Goal: Task Accomplishment & Management: Manage account settings

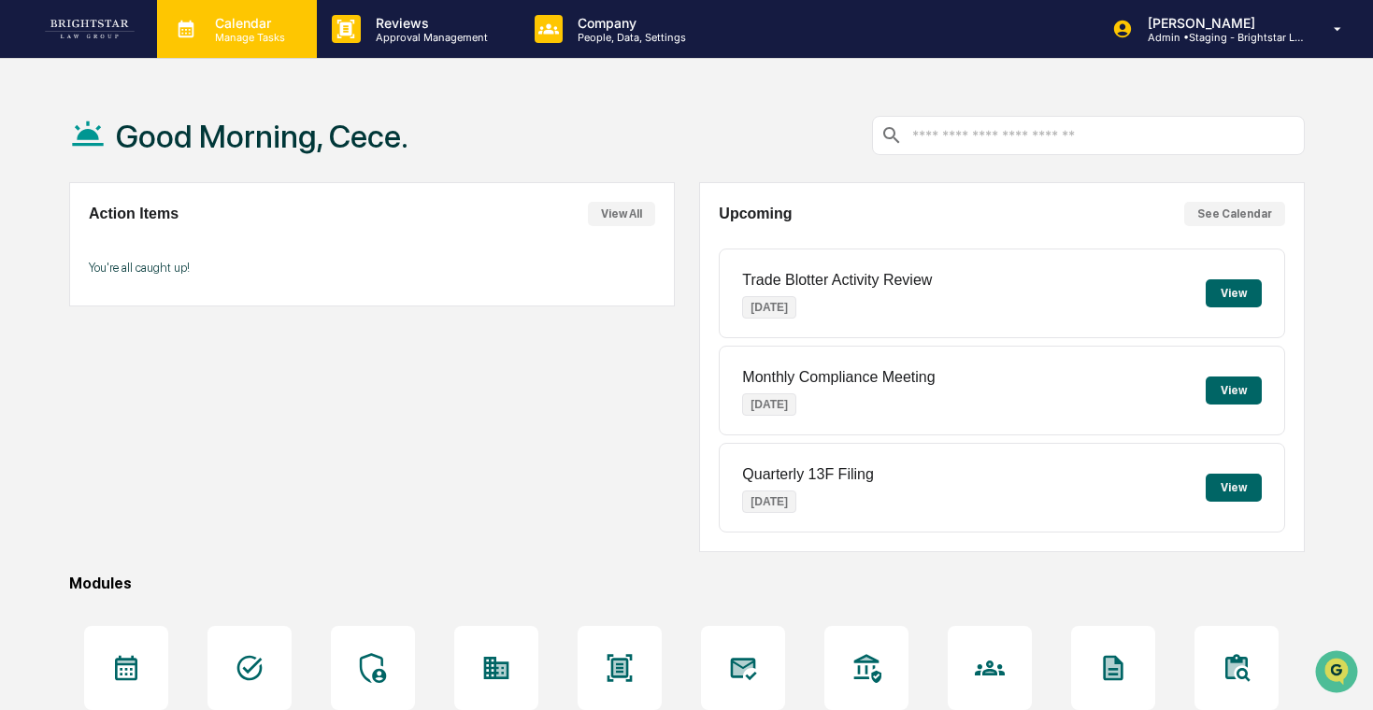
click at [239, 45] on div "Calendar Manage Tasks" at bounding box center [237, 29] width 160 height 58
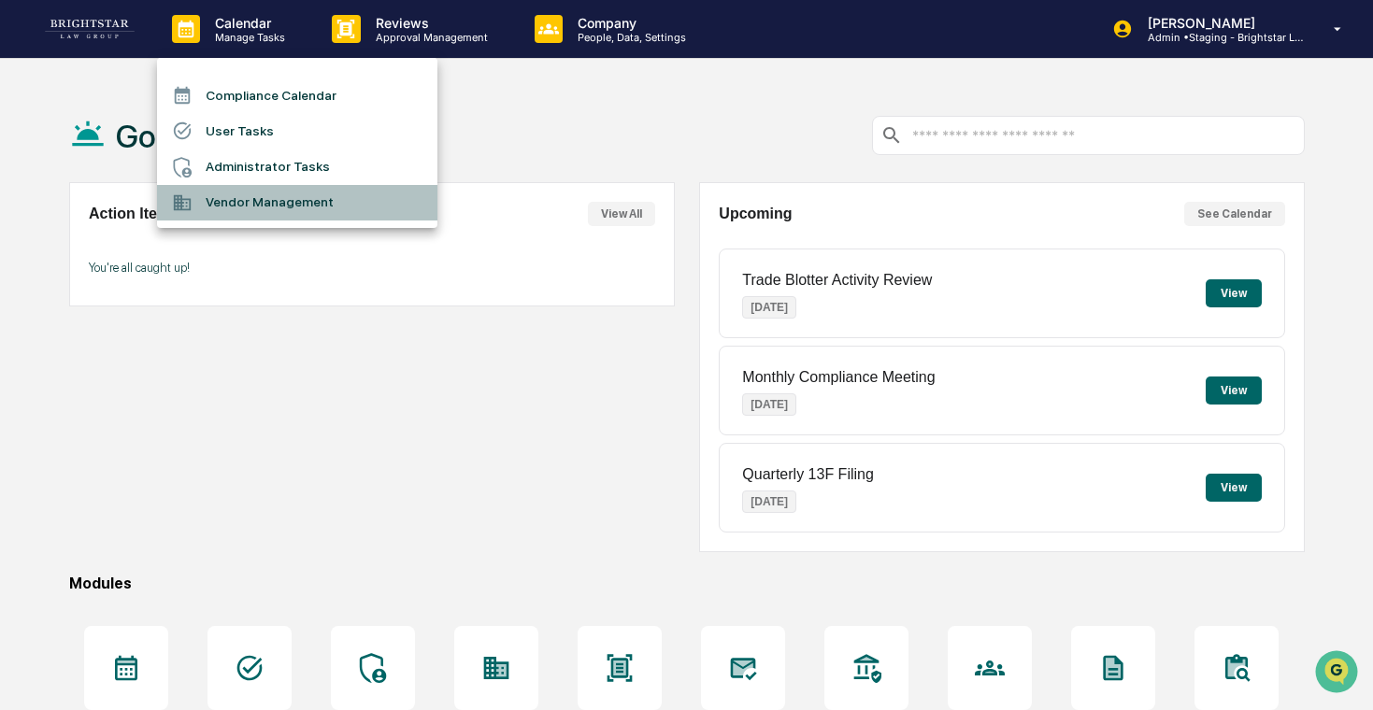
click at [253, 206] on li "Vendor Management" at bounding box center [297, 203] width 280 height 36
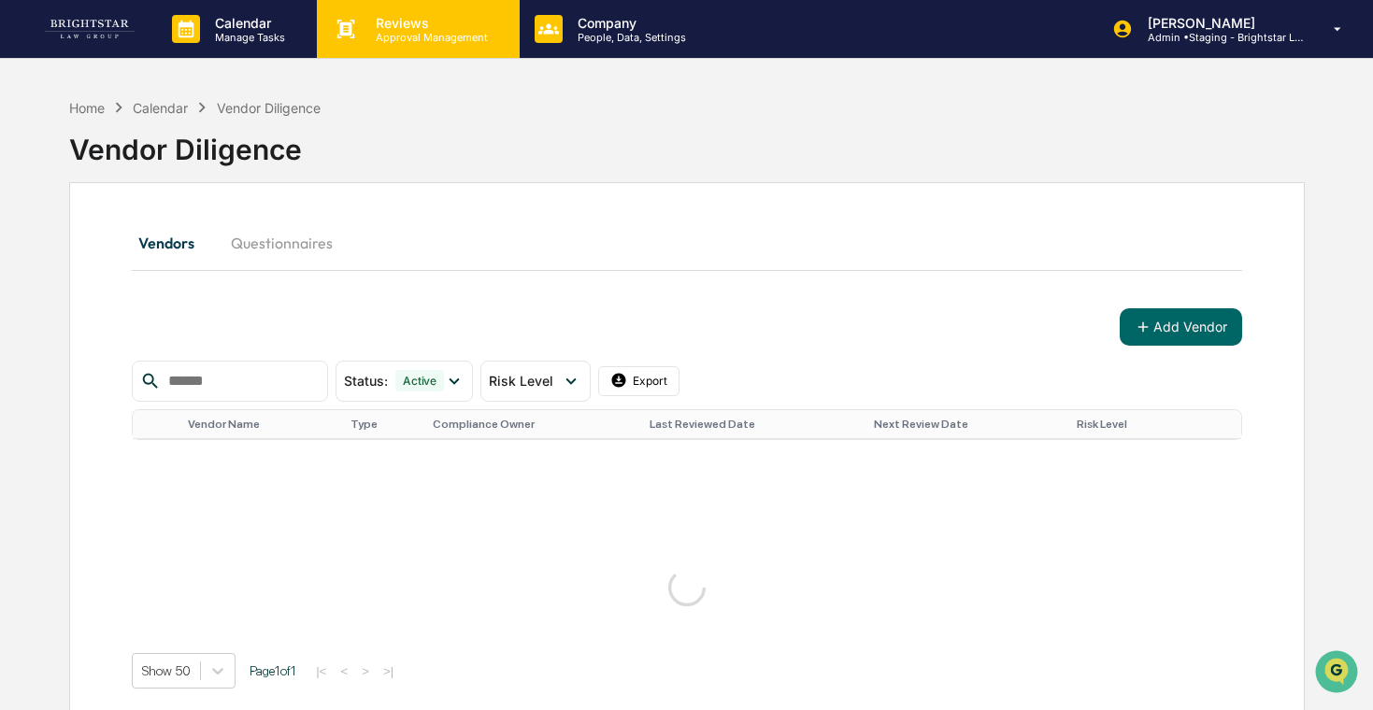
click at [330, 21] on div "Reviews Approval Management" at bounding box center [415, 29] width 183 height 29
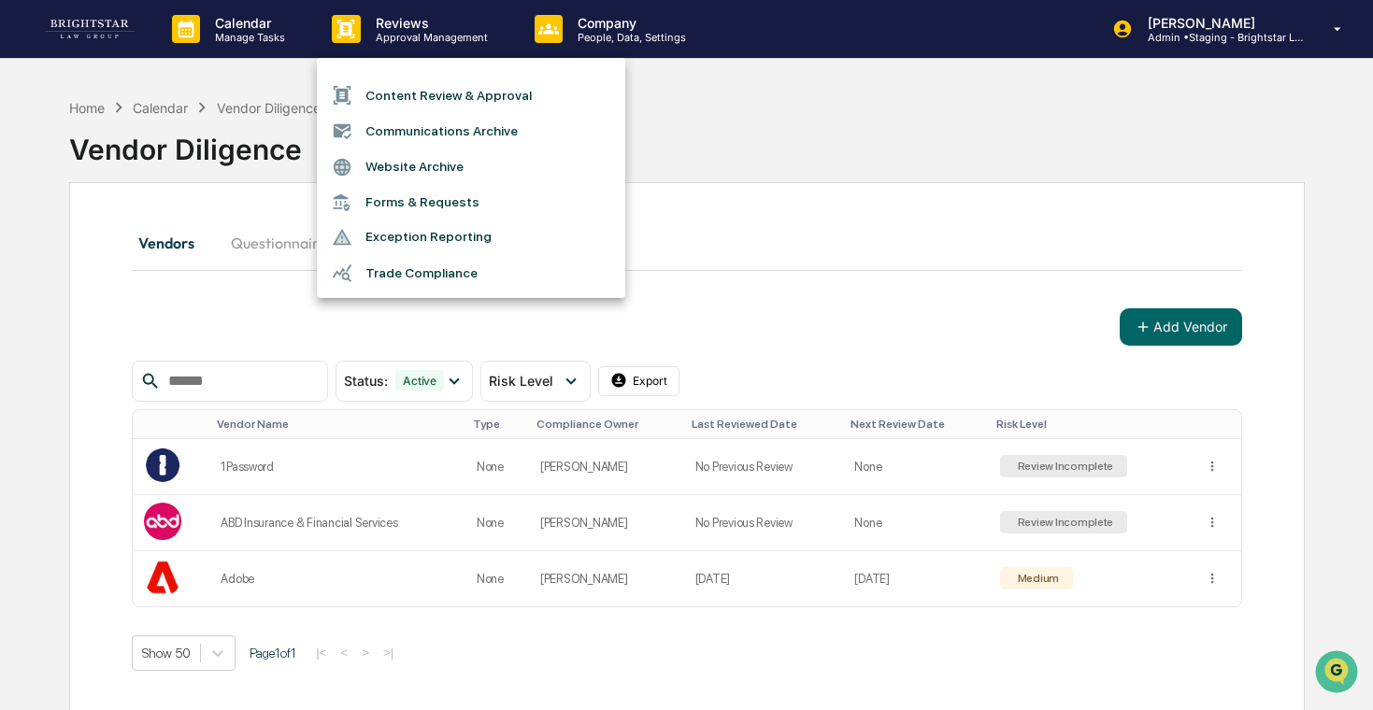
click at [615, 8] on div at bounding box center [686, 355] width 1373 height 710
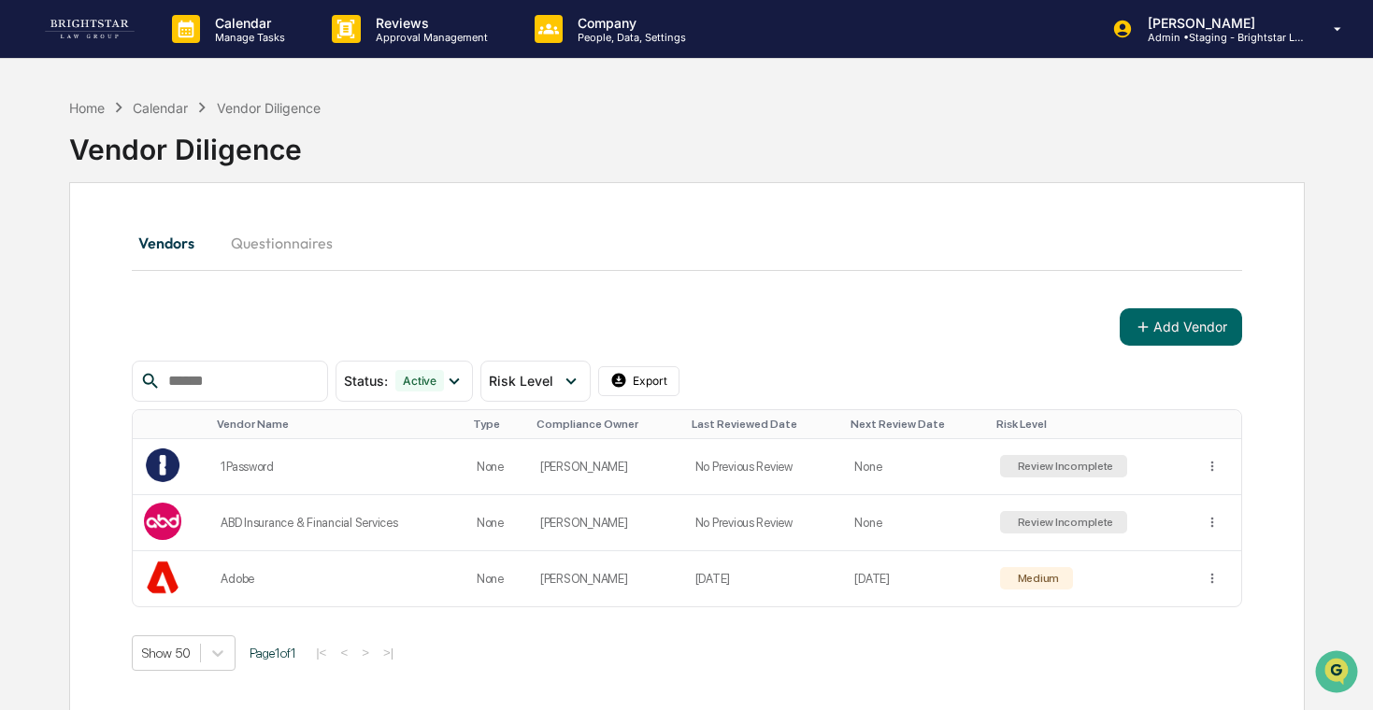
click at [584, 28] on p "Company" at bounding box center [629, 23] width 133 height 16
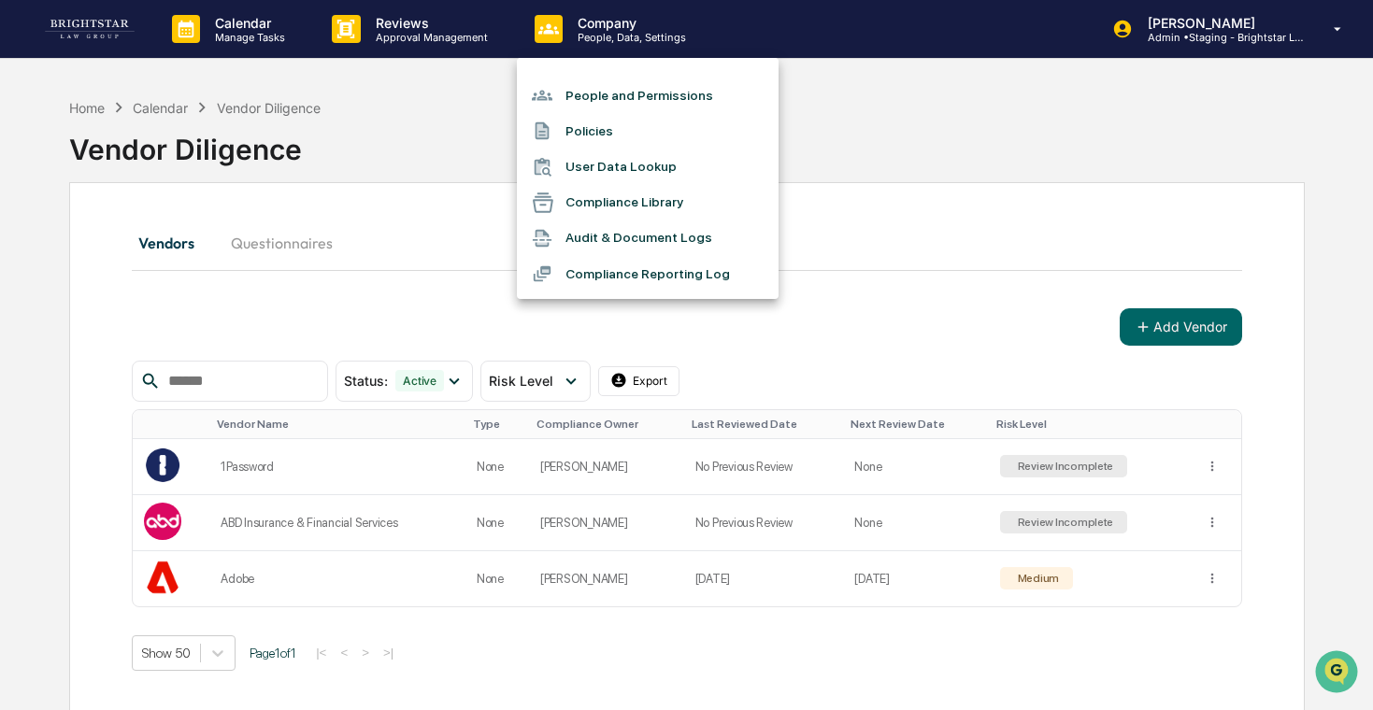
click at [580, 277] on li "Compliance Reporting Log" at bounding box center [648, 274] width 262 height 36
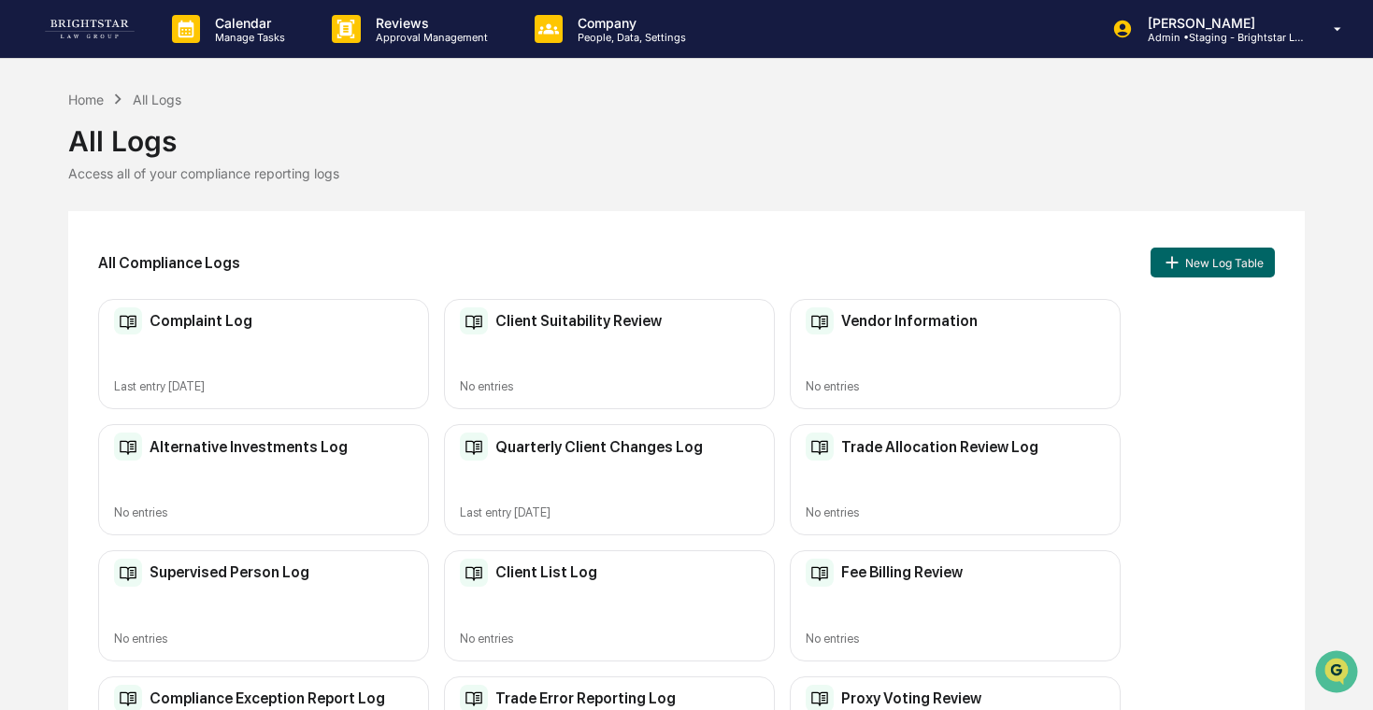
click at [894, 327] on h2 "Vendor Information" at bounding box center [909, 321] width 136 height 18
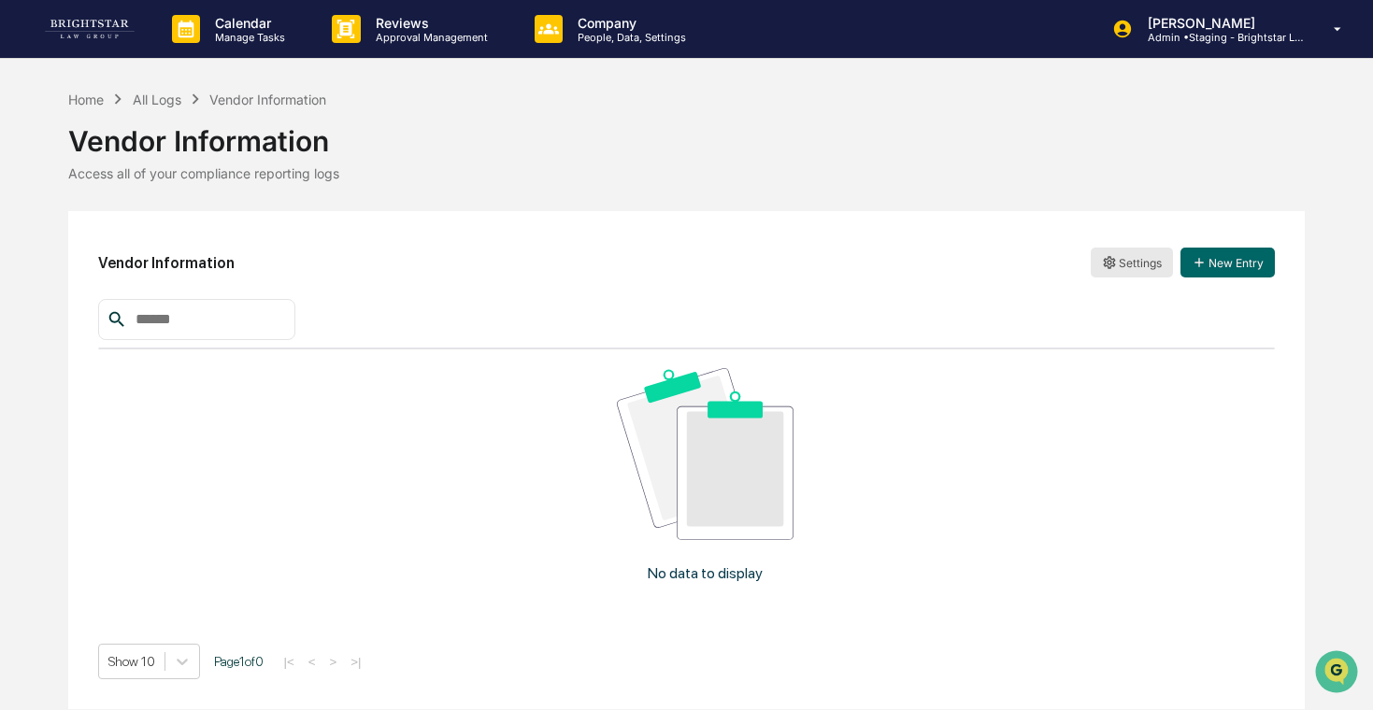
click at [1105, 265] on html "Calendar Manage Tasks Reviews Approval Management Company People, Data, Setting…" at bounding box center [686, 355] width 1373 height 710
click at [1097, 298] on div "Edit" at bounding box center [1130, 301] width 152 height 30
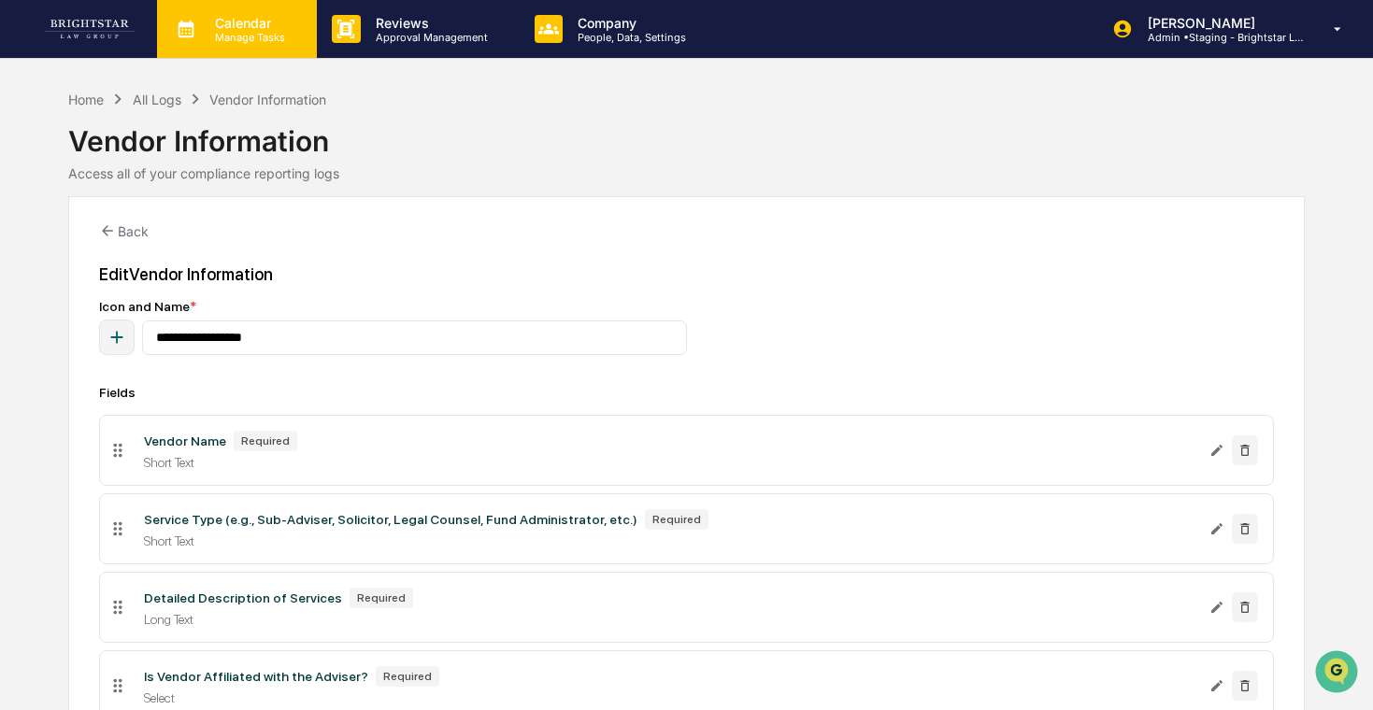
click at [268, 36] on p "Manage Tasks" at bounding box center [247, 37] width 94 height 13
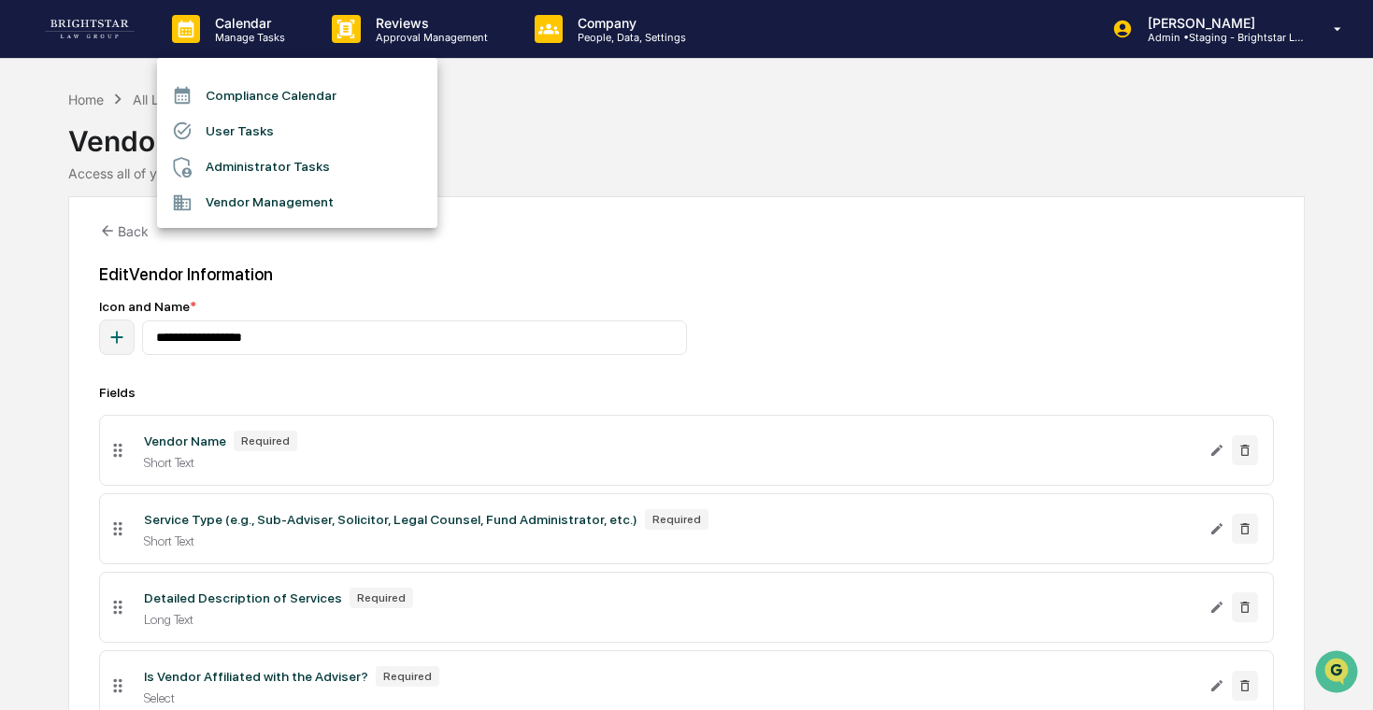
click at [264, 200] on li "Vendor Management" at bounding box center [297, 203] width 280 height 36
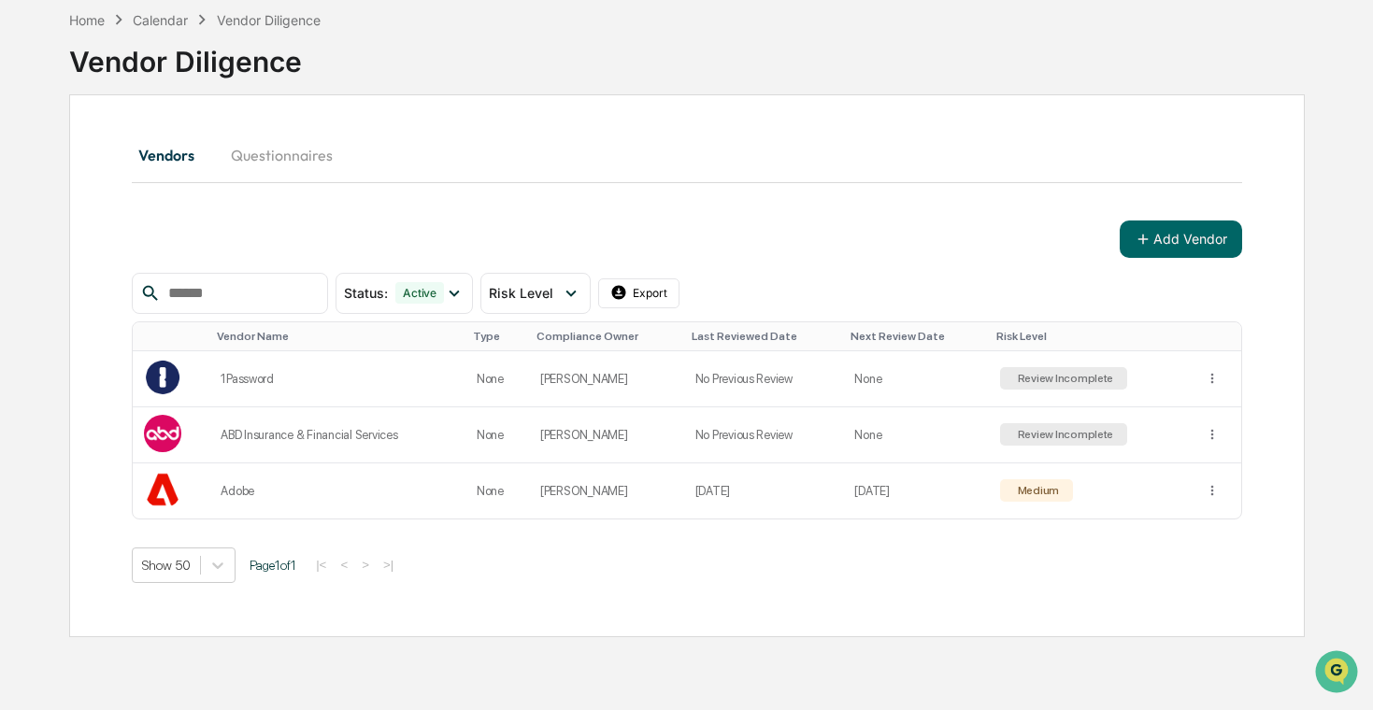
scroll to position [89, 0]
click at [564, 290] on icon at bounding box center [571, 292] width 21 height 21
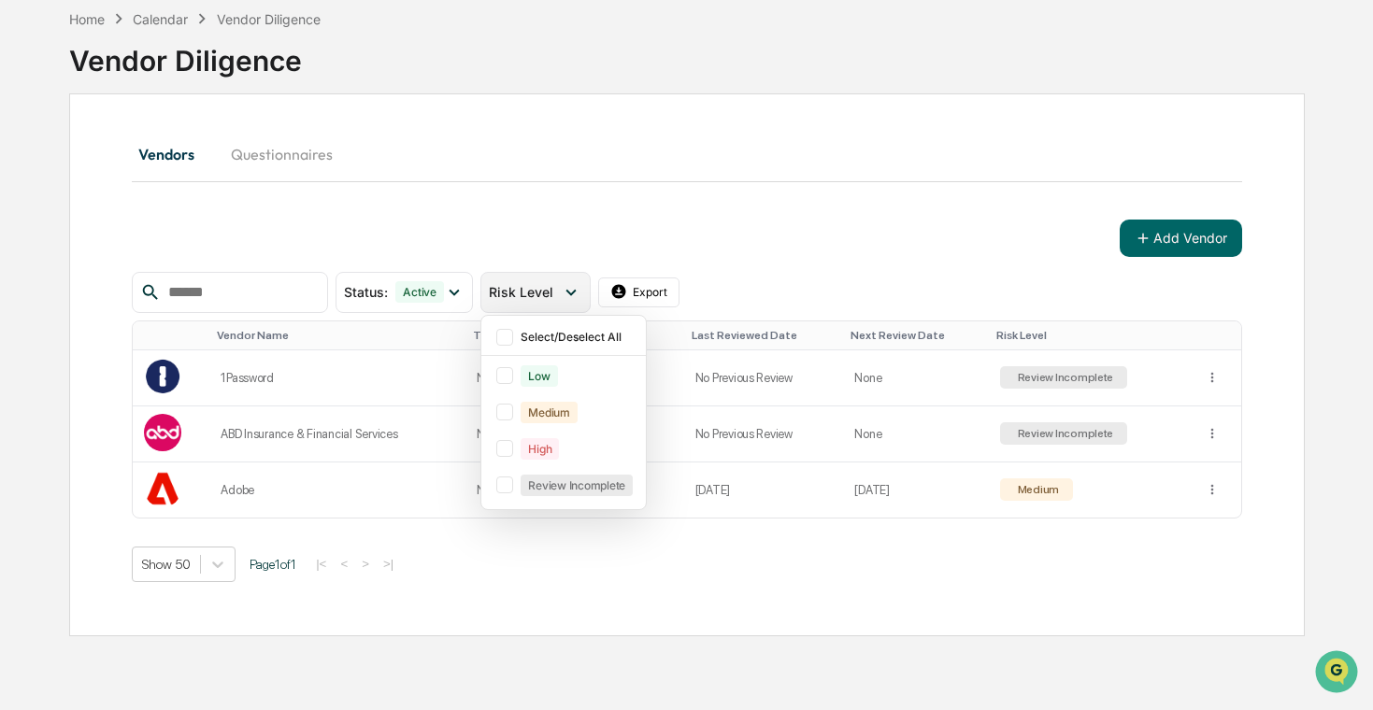
click at [567, 290] on icon at bounding box center [571, 292] width 21 height 21
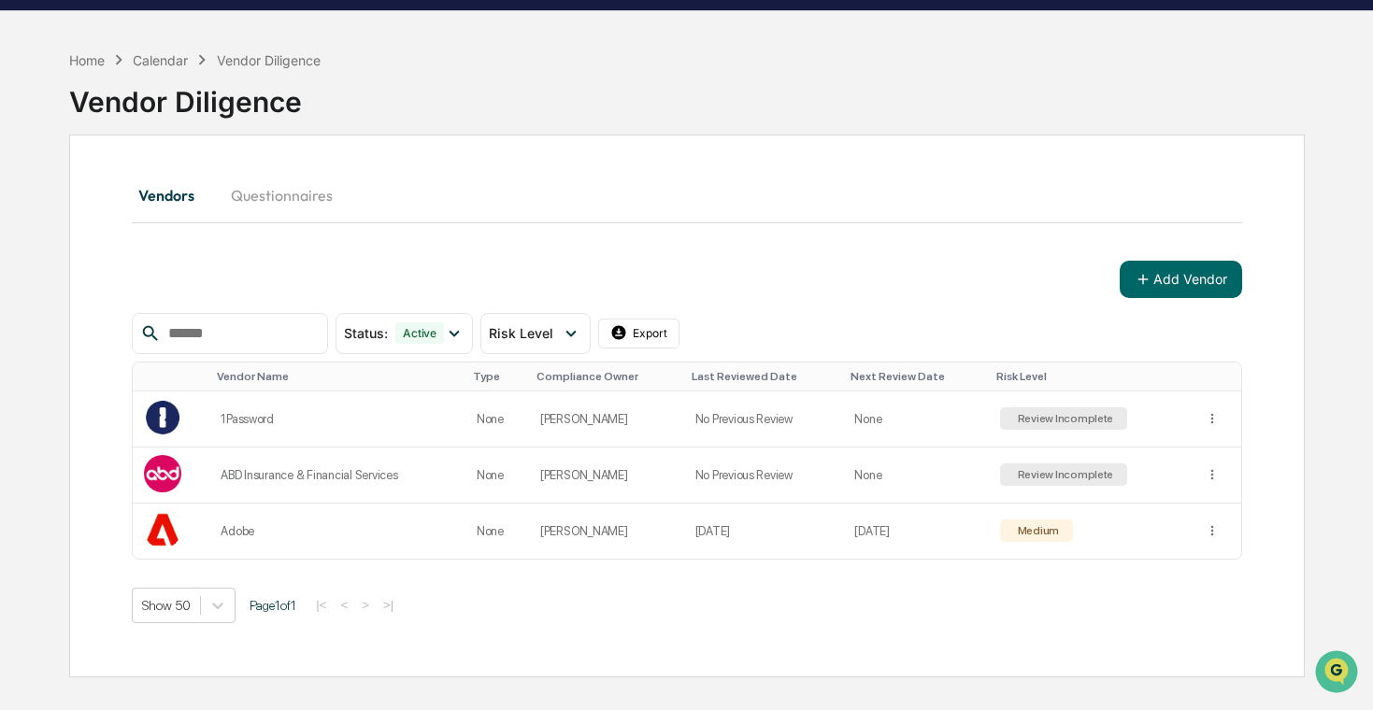
scroll to position [0, 0]
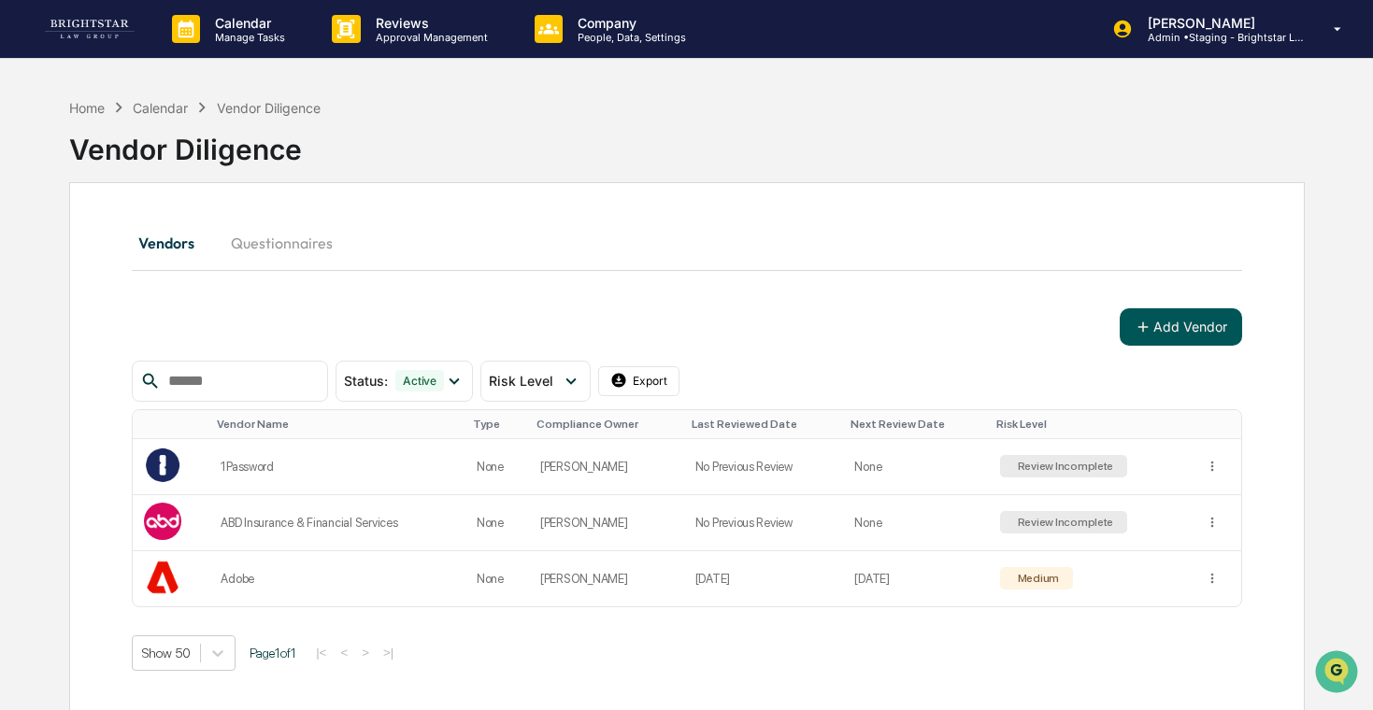
click at [1147, 338] on button "Add Vendor" at bounding box center [1181, 327] width 122 height 37
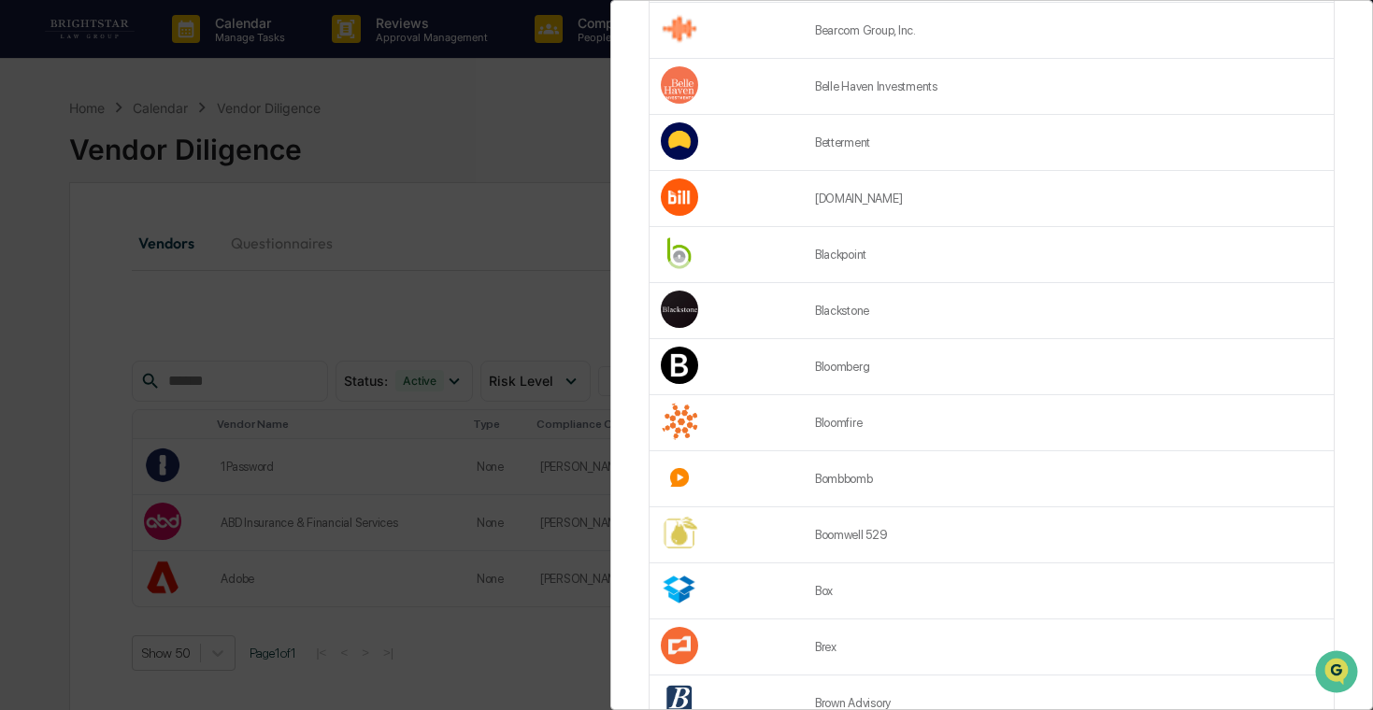
scroll to position [2390, 0]
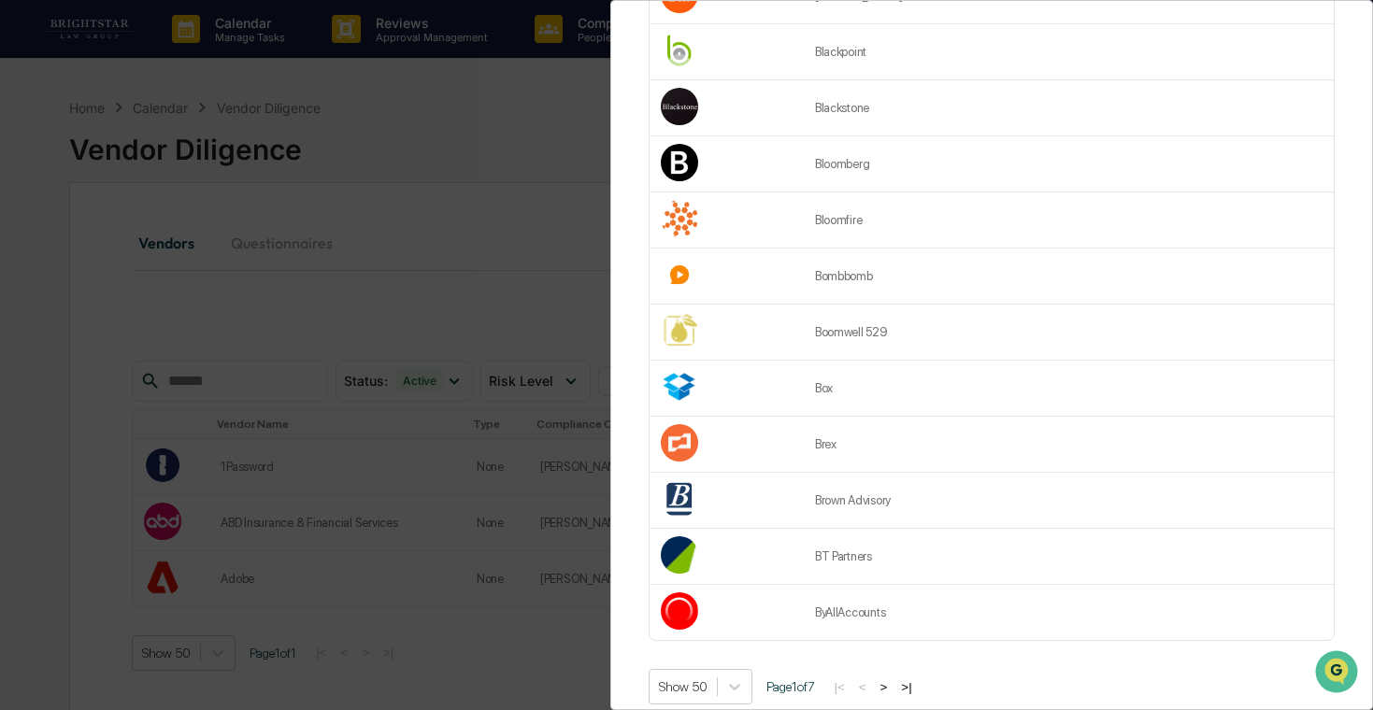
click at [894, 680] on button ">" at bounding box center [884, 688] width 19 height 16
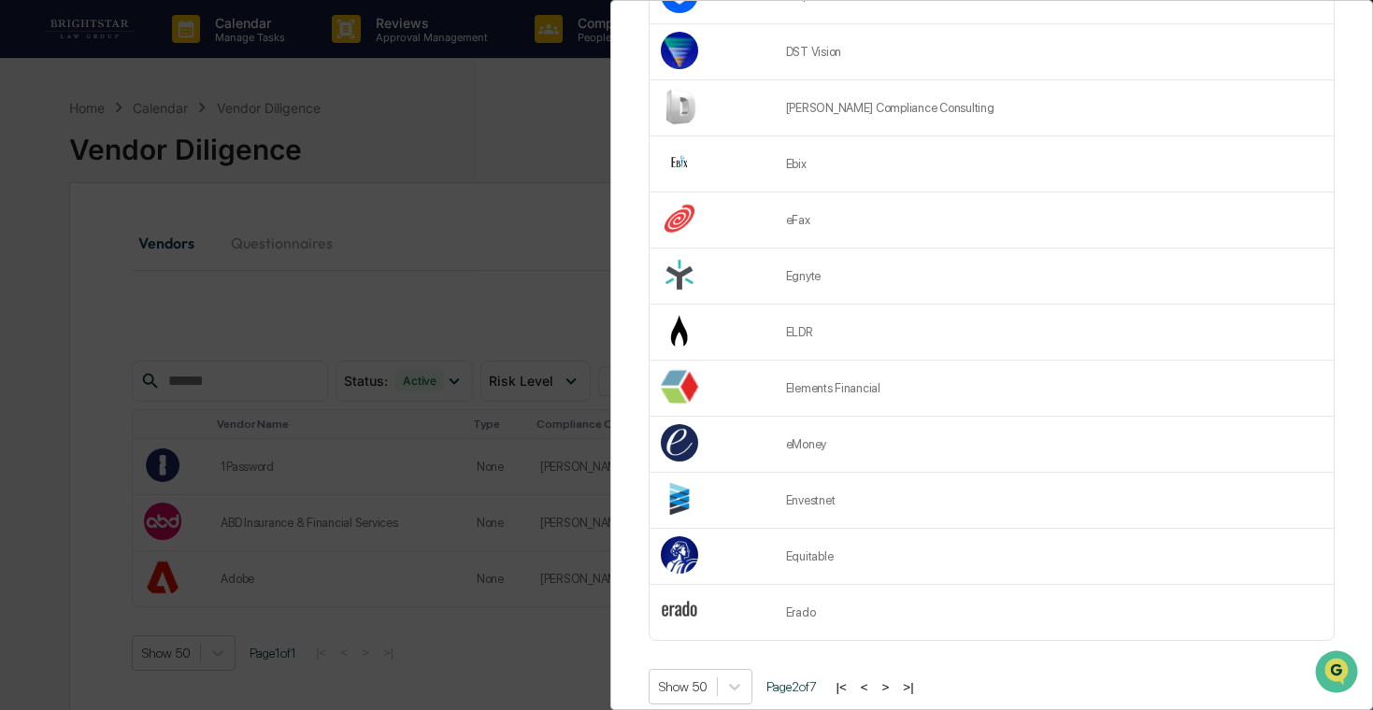
click at [896, 680] on button ">" at bounding box center [886, 688] width 19 height 16
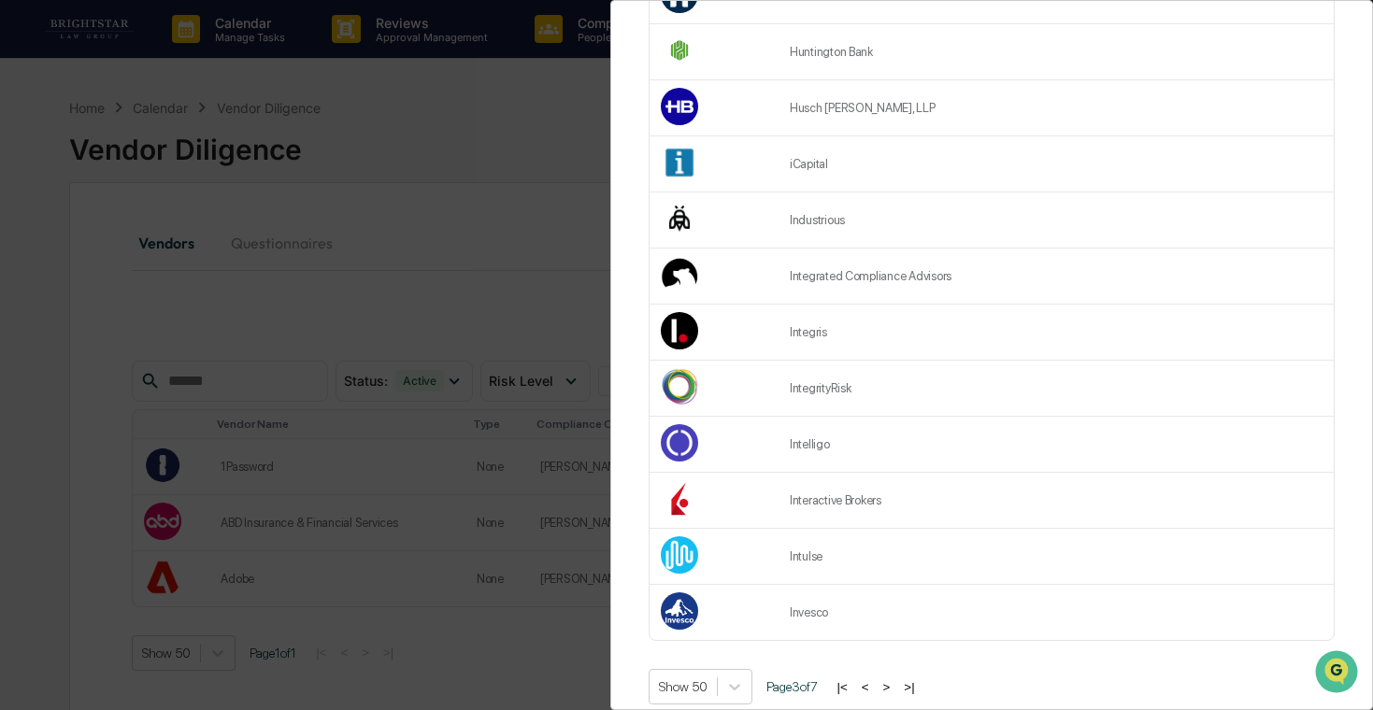
click at [875, 680] on button "<" at bounding box center [865, 688] width 19 height 16
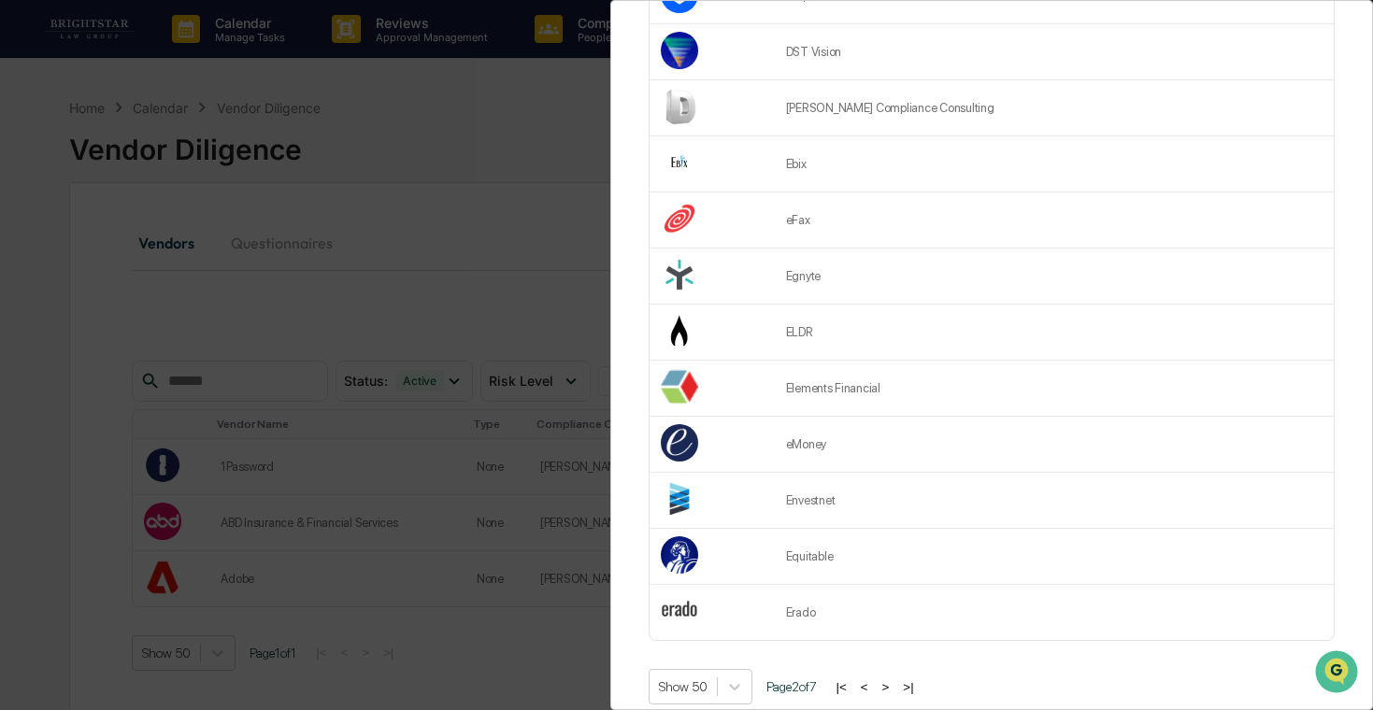
click at [874, 680] on button "<" at bounding box center [864, 688] width 19 height 16
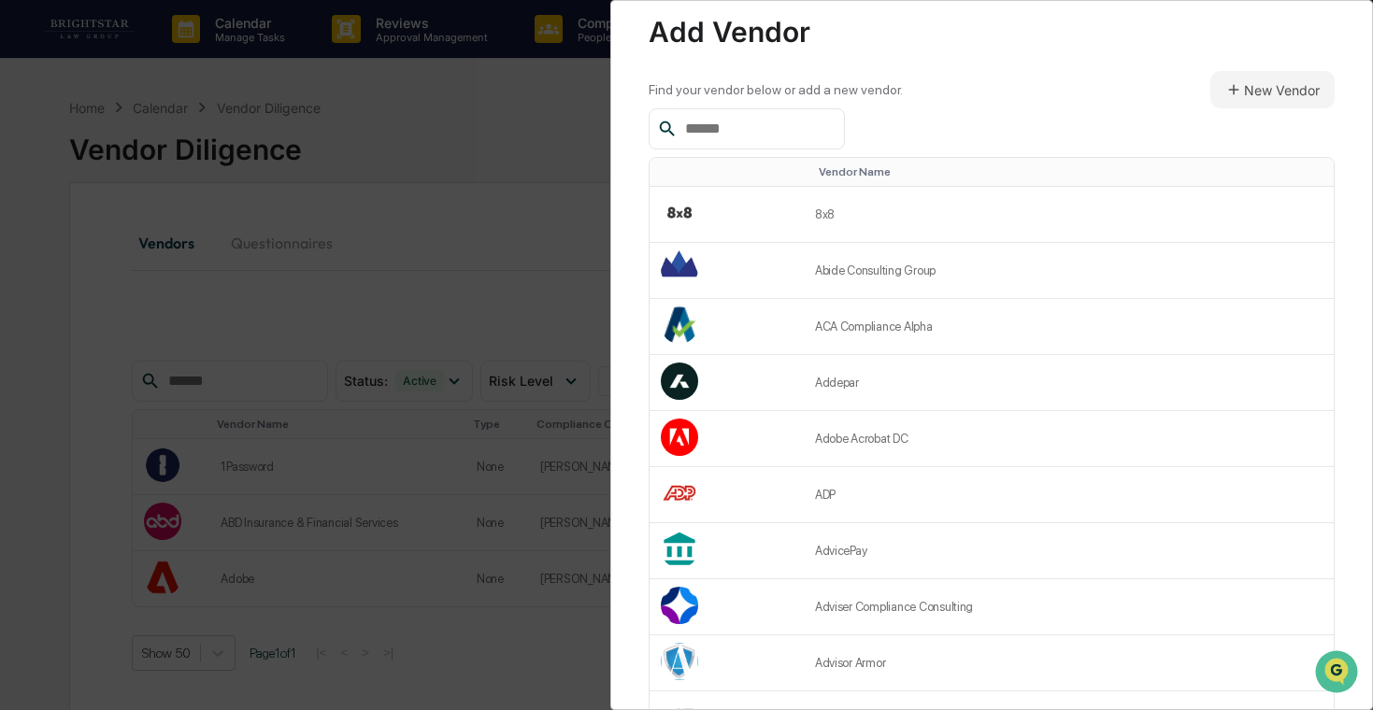
scroll to position [0, 0]
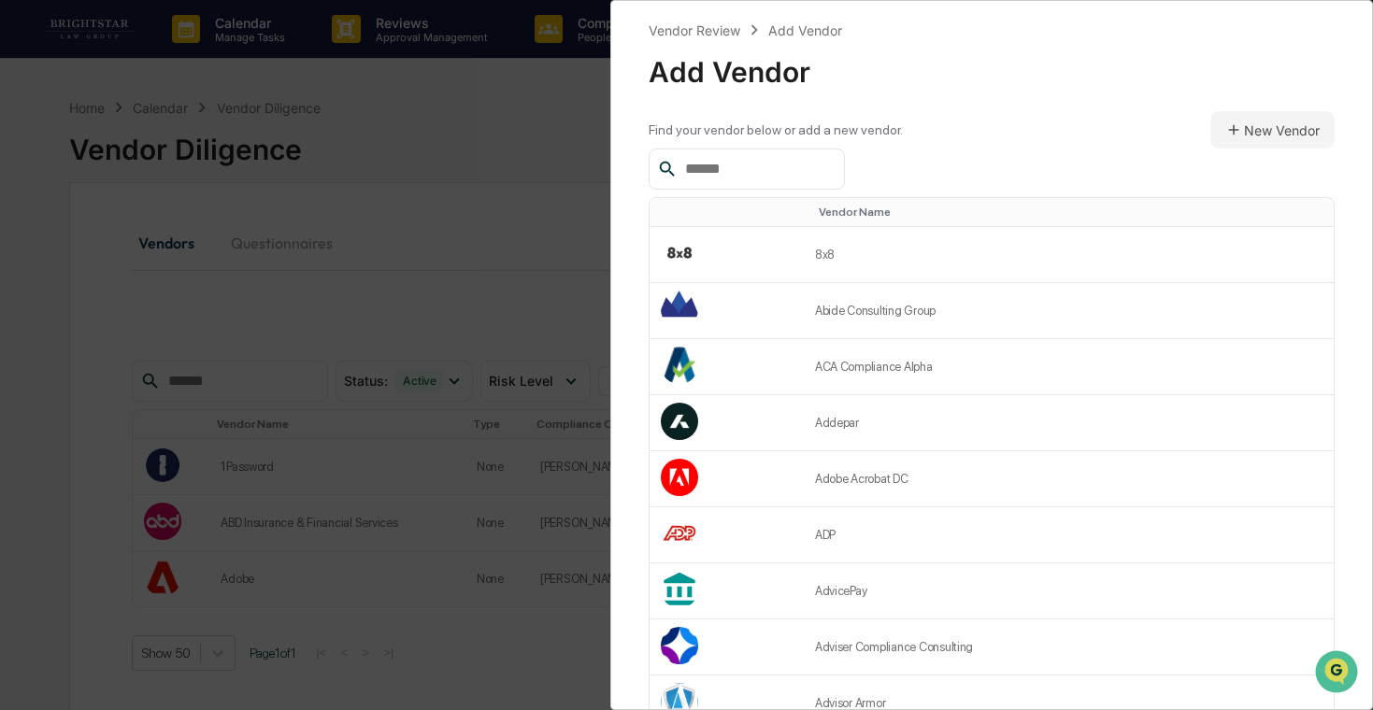
click at [800, 174] on input "text" at bounding box center [757, 169] width 159 height 24
type input "*"
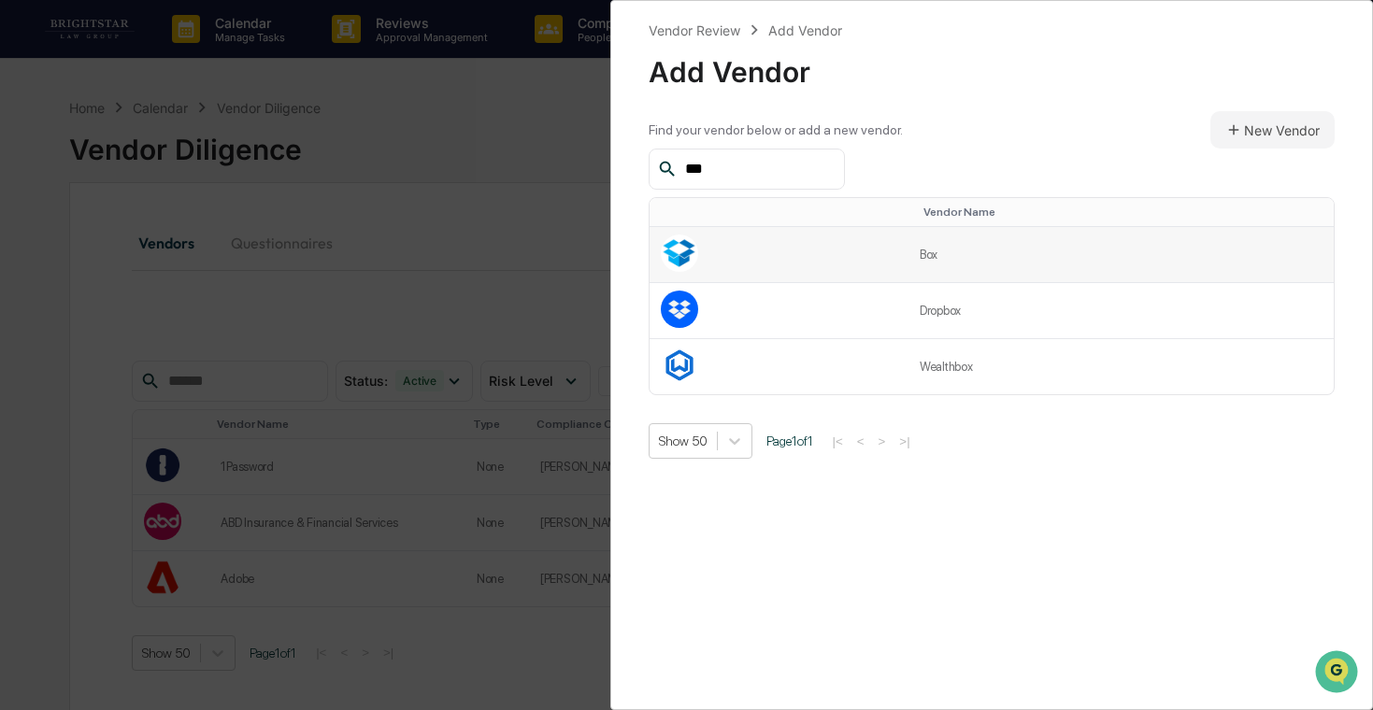
type input "***"
click at [809, 270] on td at bounding box center [779, 255] width 259 height 56
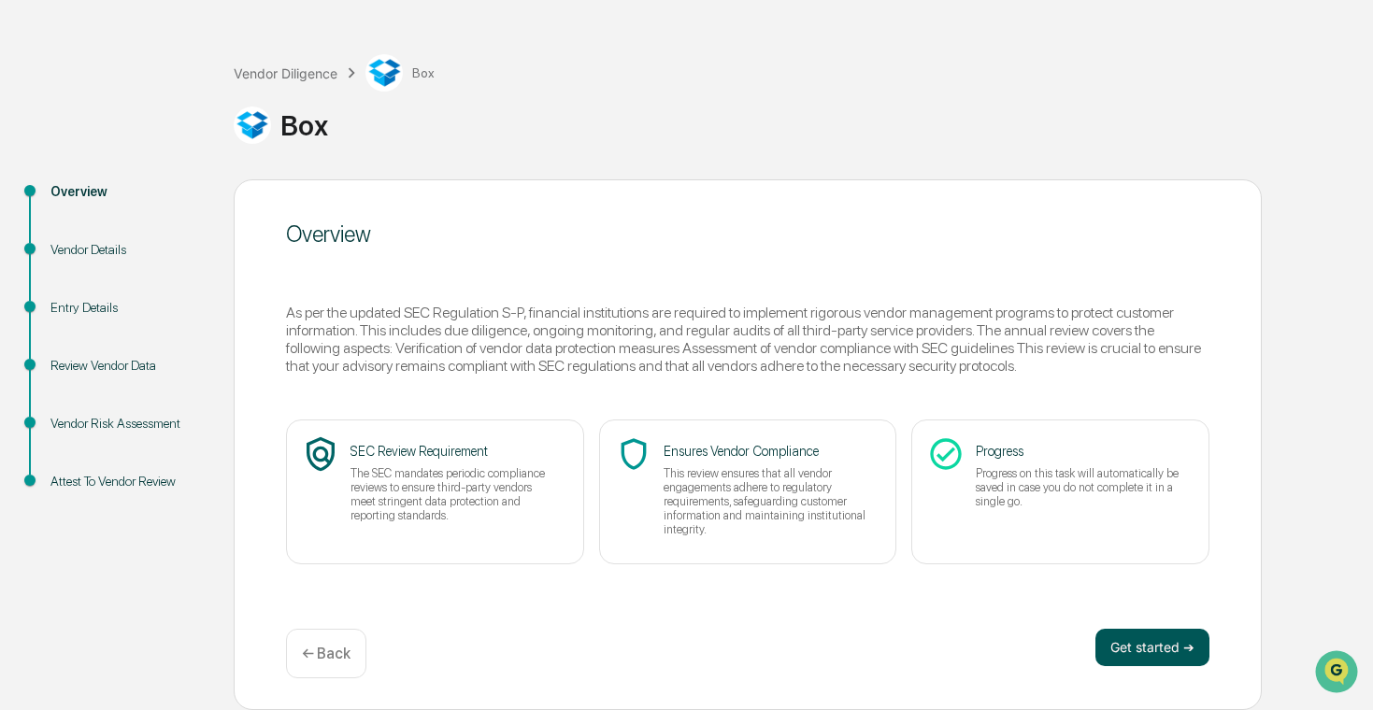
click at [1135, 642] on button "Get started ➔" at bounding box center [1153, 647] width 114 height 37
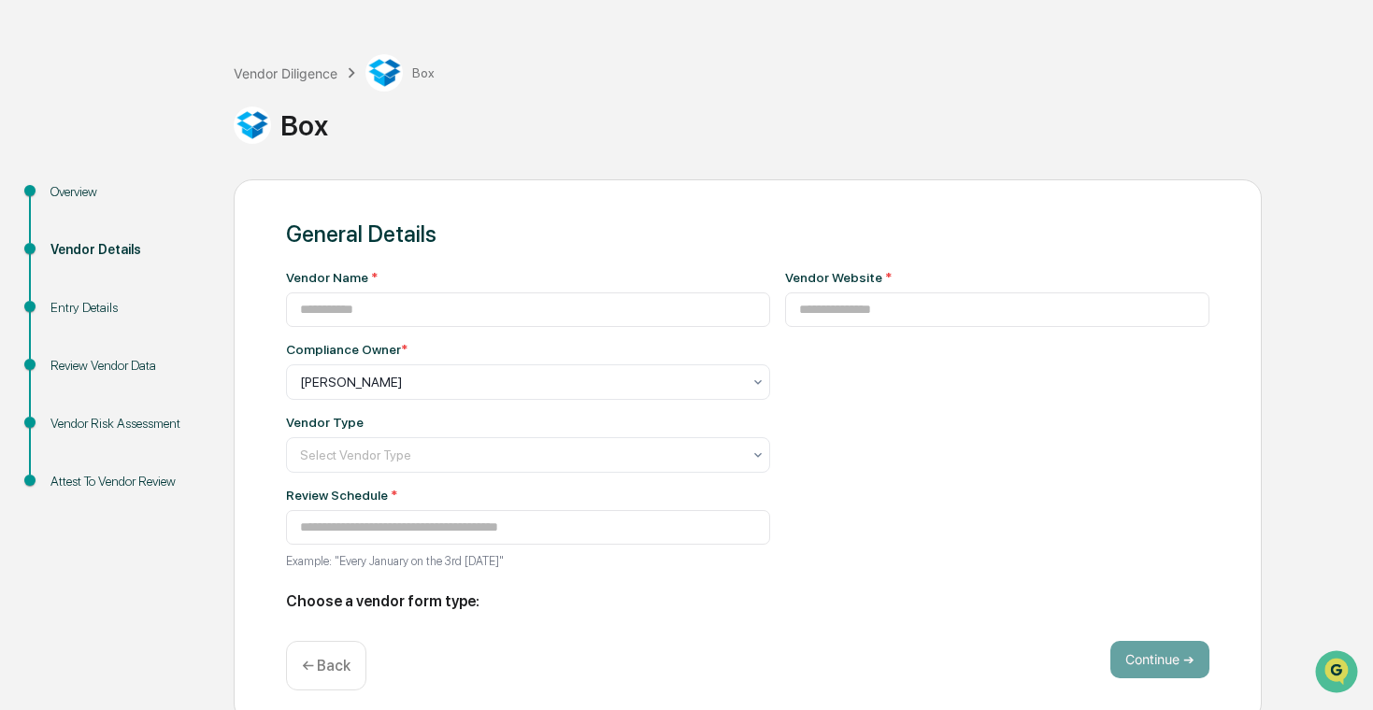
type input "***"
type input "**********"
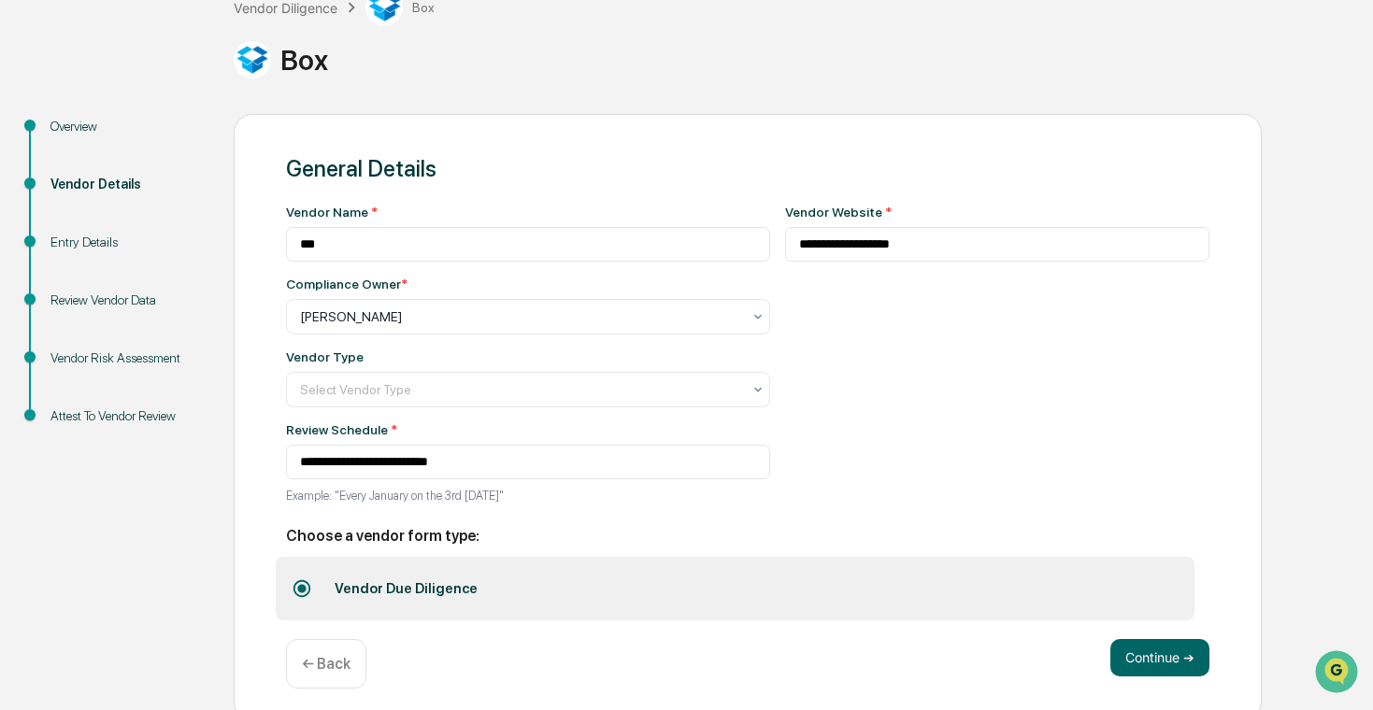
scroll to position [140, 0]
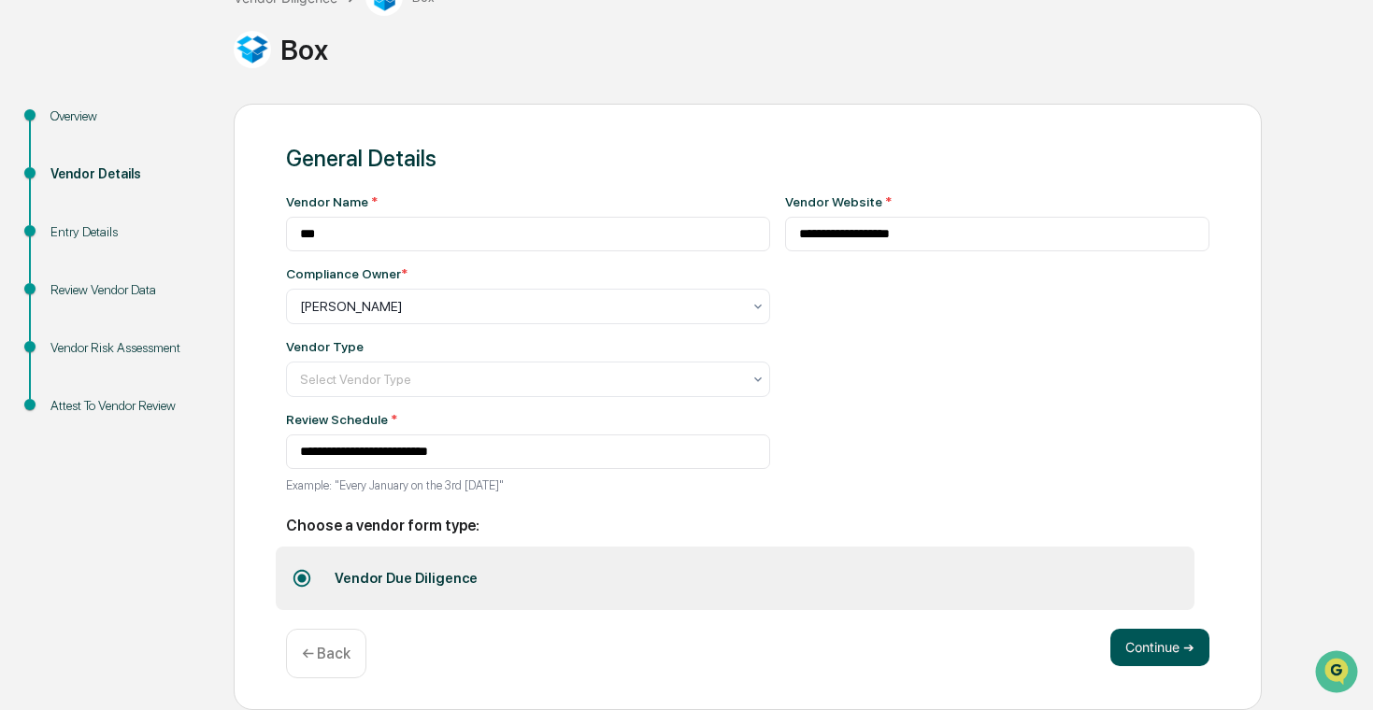
click at [1169, 648] on button "Continue ➔" at bounding box center [1160, 647] width 99 height 37
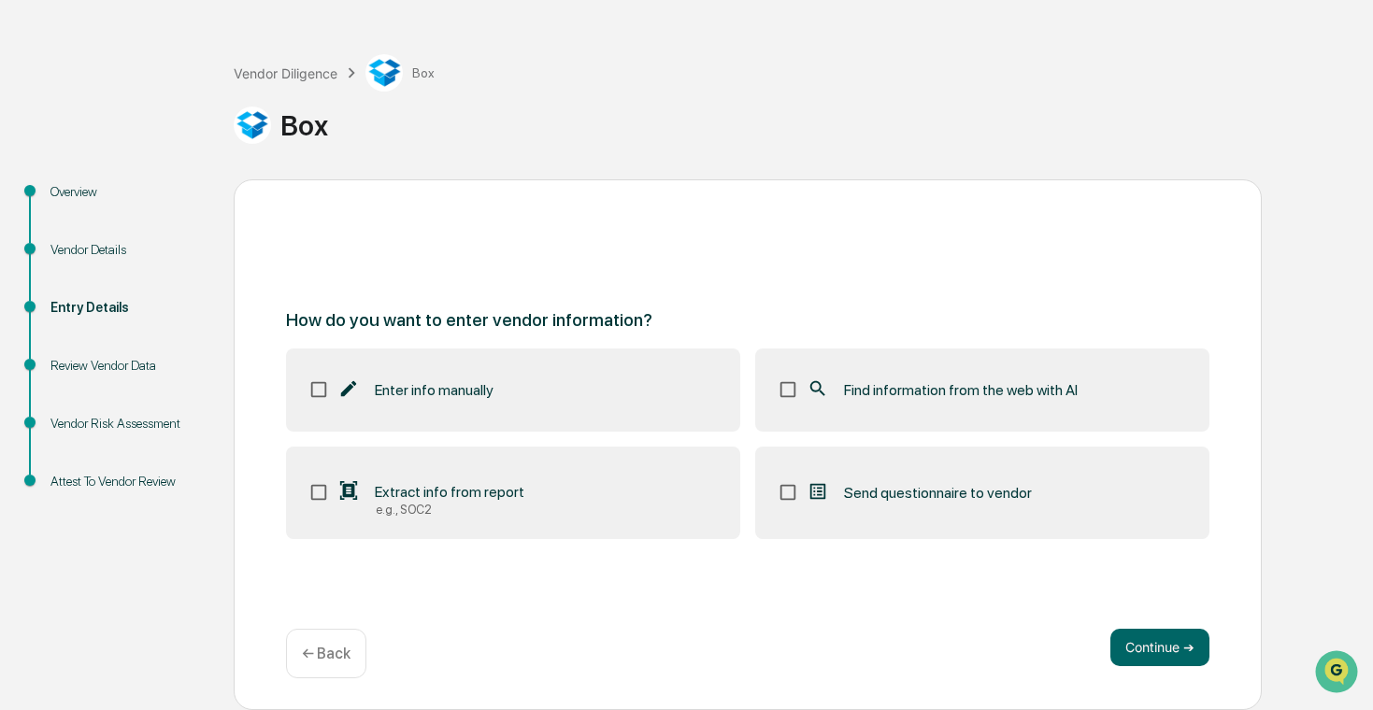
click at [313, 667] on div "← Back" at bounding box center [326, 654] width 80 height 50
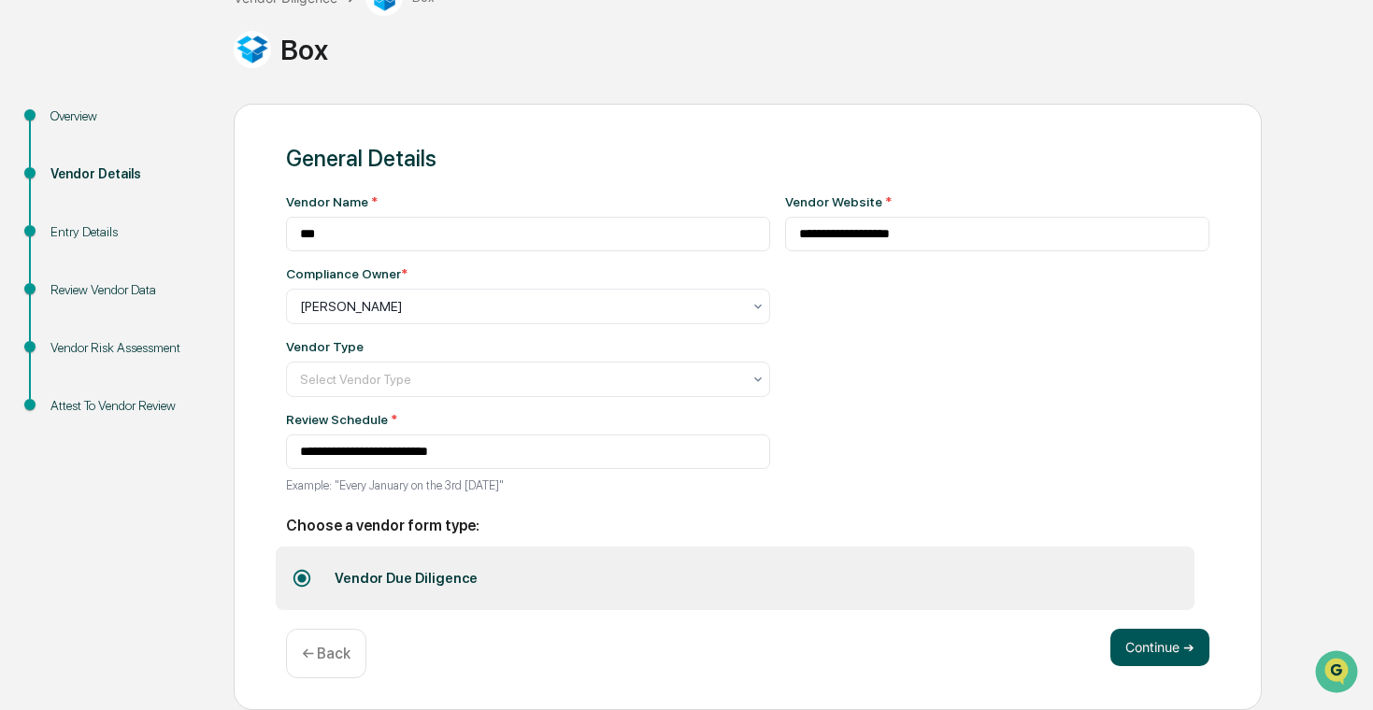
click at [1150, 640] on button "Continue ➔" at bounding box center [1160, 647] width 99 height 37
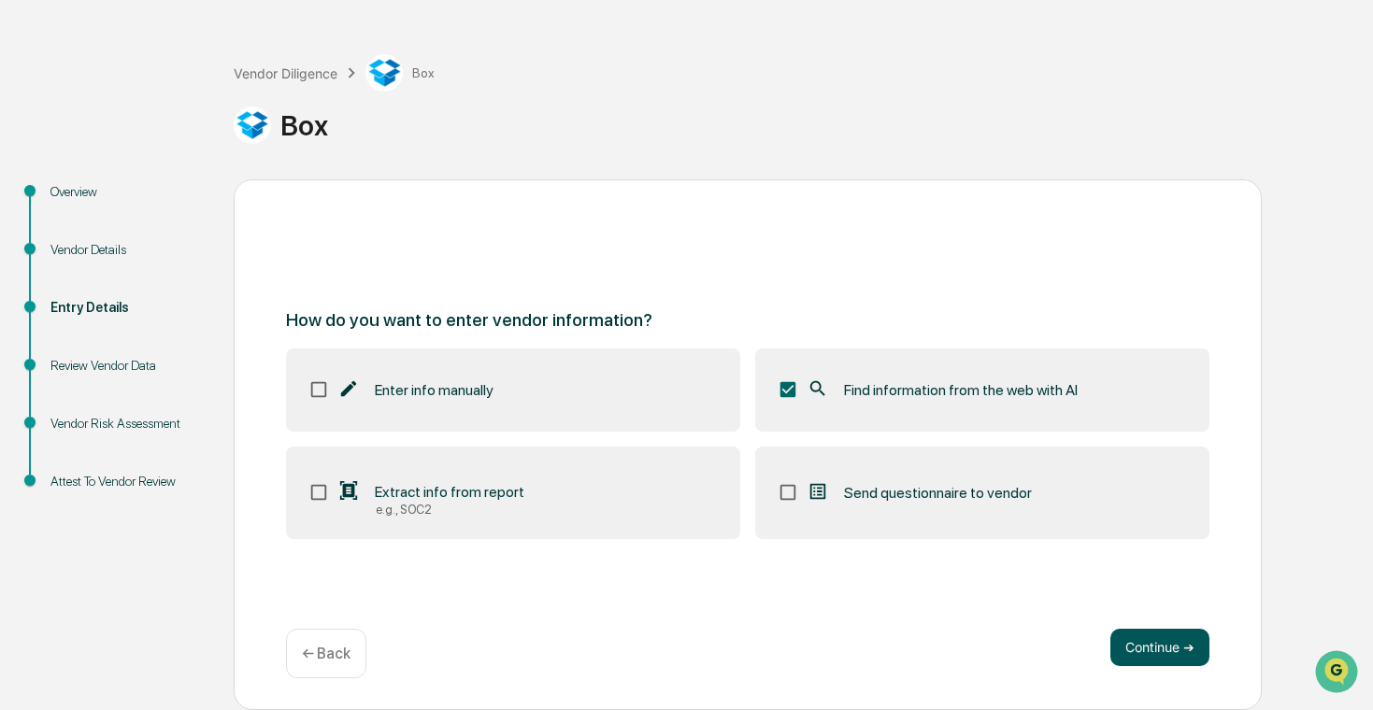
click at [1157, 640] on button "Continue ➔" at bounding box center [1160, 647] width 99 height 37
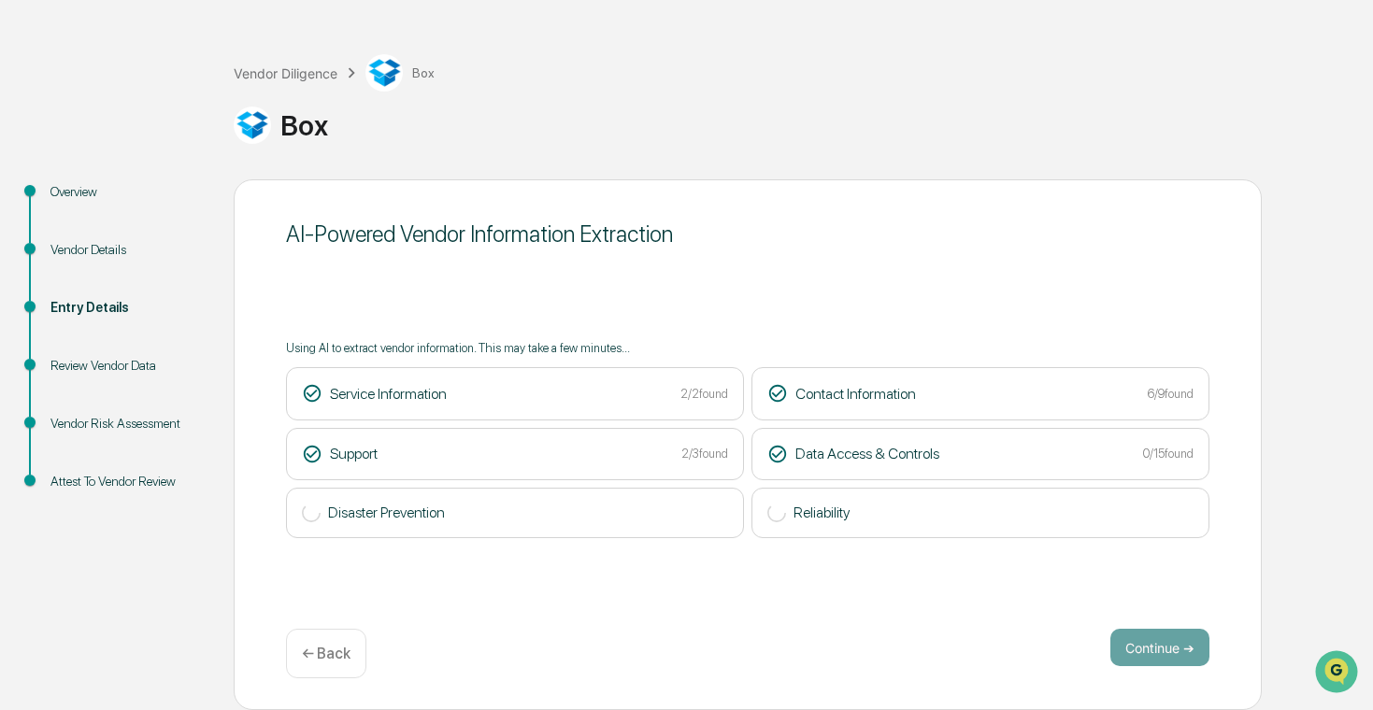
scroll to position [0, 0]
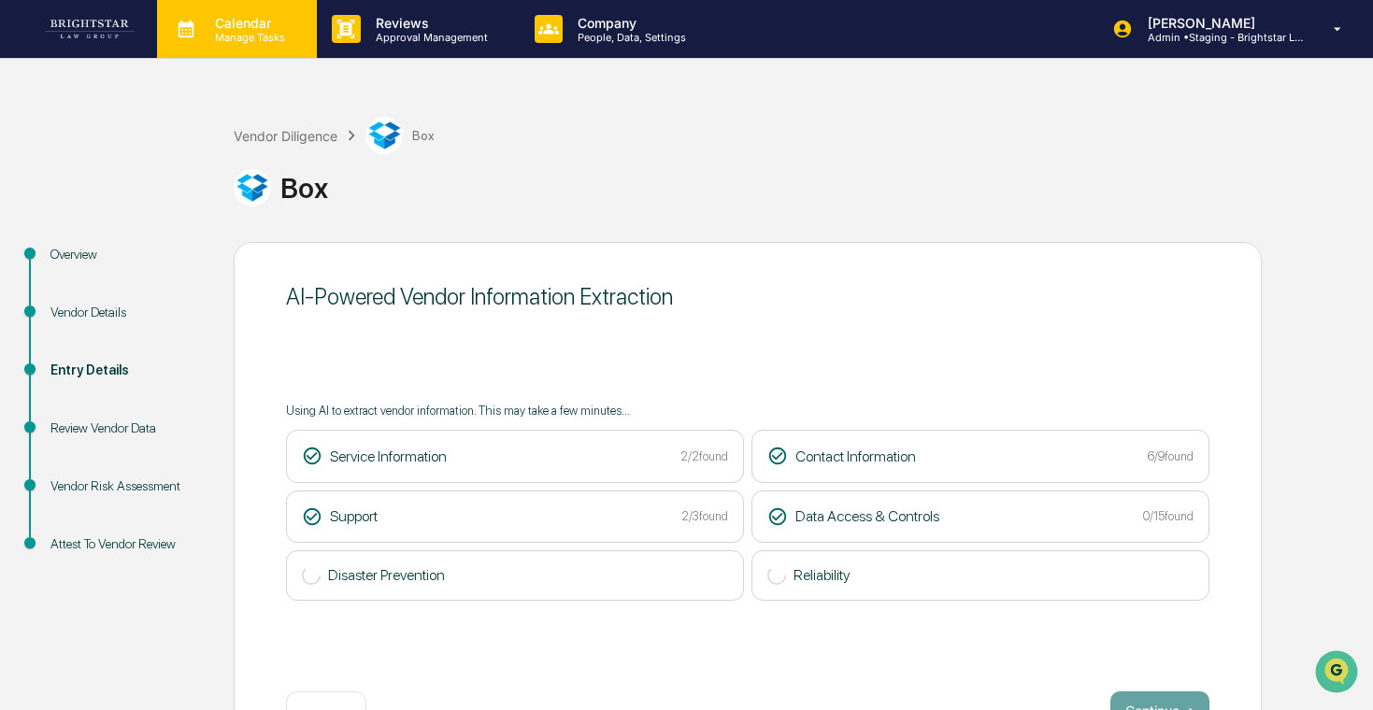
click at [283, 44] on div "Calendar Manage Tasks" at bounding box center [237, 29] width 160 height 58
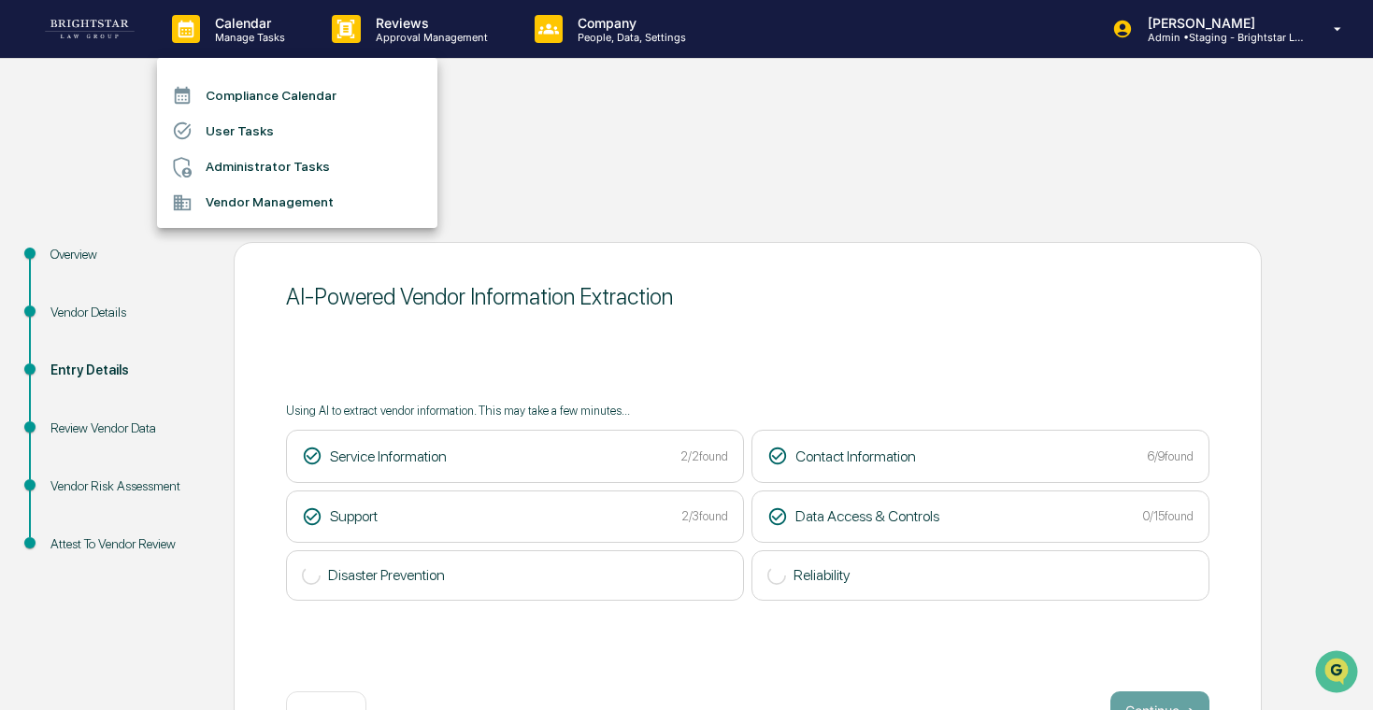
click at [558, 225] on div at bounding box center [686, 355] width 1373 height 710
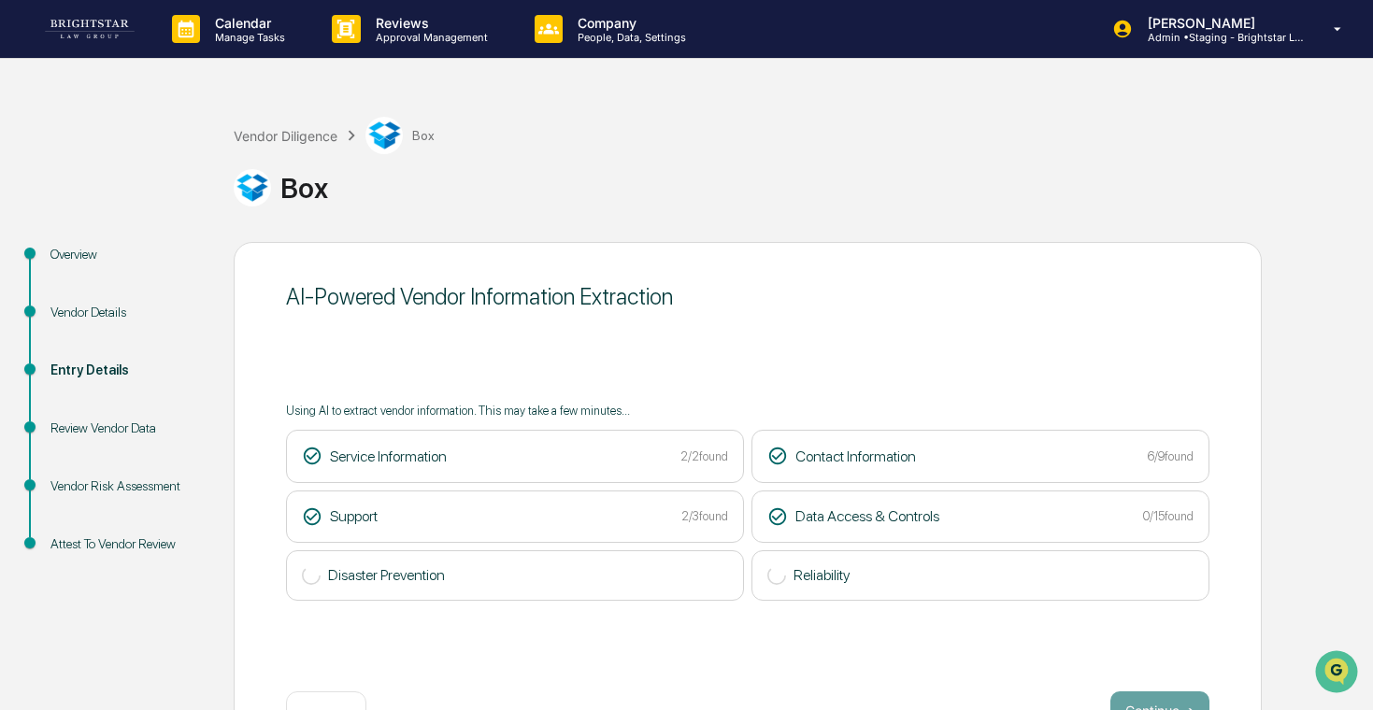
scroll to position [63, 0]
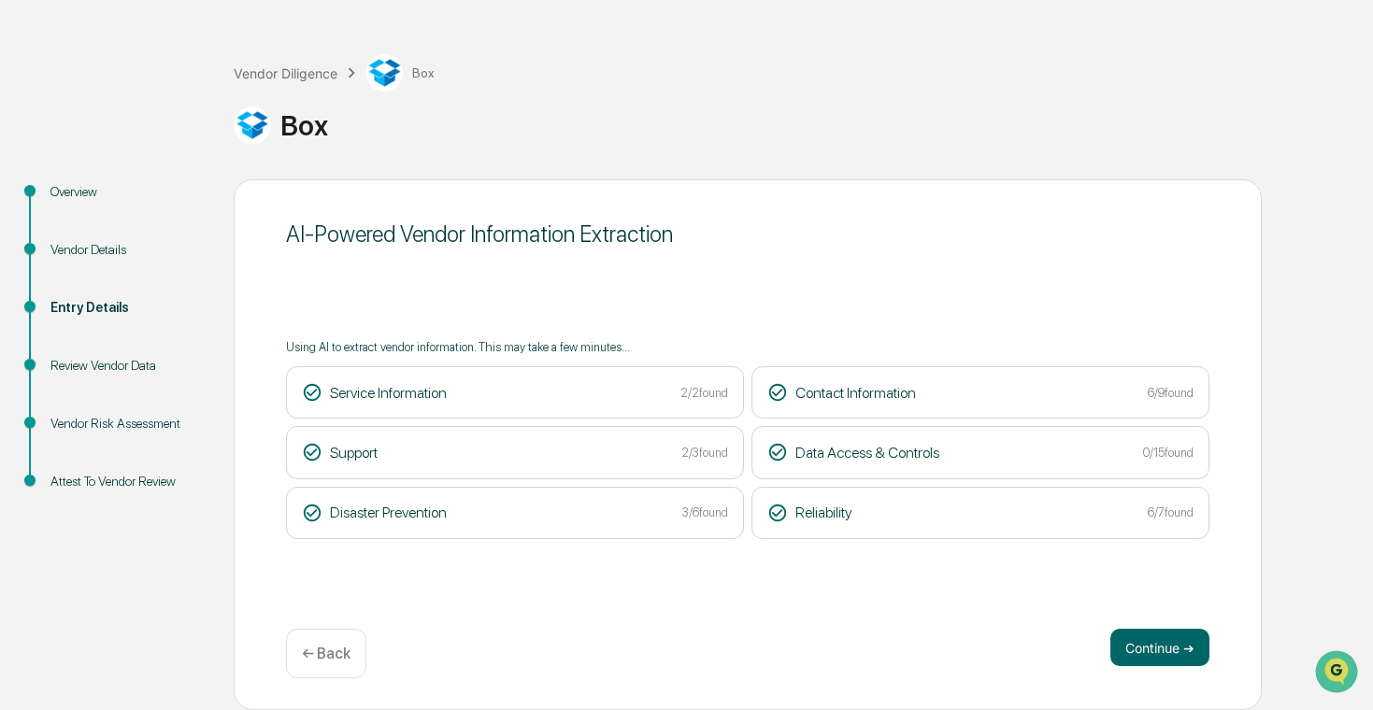
drag, startPoint x: 1159, startPoint y: 642, endPoint x: 982, endPoint y: 550, distance: 200.3
click at [982, 550] on div "AI-Powered Vendor Information Extraction Using AI to extract vendor information…" at bounding box center [748, 444] width 1028 height 531
click at [1155, 647] on button "Continue ➔" at bounding box center [1160, 647] width 99 height 37
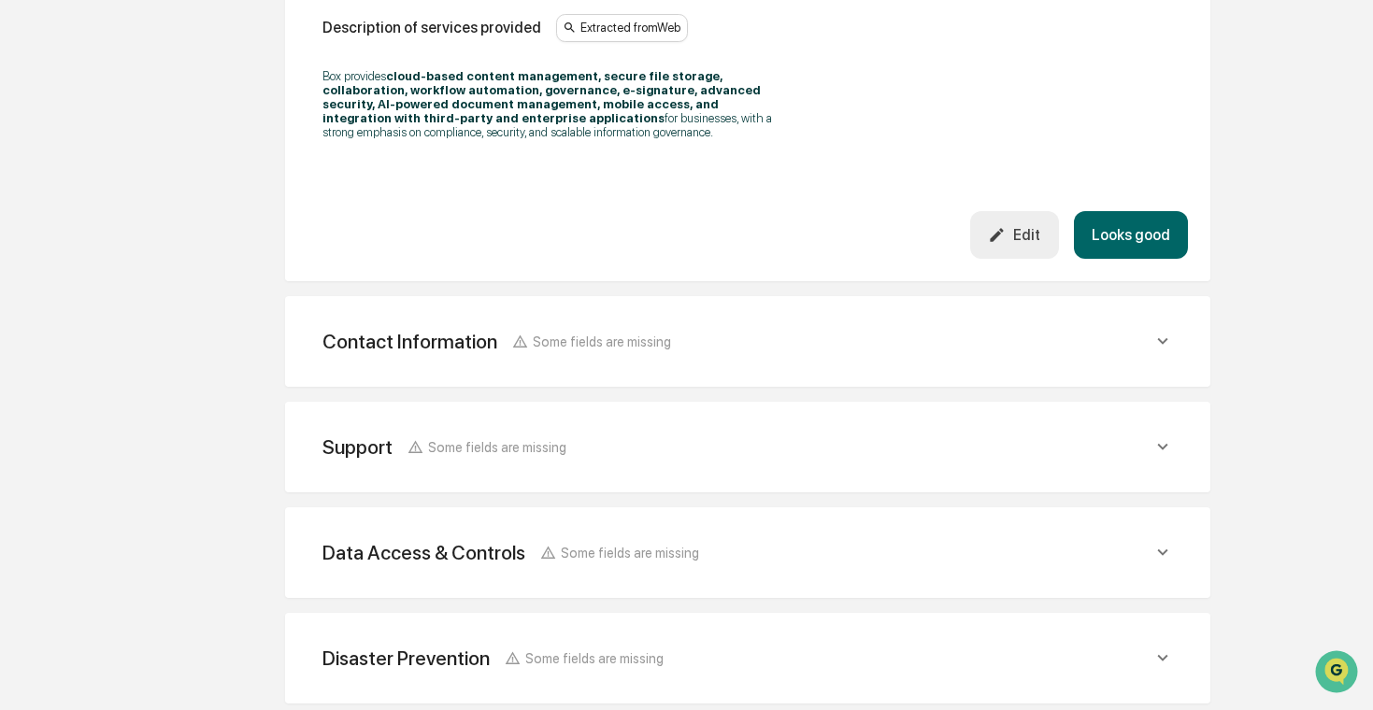
scroll to position [626, 0]
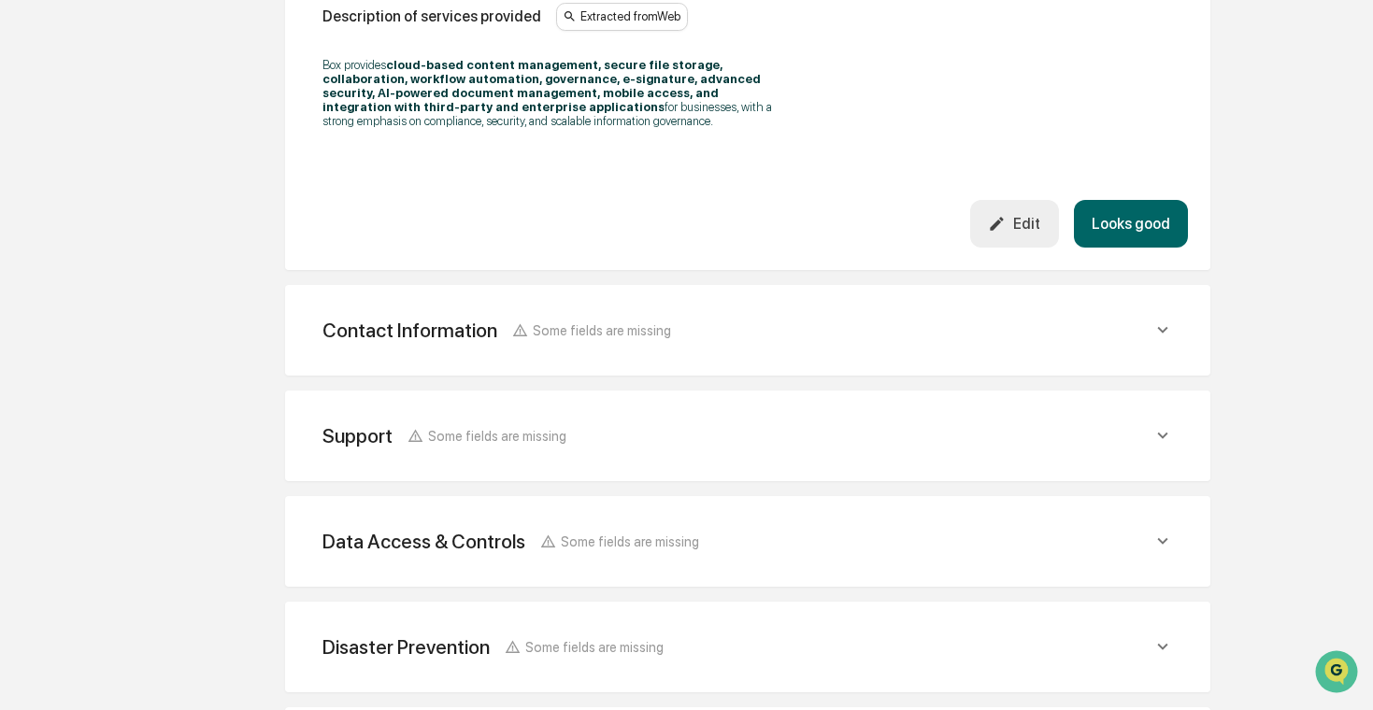
click at [891, 335] on div "Contact Information Some fields are missing" at bounding box center [738, 330] width 830 height 23
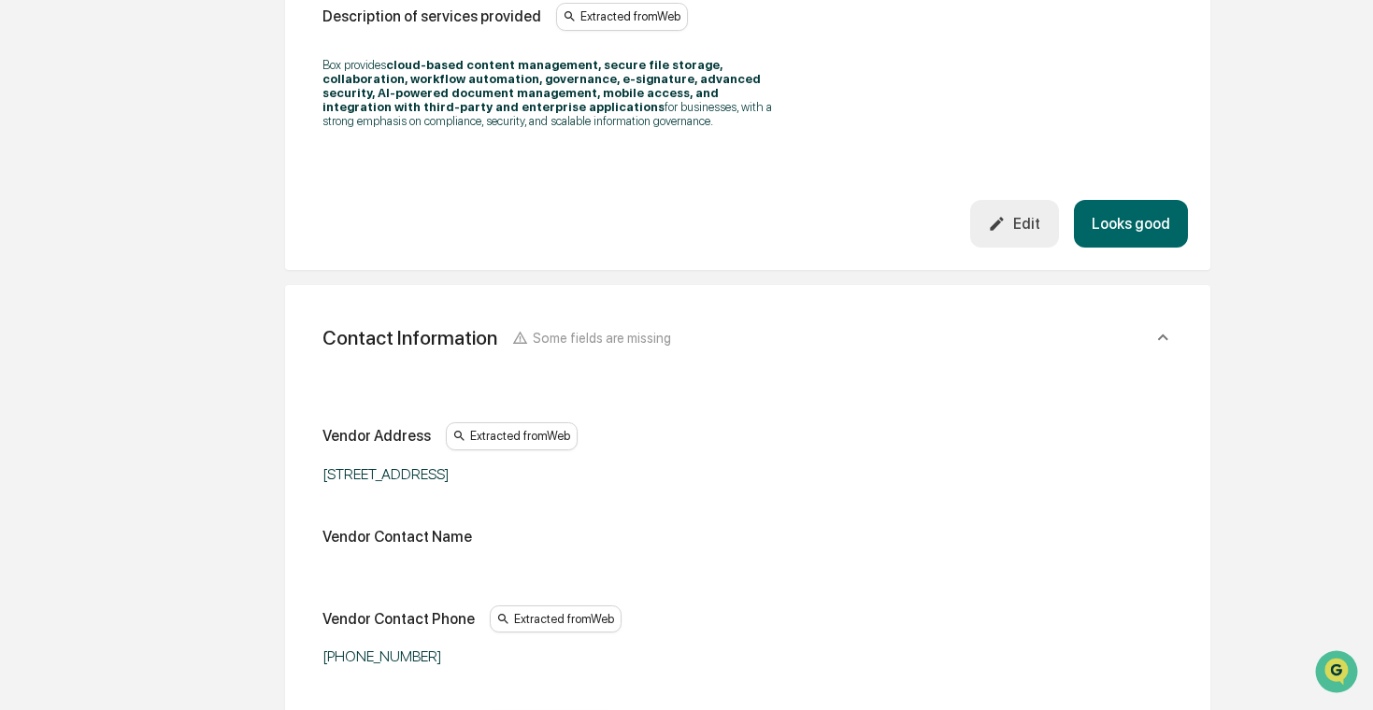
click at [883, 335] on div "Contact Information Some fields are missing" at bounding box center [738, 337] width 830 height 23
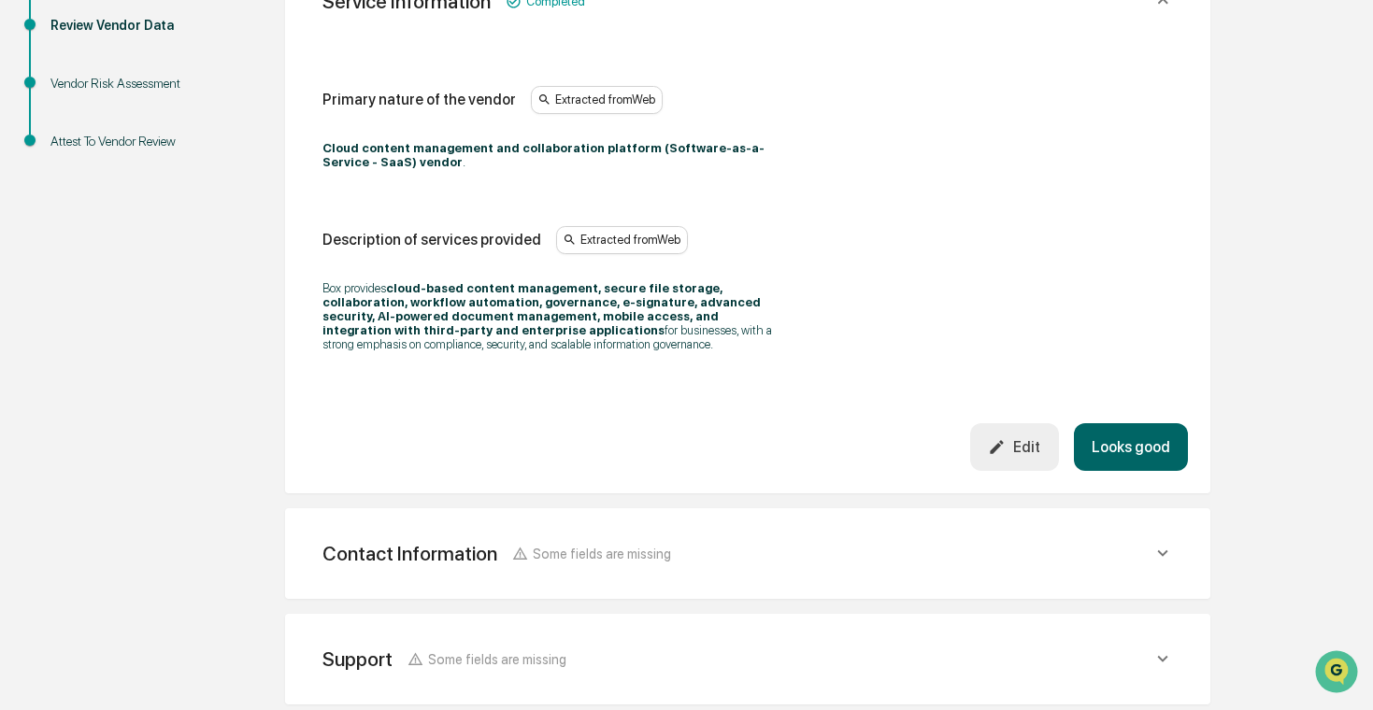
scroll to position [490, 0]
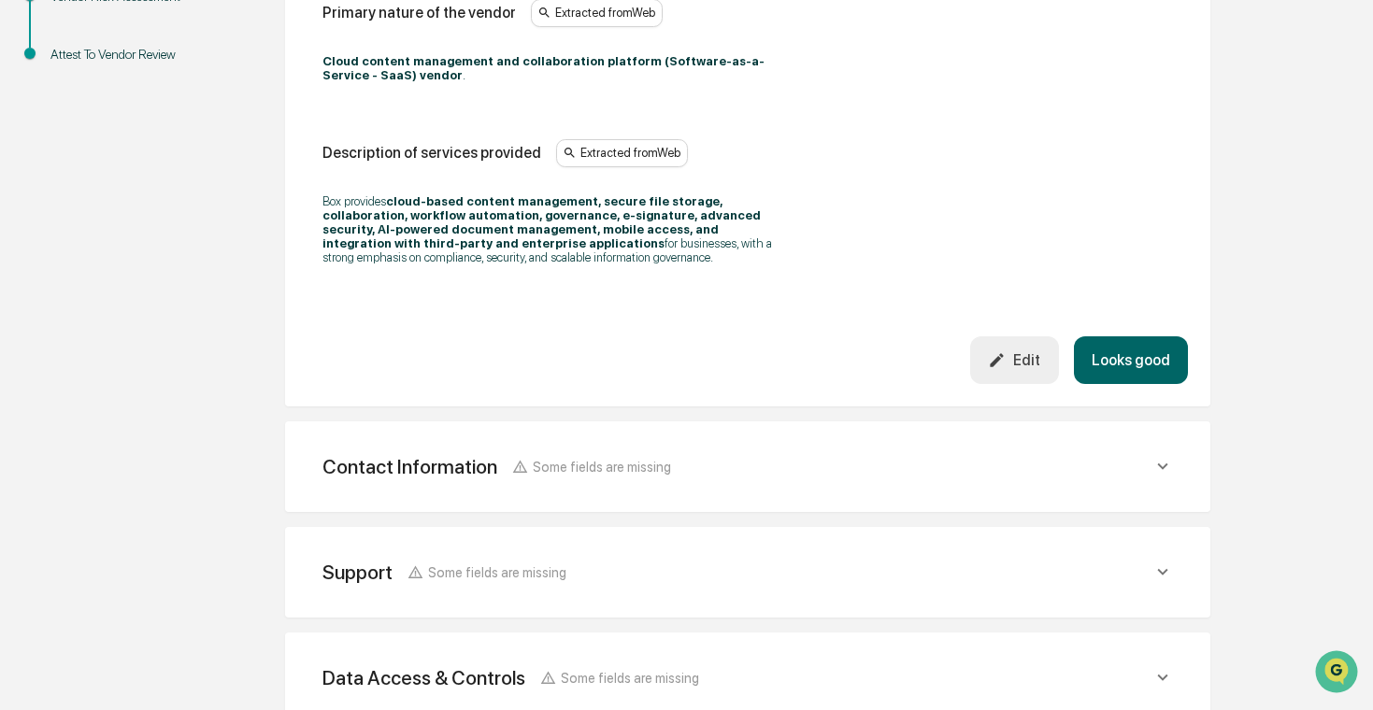
click at [877, 475] on div "Contact Information Some fields are missing" at bounding box center [748, 467] width 881 height 46
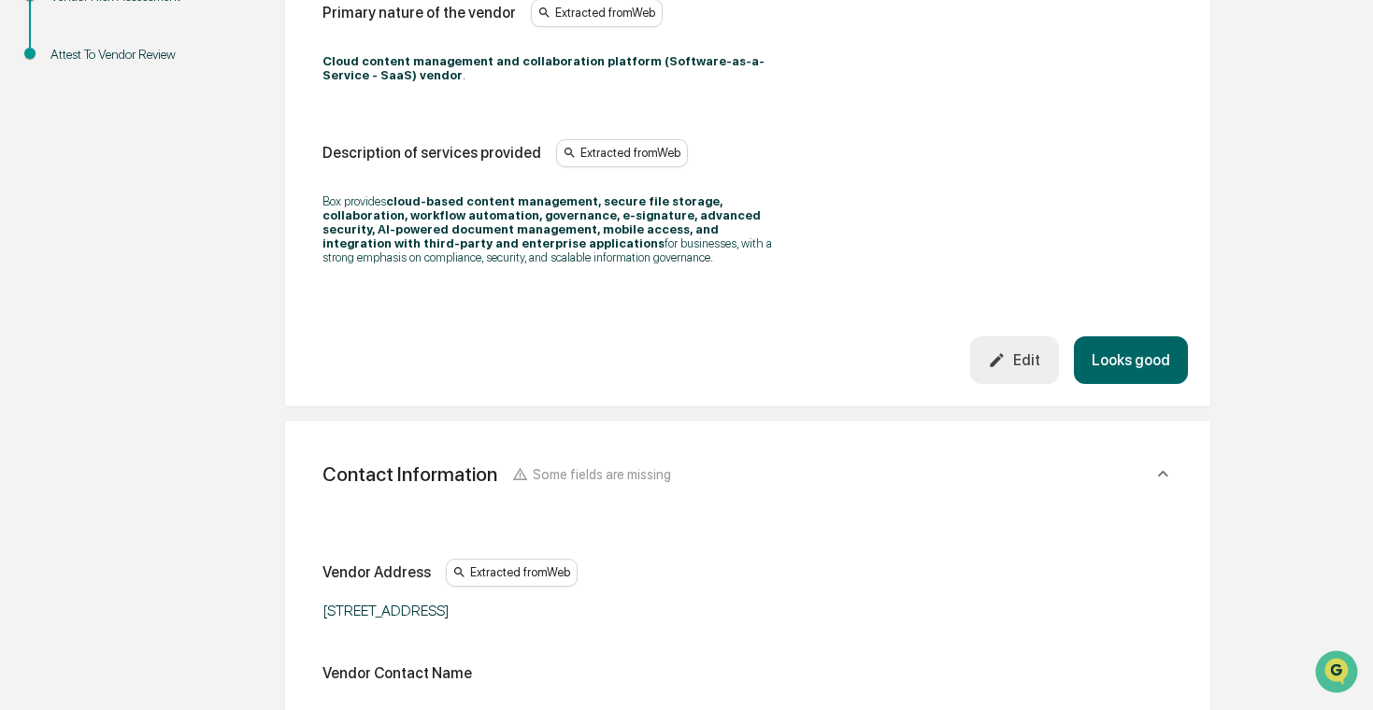
click at [877, 475] on div "Contact Information Some fields are missing" at bounding box center [738, 474] width 830 height 23
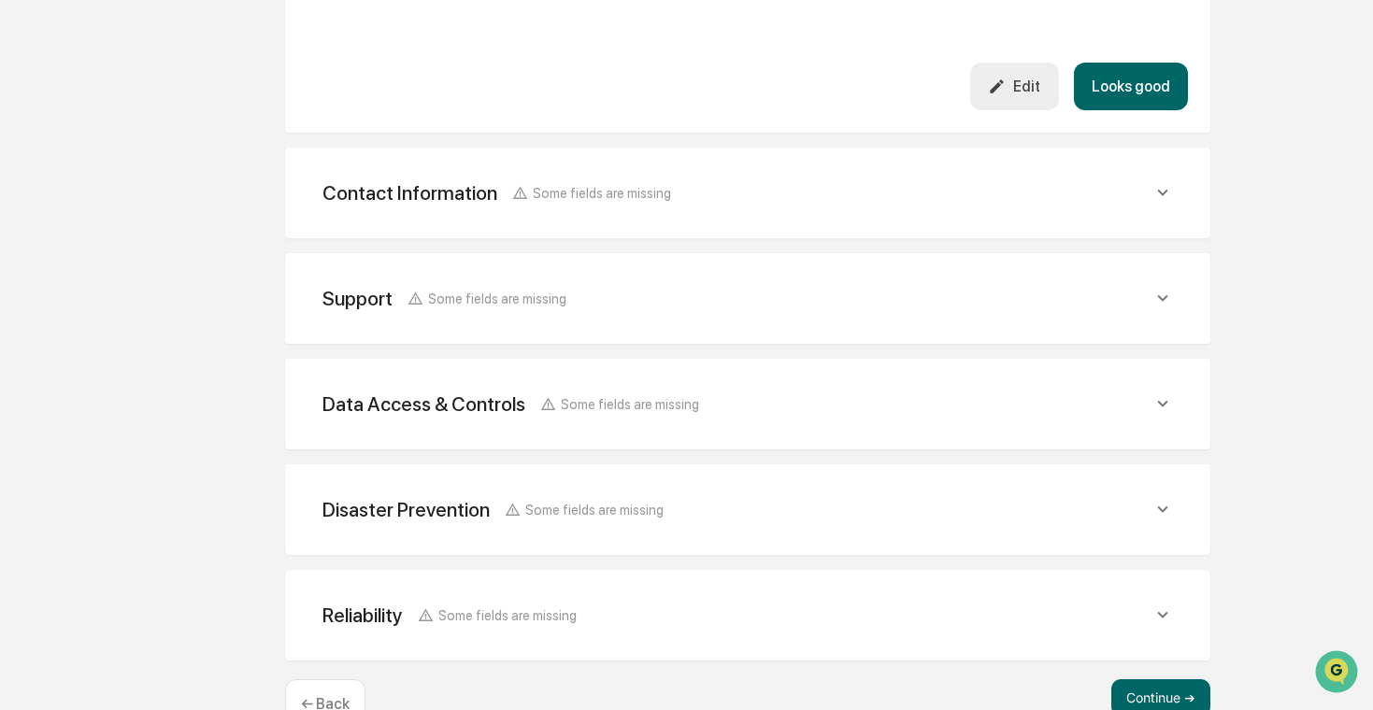
scroll to position [759, 0]
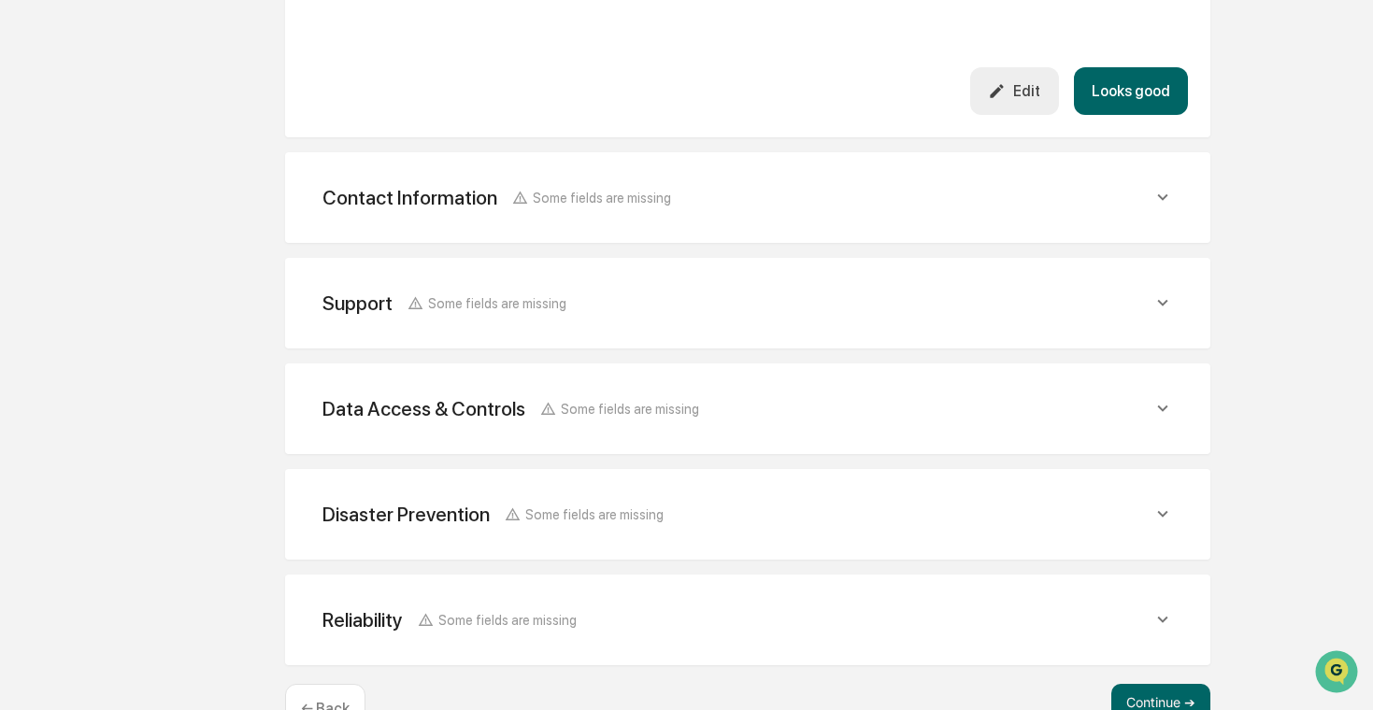
click at [955, 292] on div "Support Some fields are missing" at bounding box center [738, 303] width 830 height 23
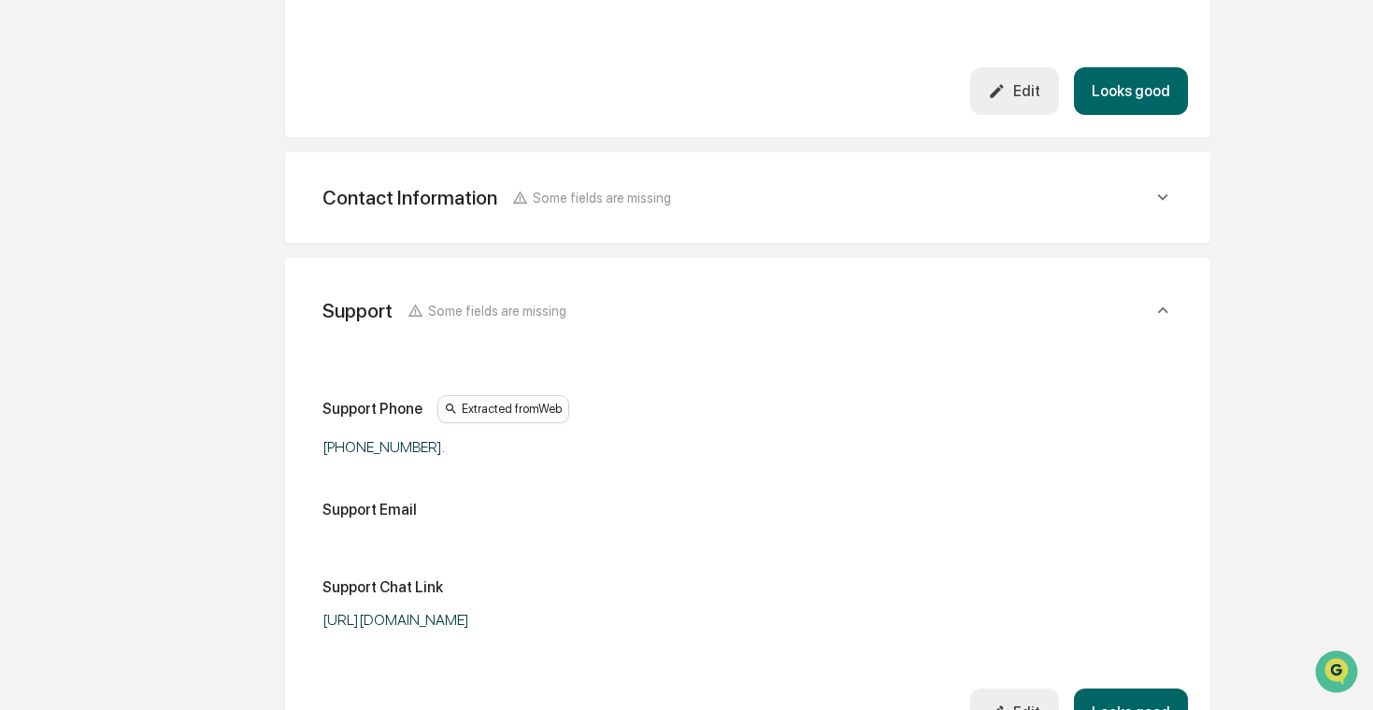
click at [955, 288] on div "Support Some fields are missing" at bounding box center [748, 310] width 881 height 61
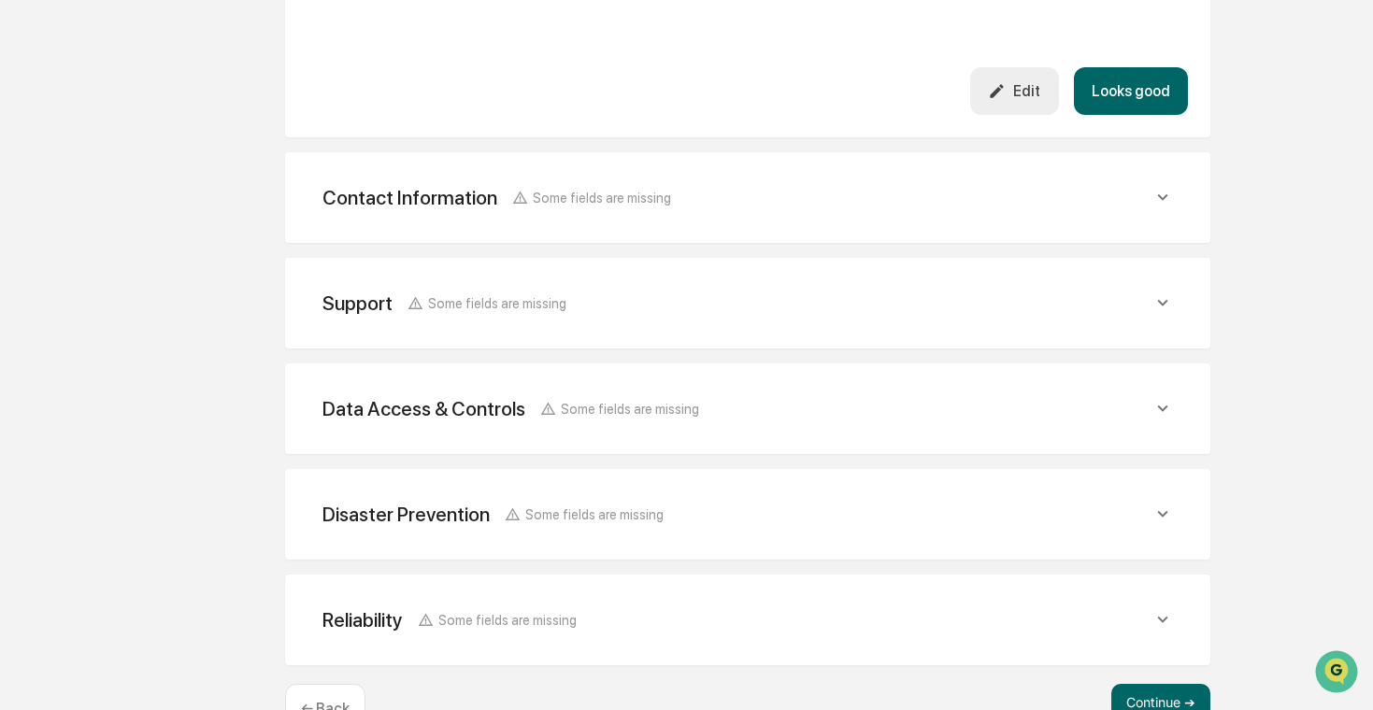
click at [931, 201] on div "Contact Information Some fields are missing" at bounding box center [738, 197] width 830 height 23
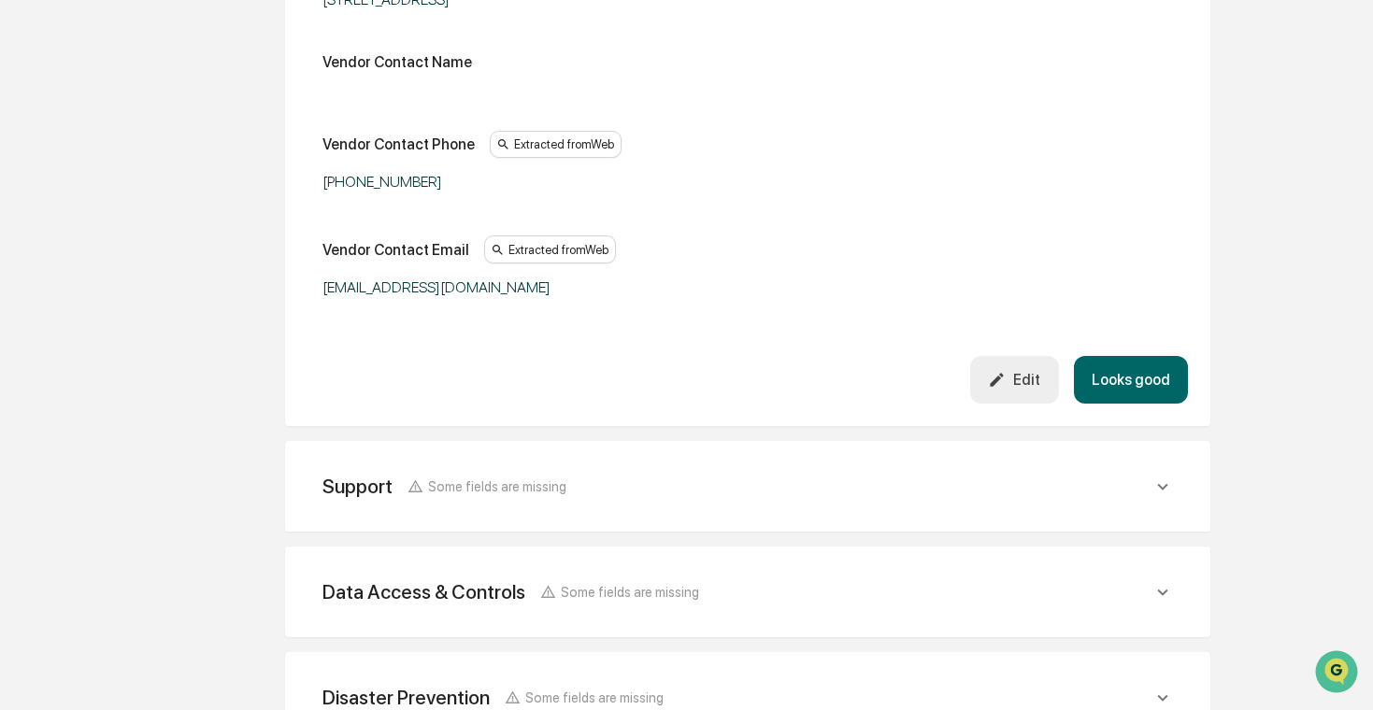
scroll to position [1104, 0]
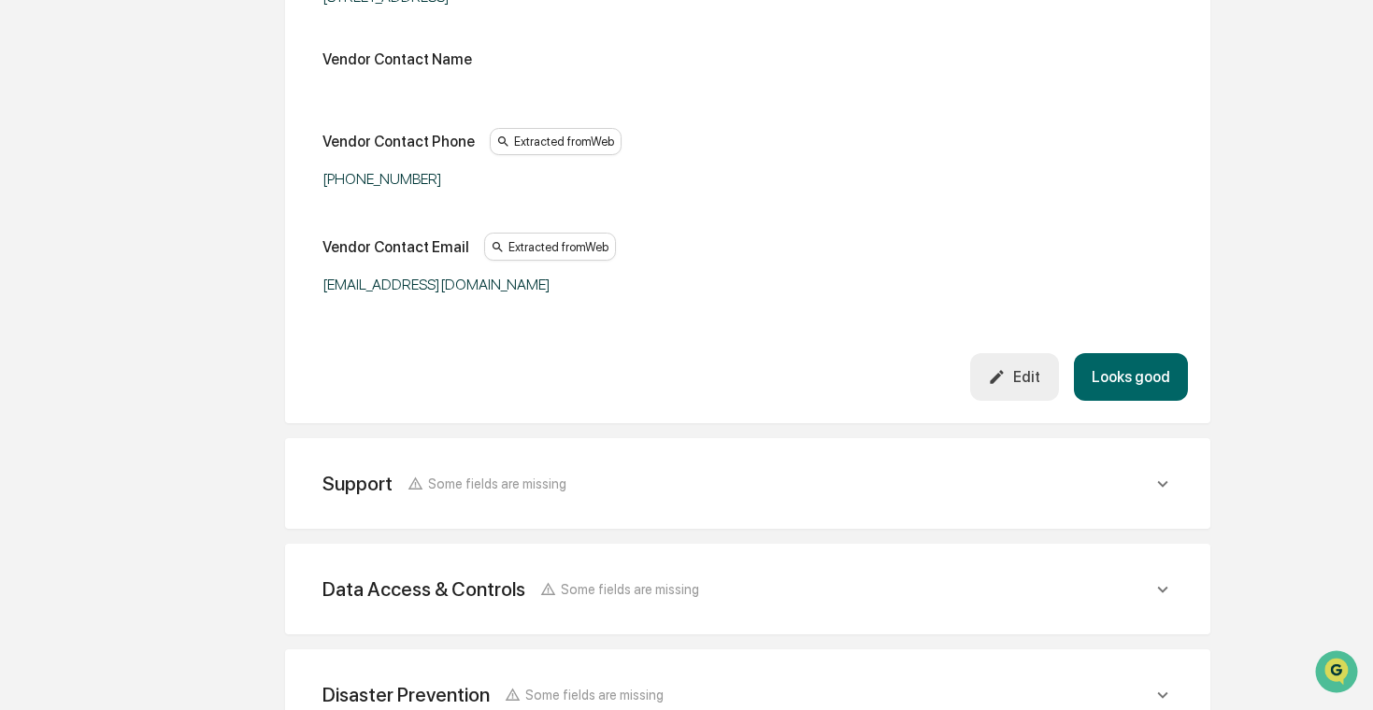
click at [807, 446] on div "Support Some fields are missing Support Phone Extracted from Web [PHONE_NUMBER]…" at bounding box center [748, 483] width 926 height 91
click at [806, 474] on div "Support Some fields are missing" at bounding box center [738, 483] width 830 height 23
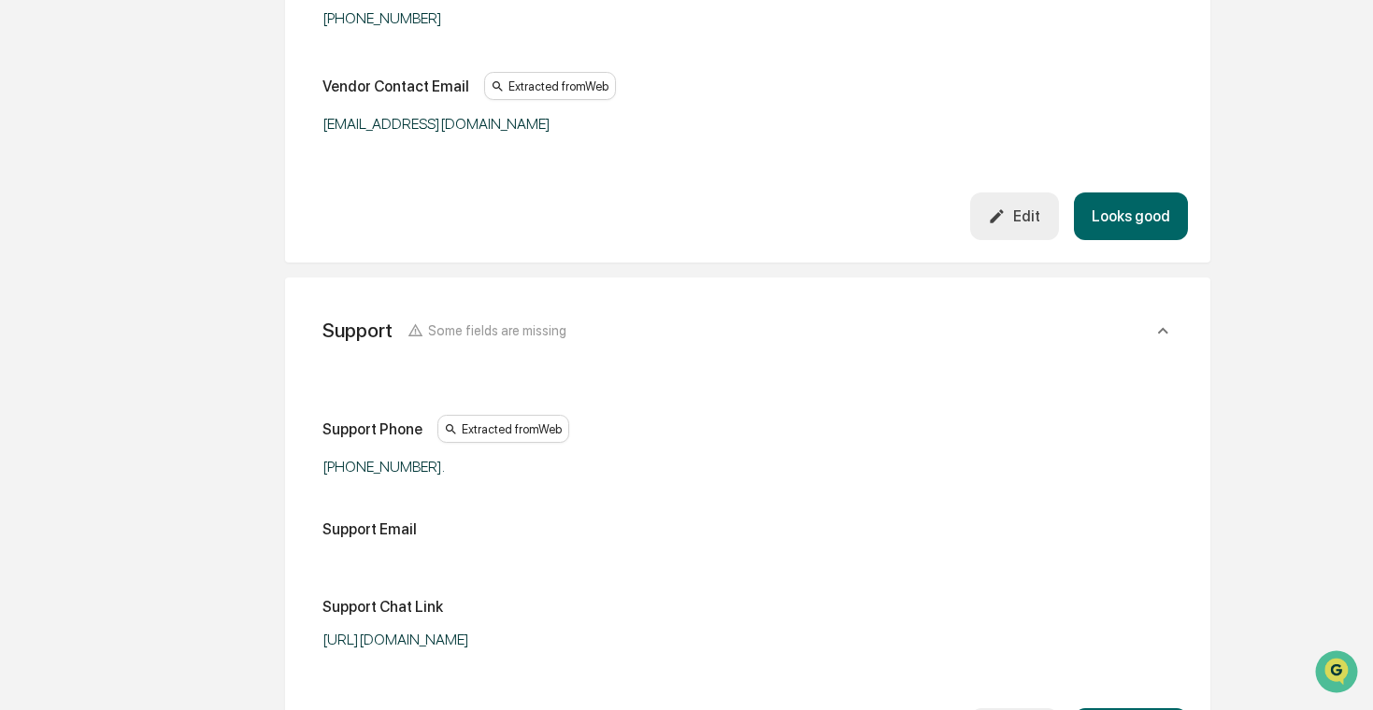
scroll to position [1276, 0]
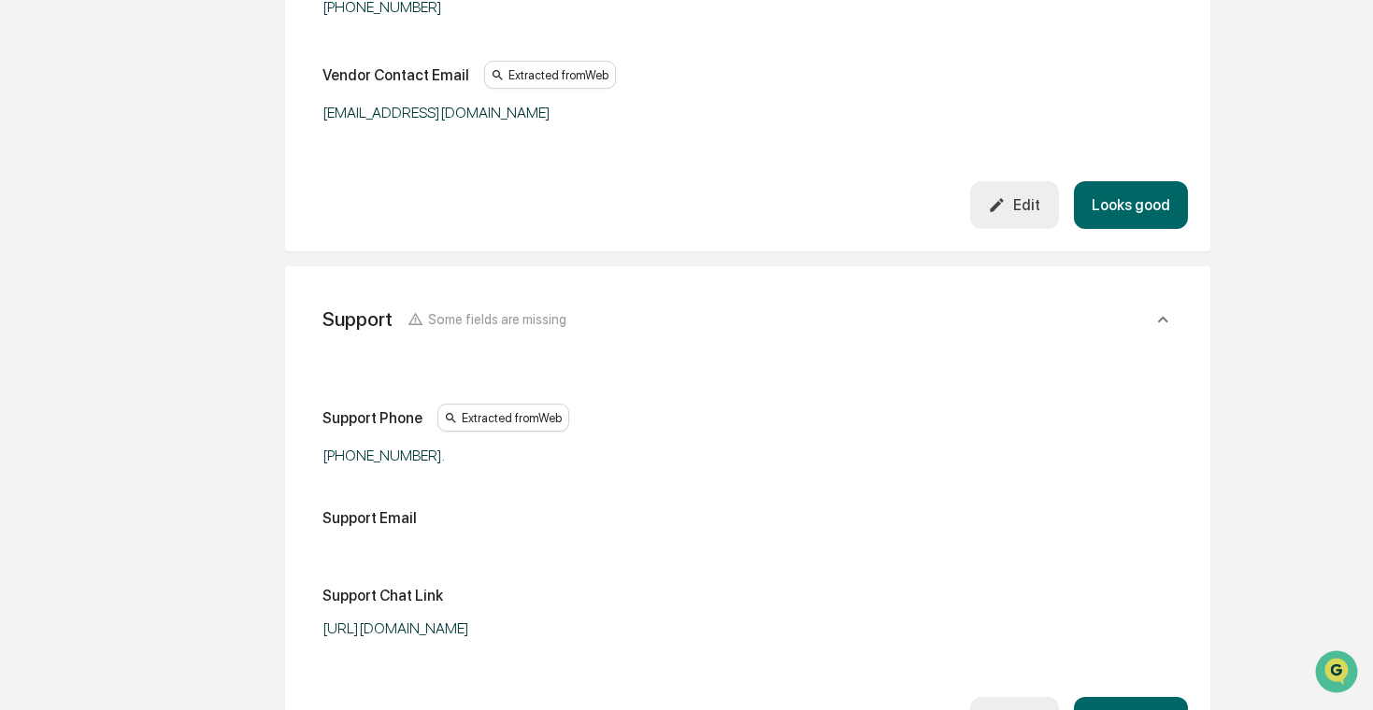
click at [858, 308] on div "Support Some fields are missing" at bounding box center [738, 319] width 830 height 23
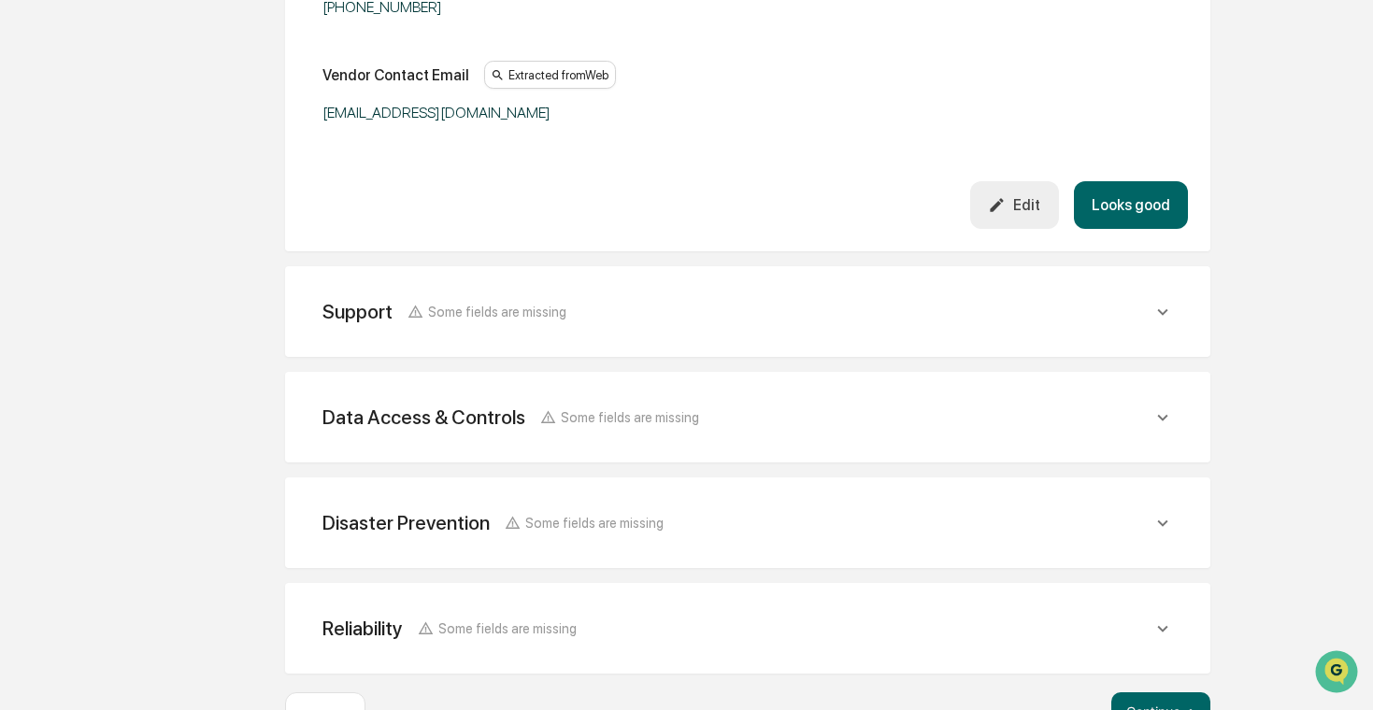
scroll to position [1330, 0]
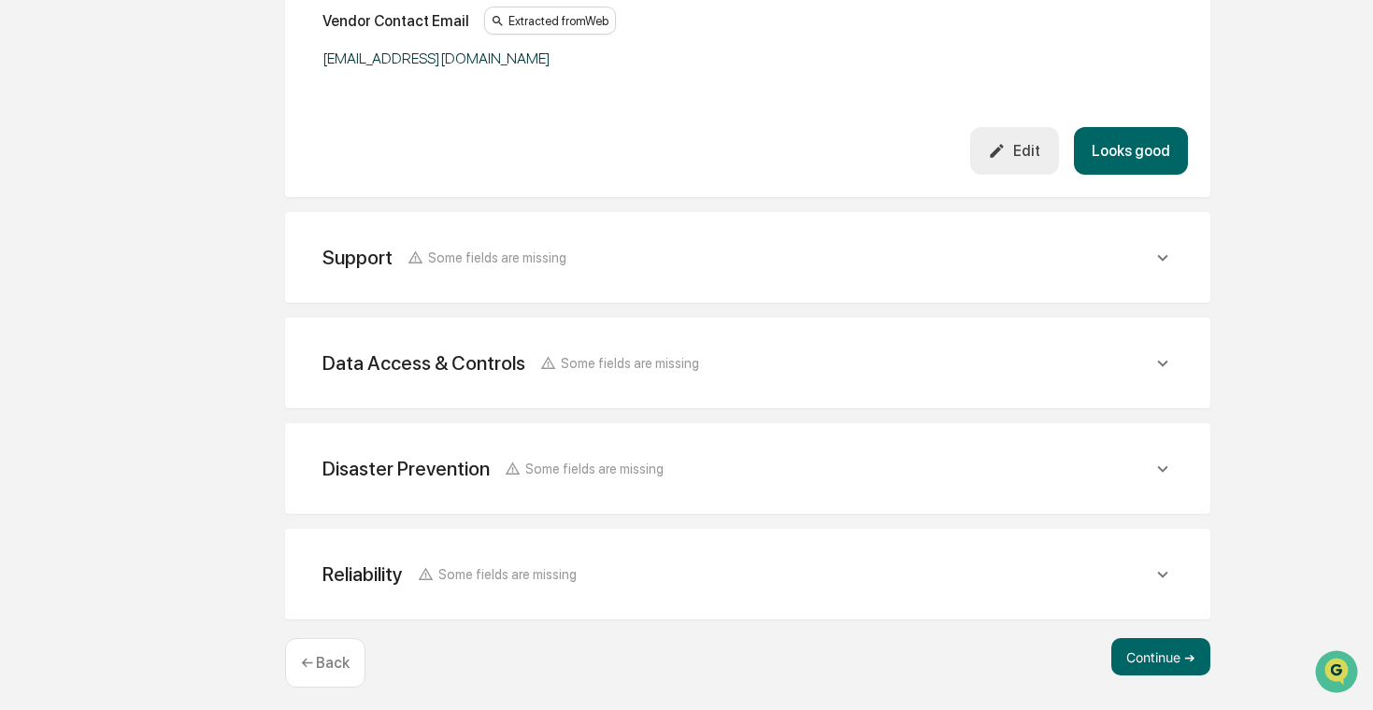
click at [883, 357] on div "Data Access & Controls Some fields are missing" at bounding box center [738, 363] width 830 height 23
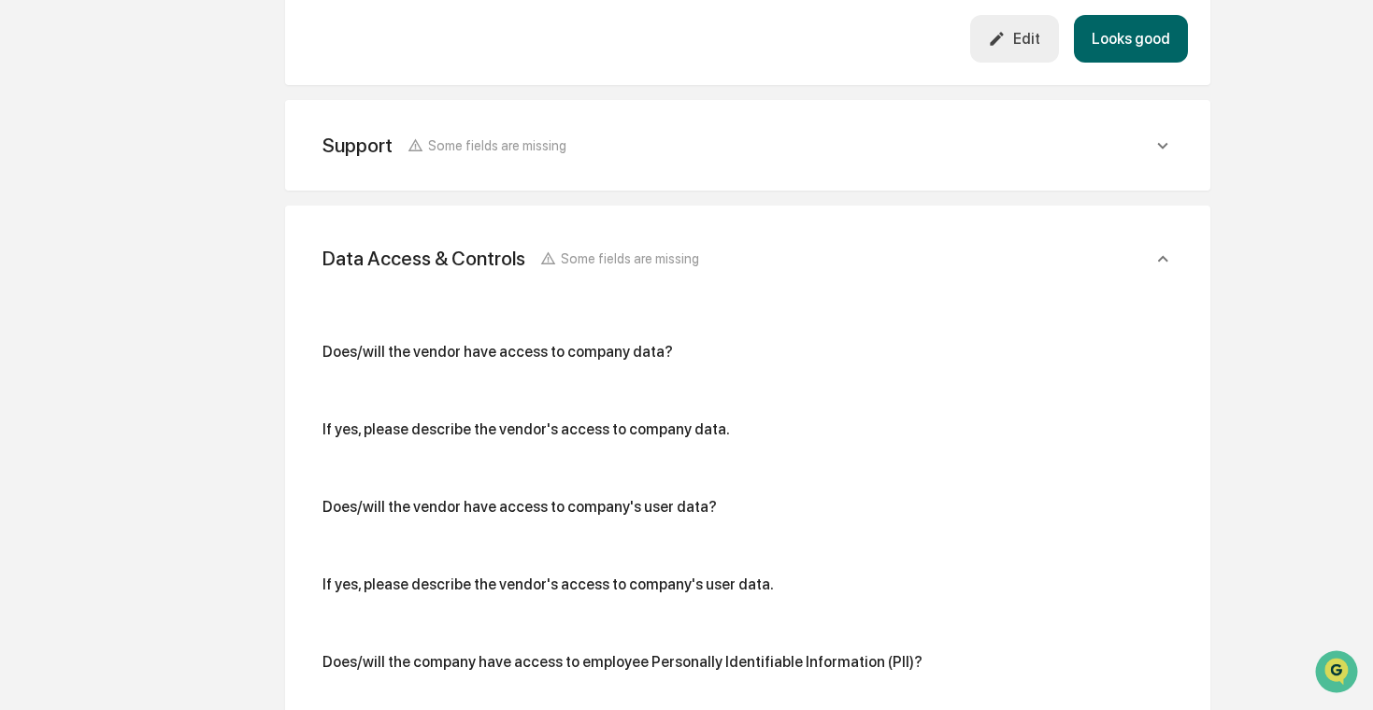
scroll to position [1415, 0]
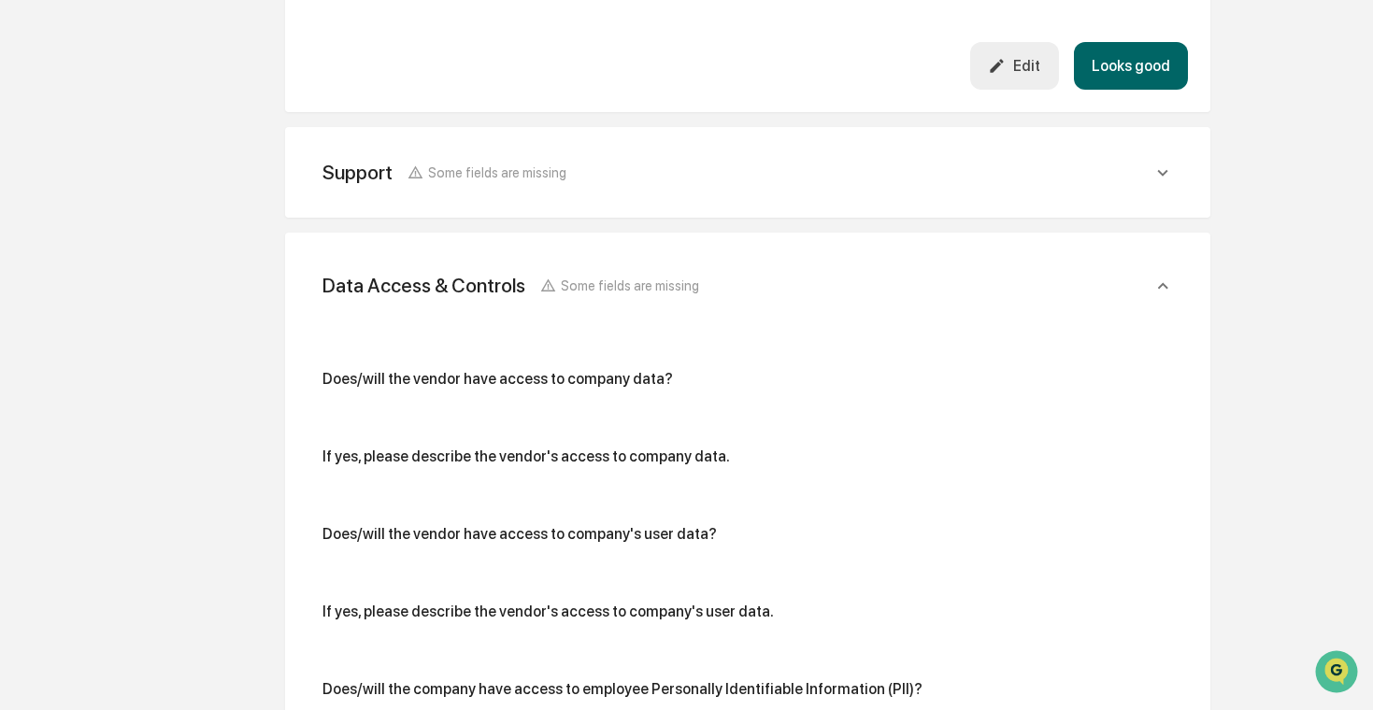
click at [877, 277] on div "Data Access & Controls Some fields are missing" at bounding box center [738, 285] width 830 height 23
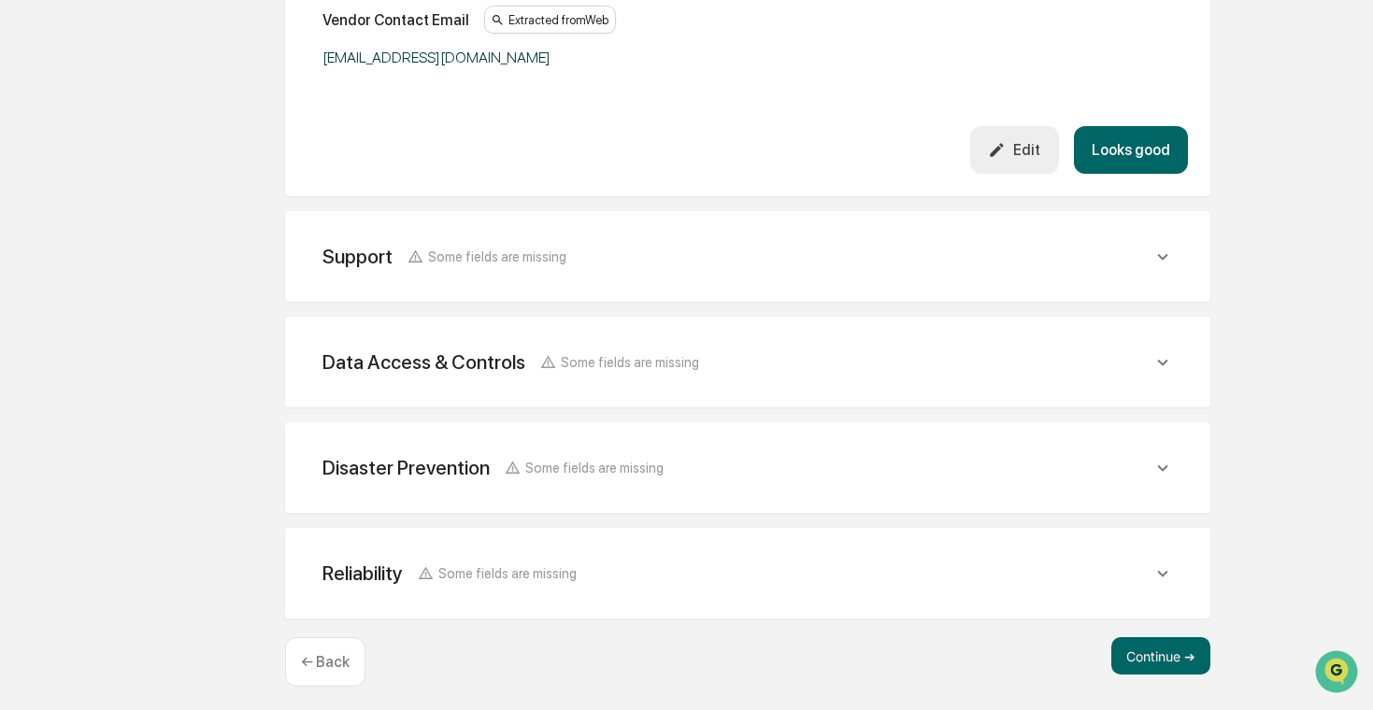
scroll to position [1330, 0]
click at [804, 478] on div "Disaster Prevention Some fields are missing" at bounding box center [748, 469] width 881 height 46
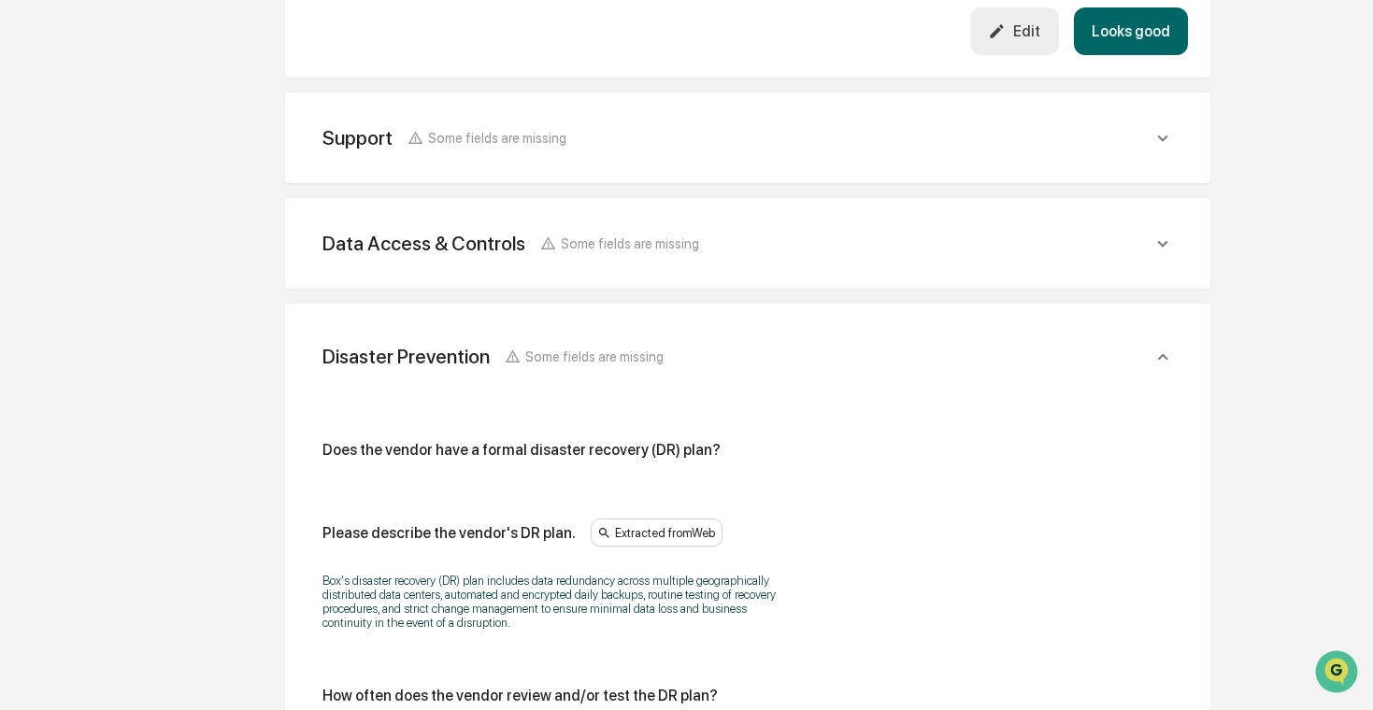
scroll to position [1463, 0]
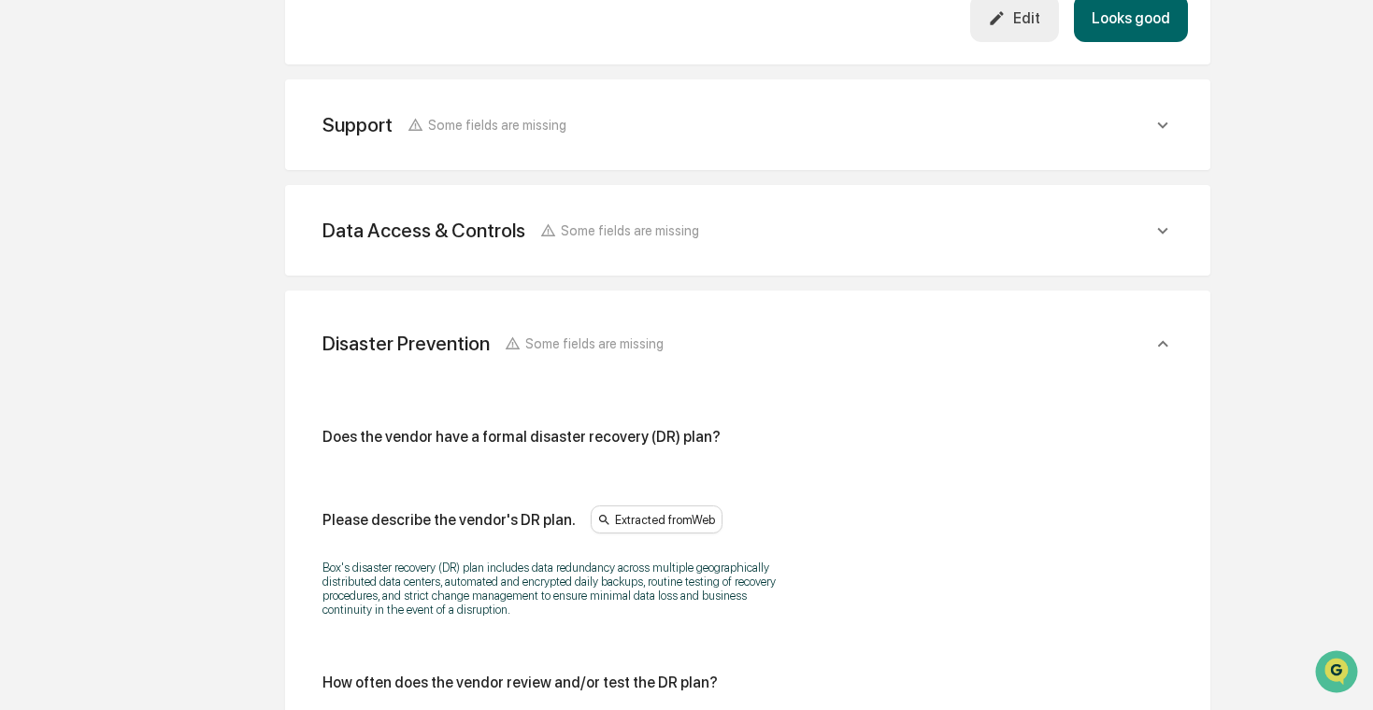
click at [840, 336] on div "Disaster Prevention Some fields are missing" at bounding box center [738, 343] width 830 height 23
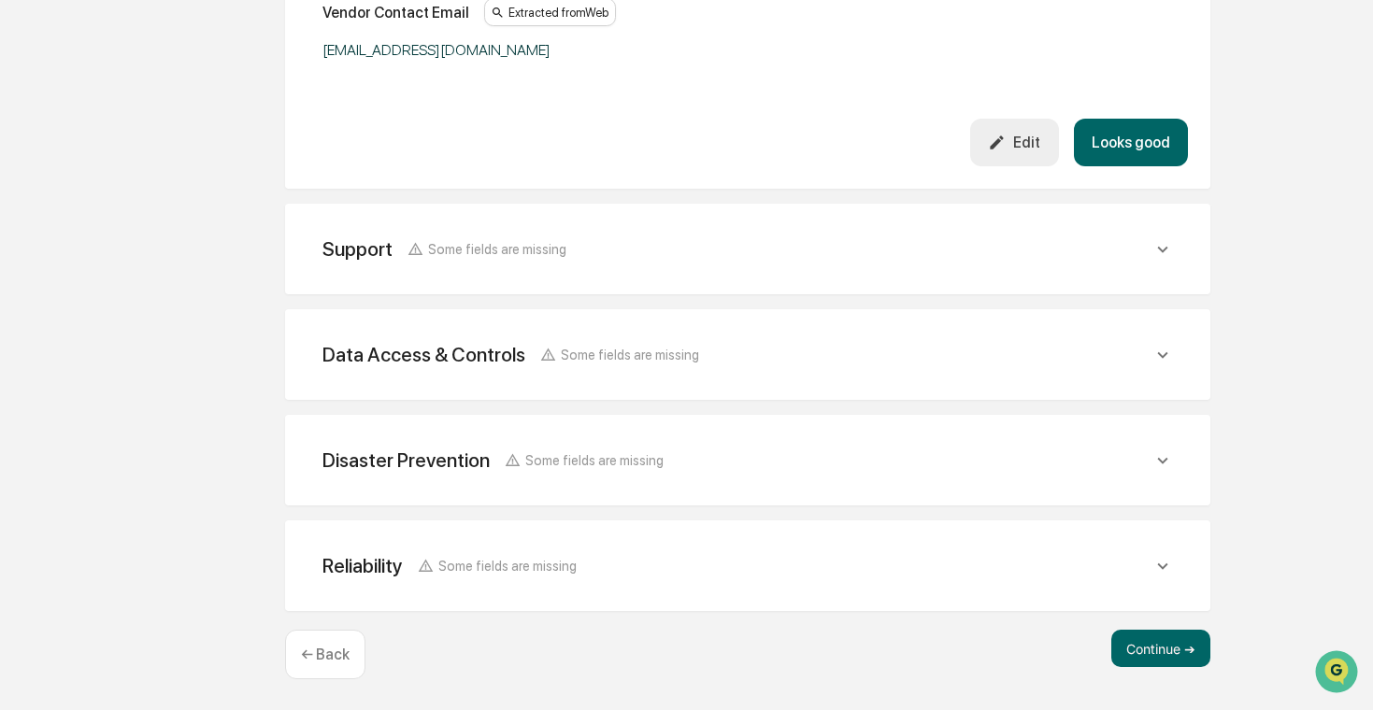
scroll to position [1330, 0]
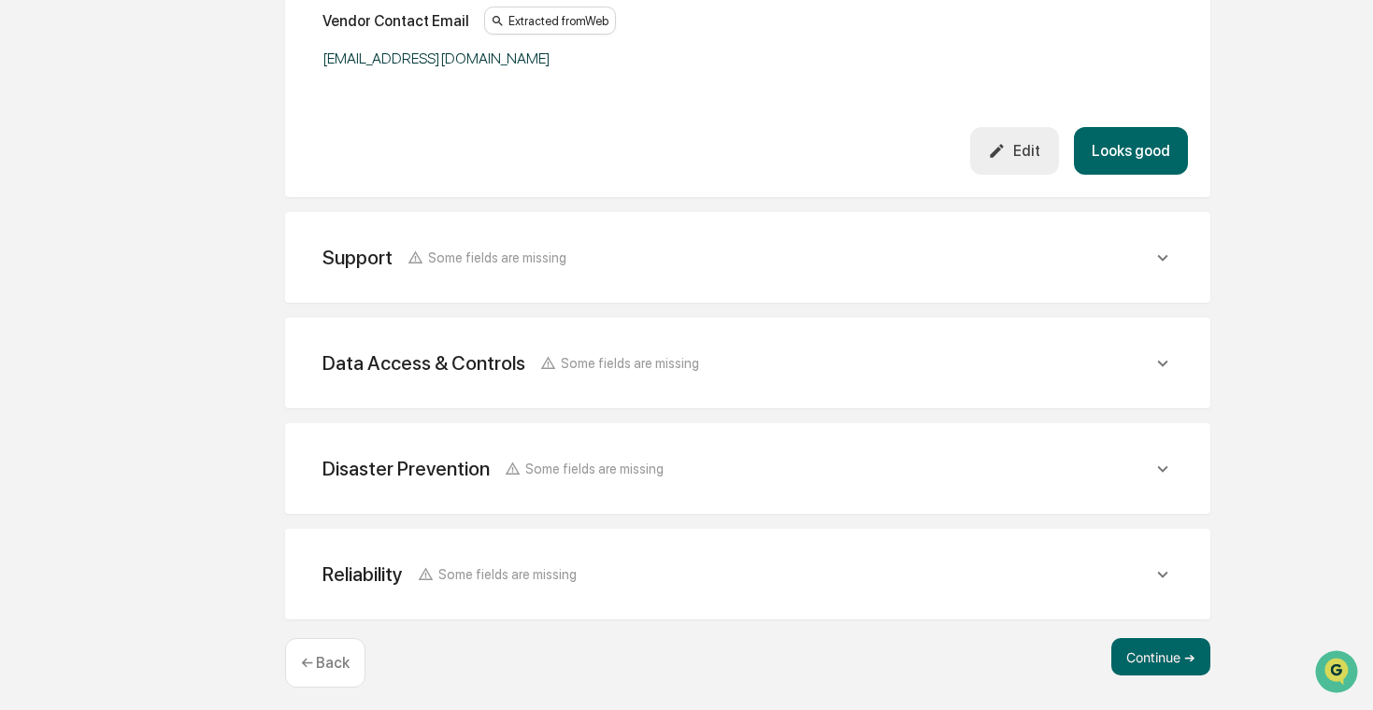
click at [779, 572] on div "Reliability Some fields are missing" at bounding box center [738, 574] width 830 height 23
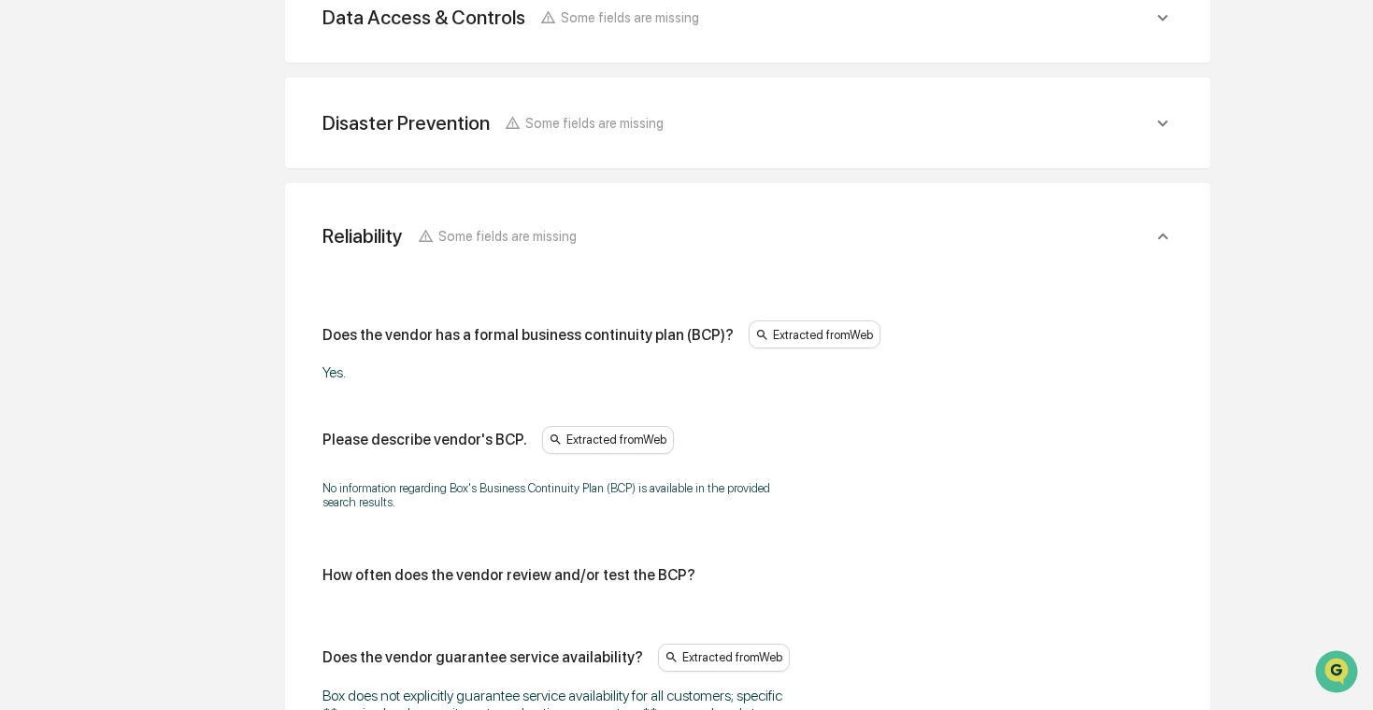
scroll to position [1708, 0]
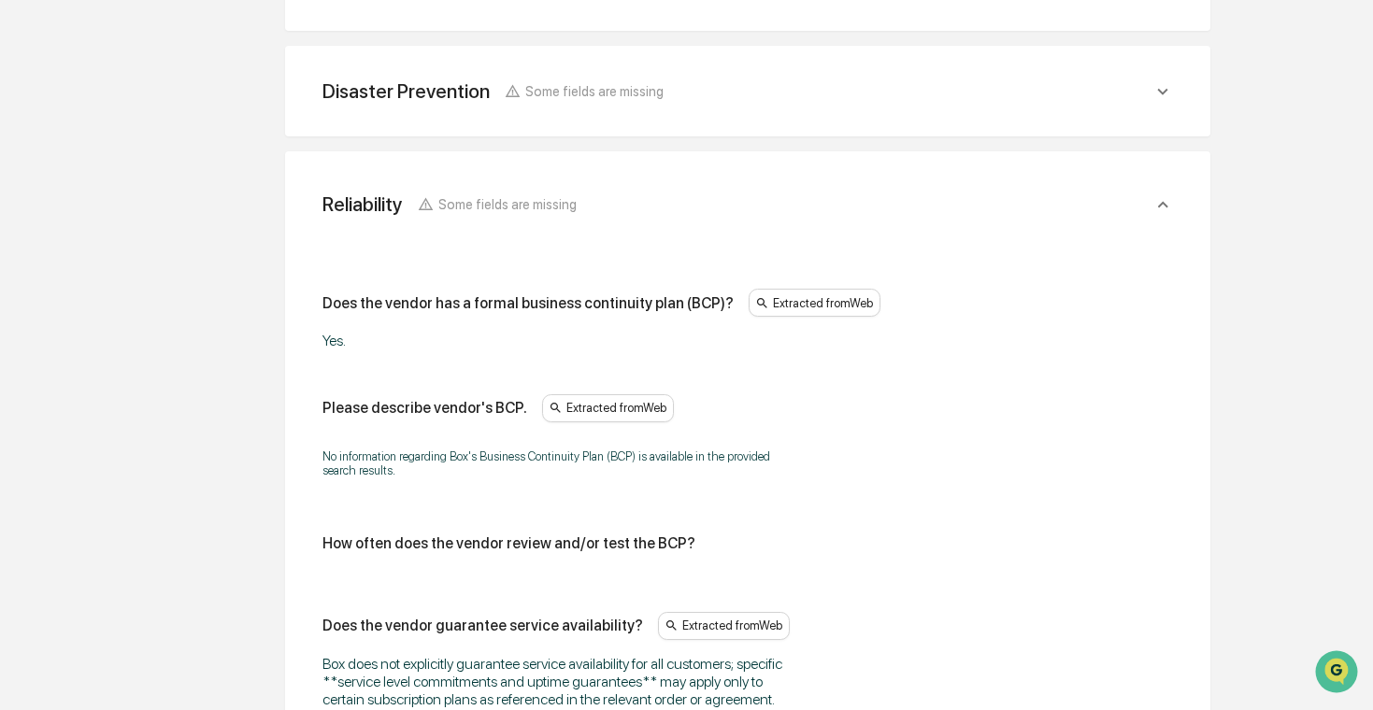
click at [867, 207] on div "Reliability Some fields are missing" at bounding box center [738, 204] width 830 height 23
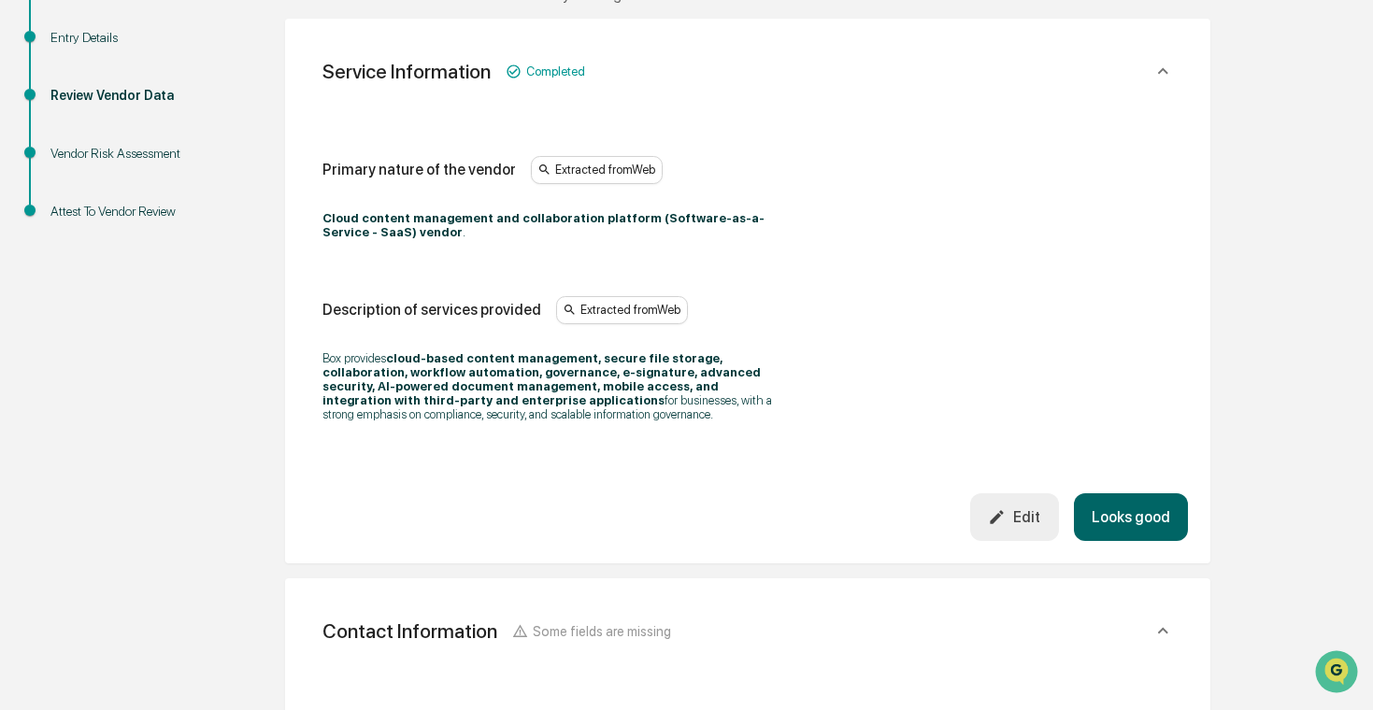
scroll to position [0, 0]
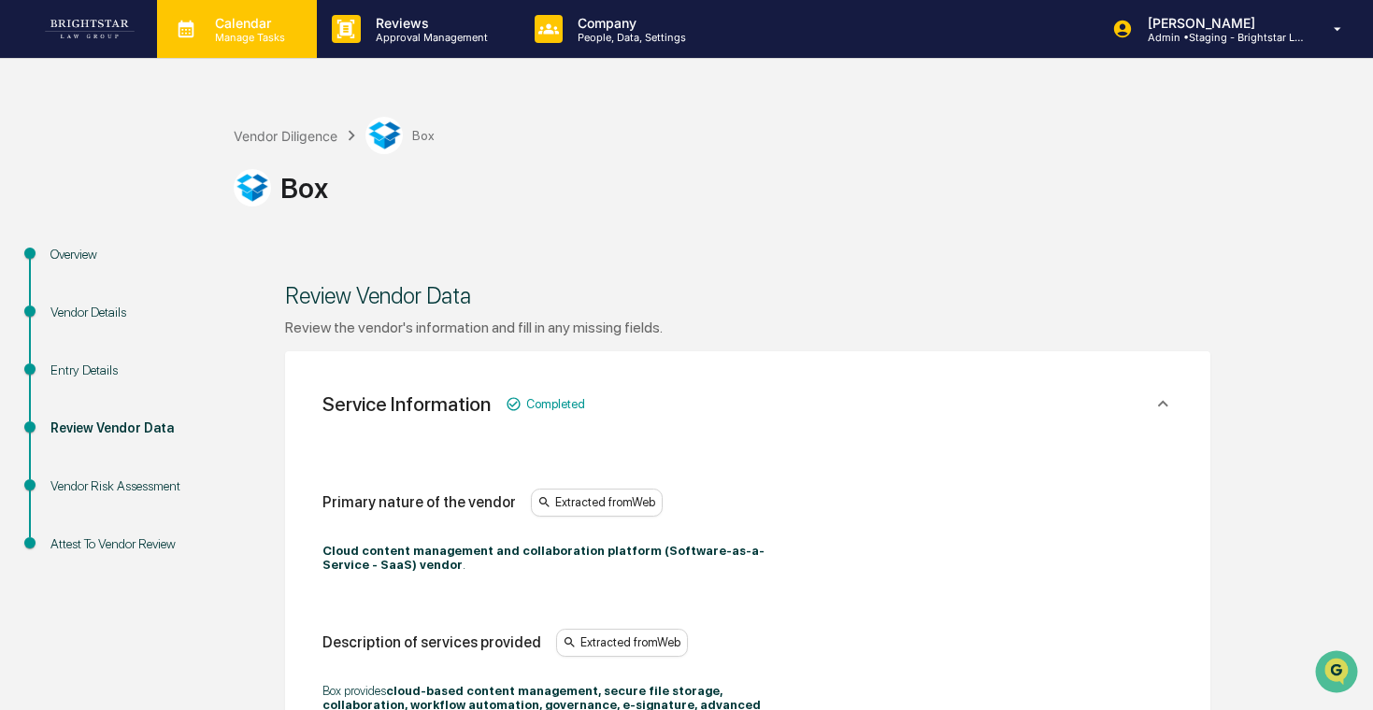
click at [211, 29] on p "Calendar" at bounding box center [247, 23] width 94 height 16
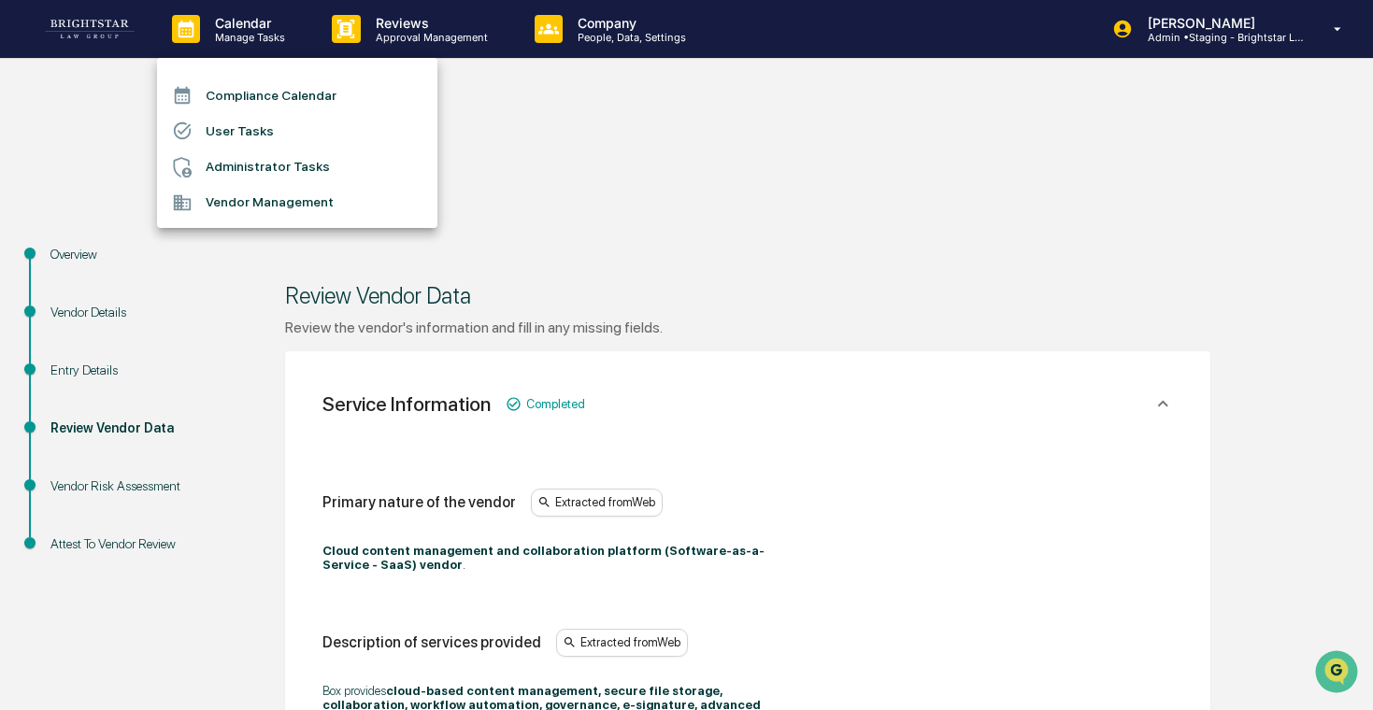
click at [255, 192] on li "Vendor Management" at bounding box center [297, 203] width 280 height 36
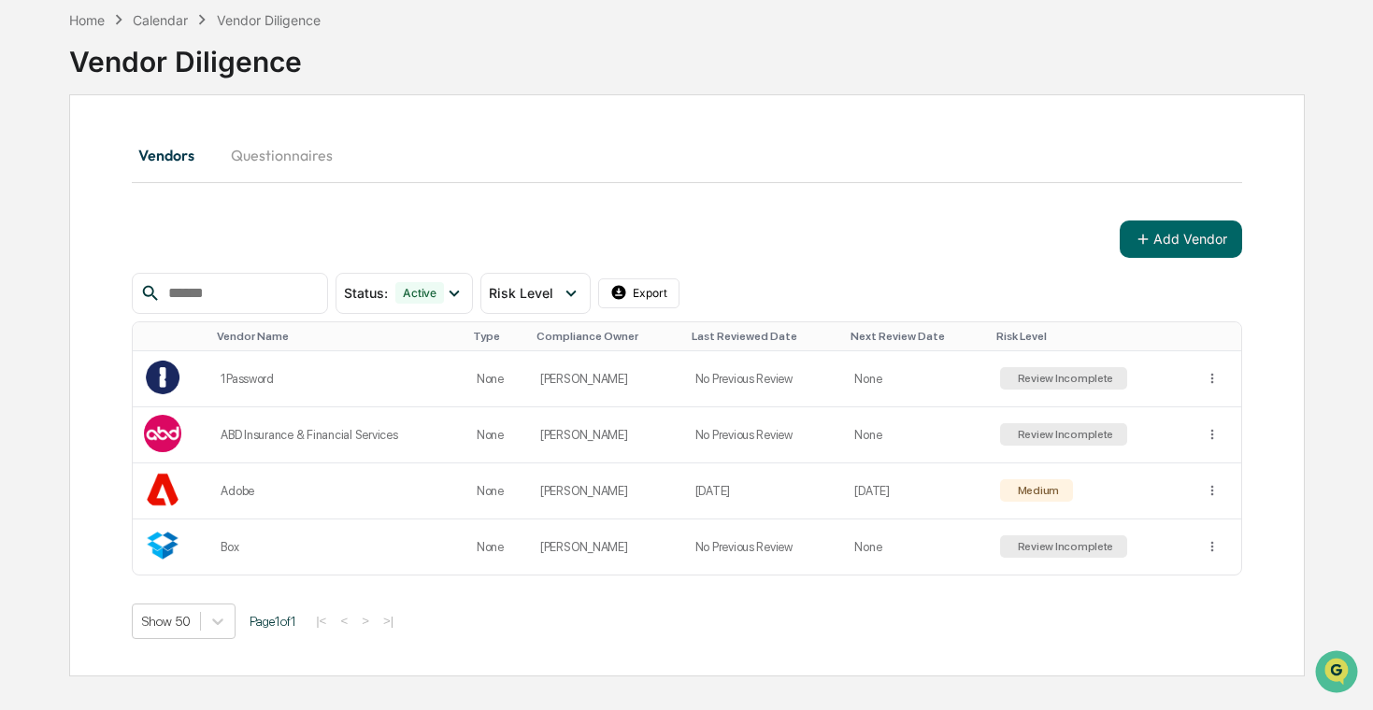
scroll to position [89, 0]
click at [702, 484] on td "[DATE]" at bounding box center [764, 491] width 160 height 56
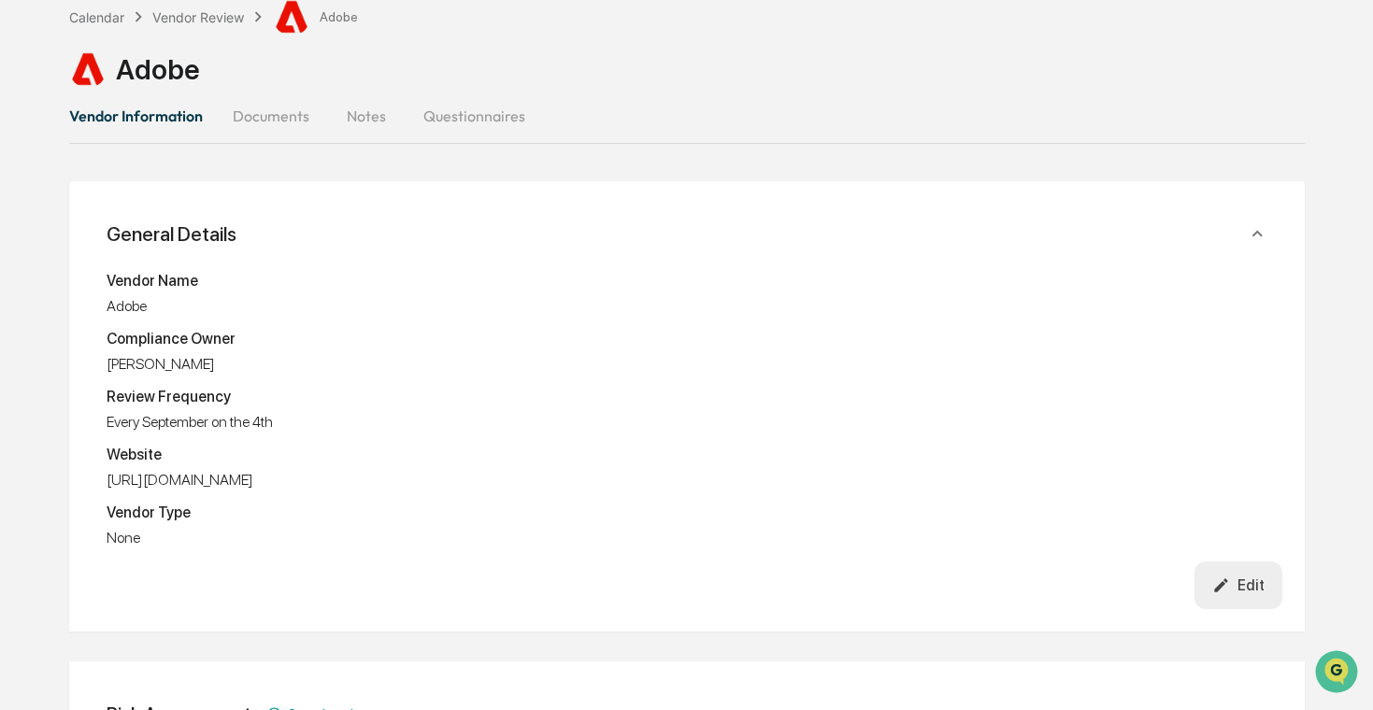
click at [291, 113] on button "Documents" at bounding box center [271, 115] width 107 height 45
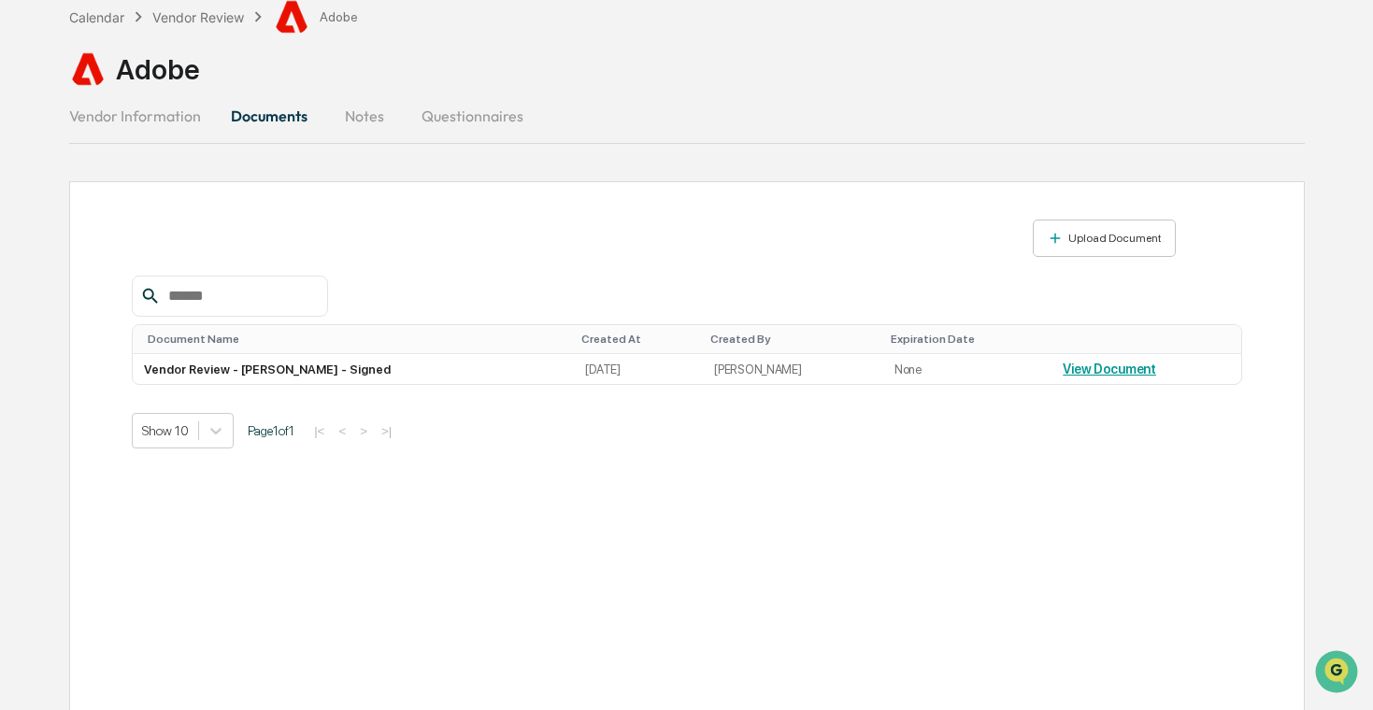
click at [372, 113] on button "Notes" at bounding box center [365, 115] width 84 height 45
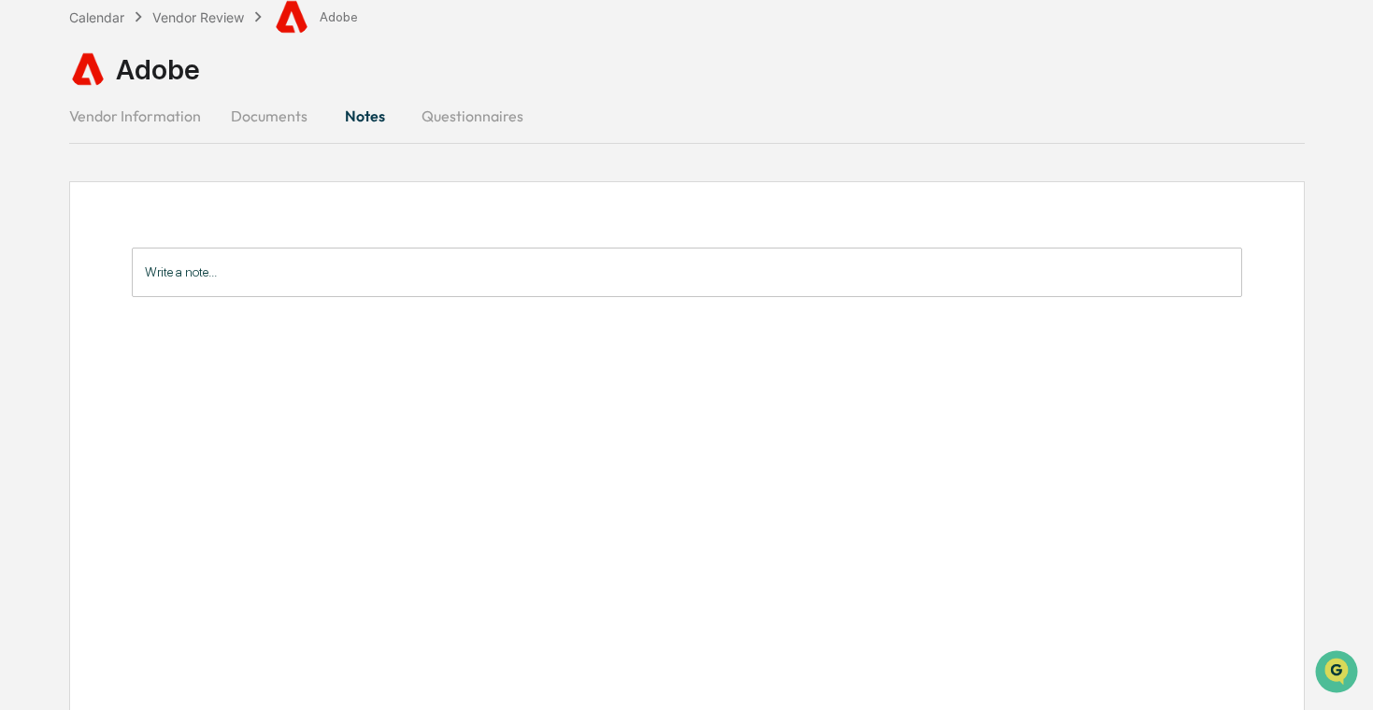
click at [443, 110] on button "Questionnaires" at bounding box center [473, 115] width 132 height 45
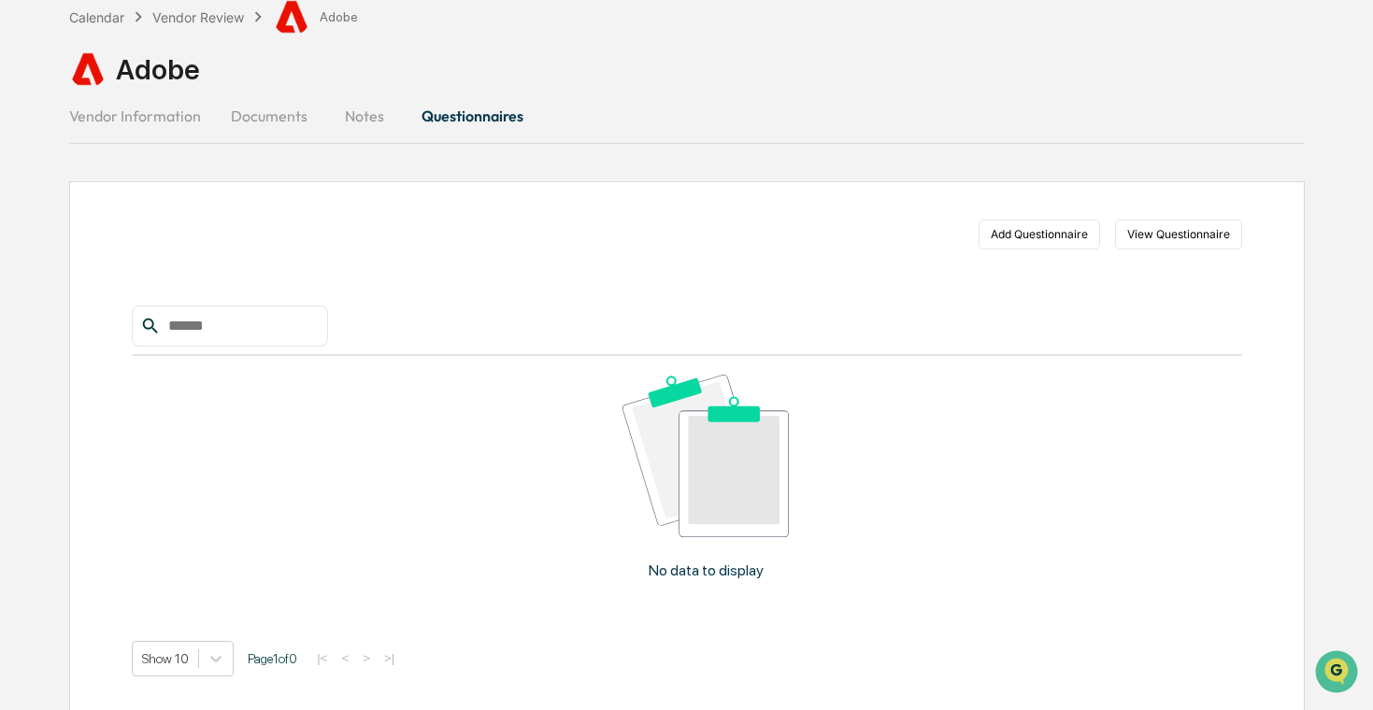
click at [261, 108] on button "Documents" at bounding box center [269, 115] width 107 height 45
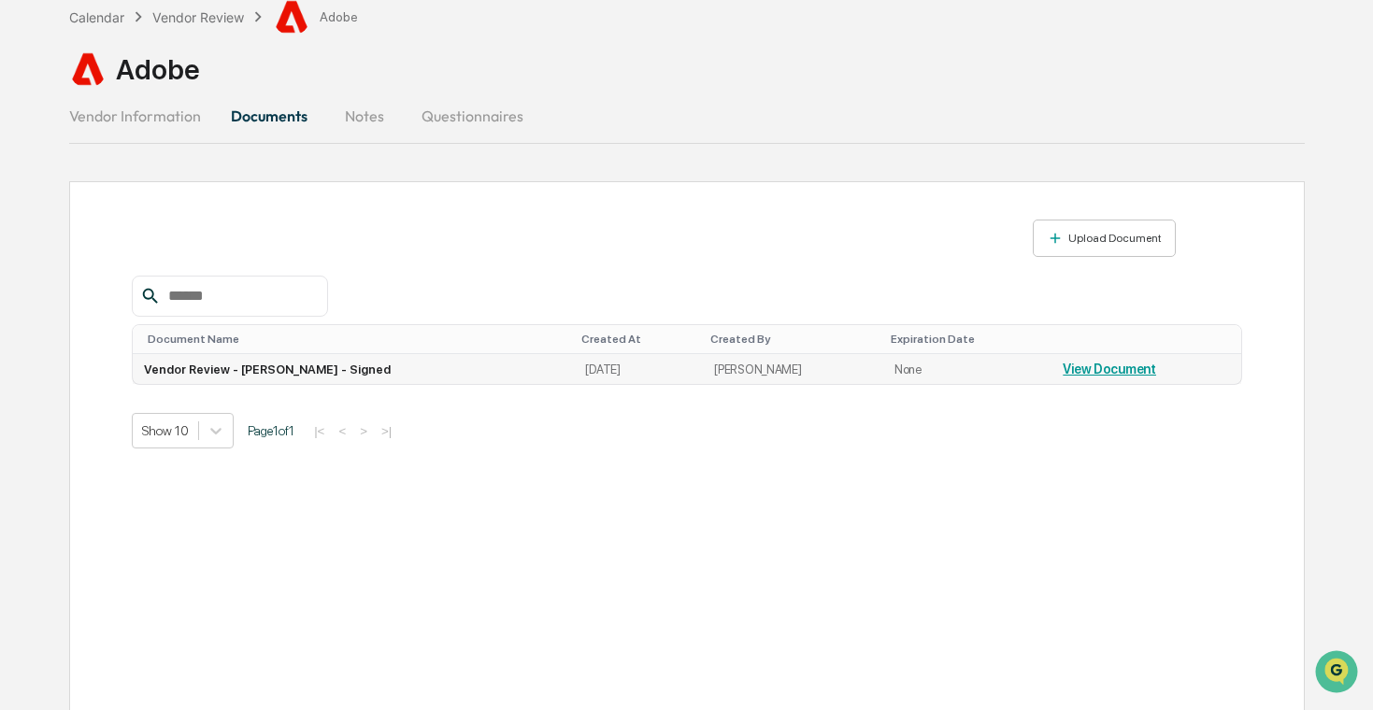
click at [353, 364] on td "Vendor Review - [PERSON_NAME] - Signed" at bounding box center [353, 369] width 441 height 30
click at [1085, 364] on link "View Document" at bounding box center [1109, 369] width 93 height 15
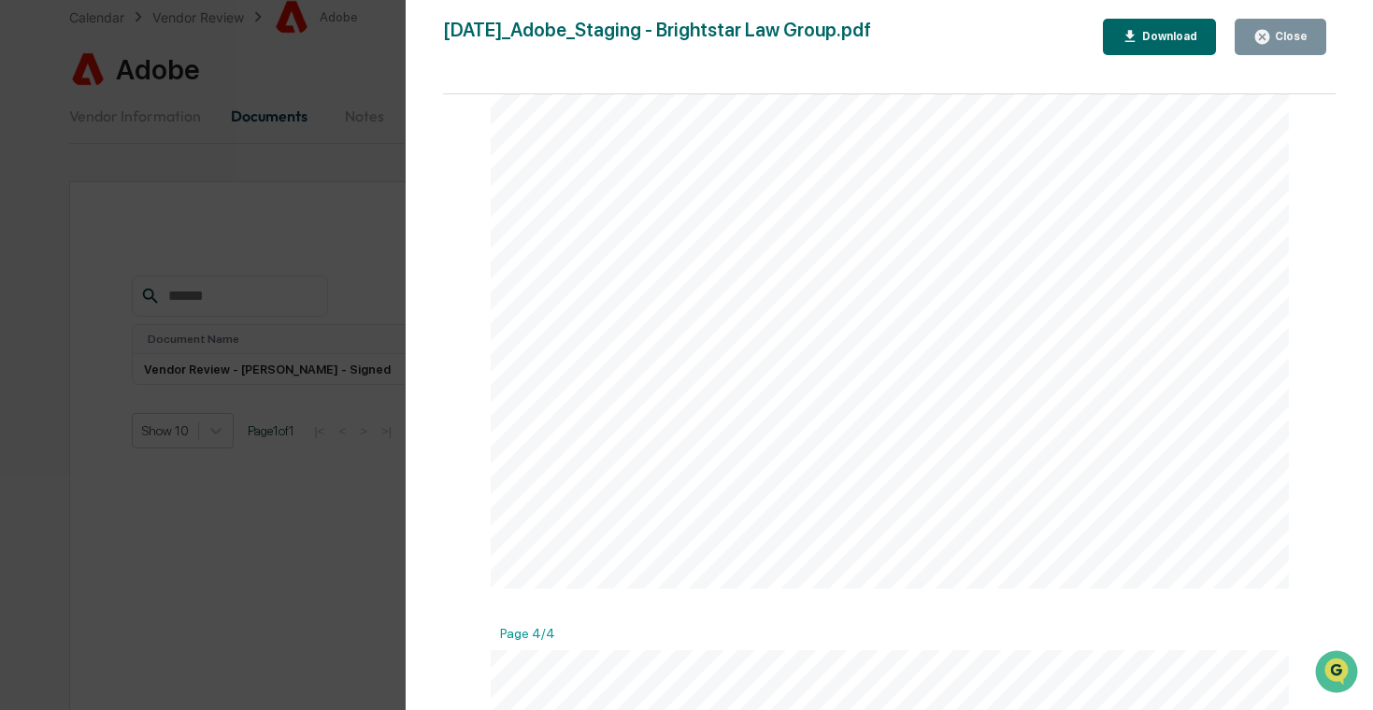
scroll to position [3238, 0]
click at [301, 262] on div "Version History [DATE] 07:42 PM [PERSON_NAME] [DATE]_Adobe_Staging - Brightstar…" at bounding box center [686, 355] width 1373 height 710
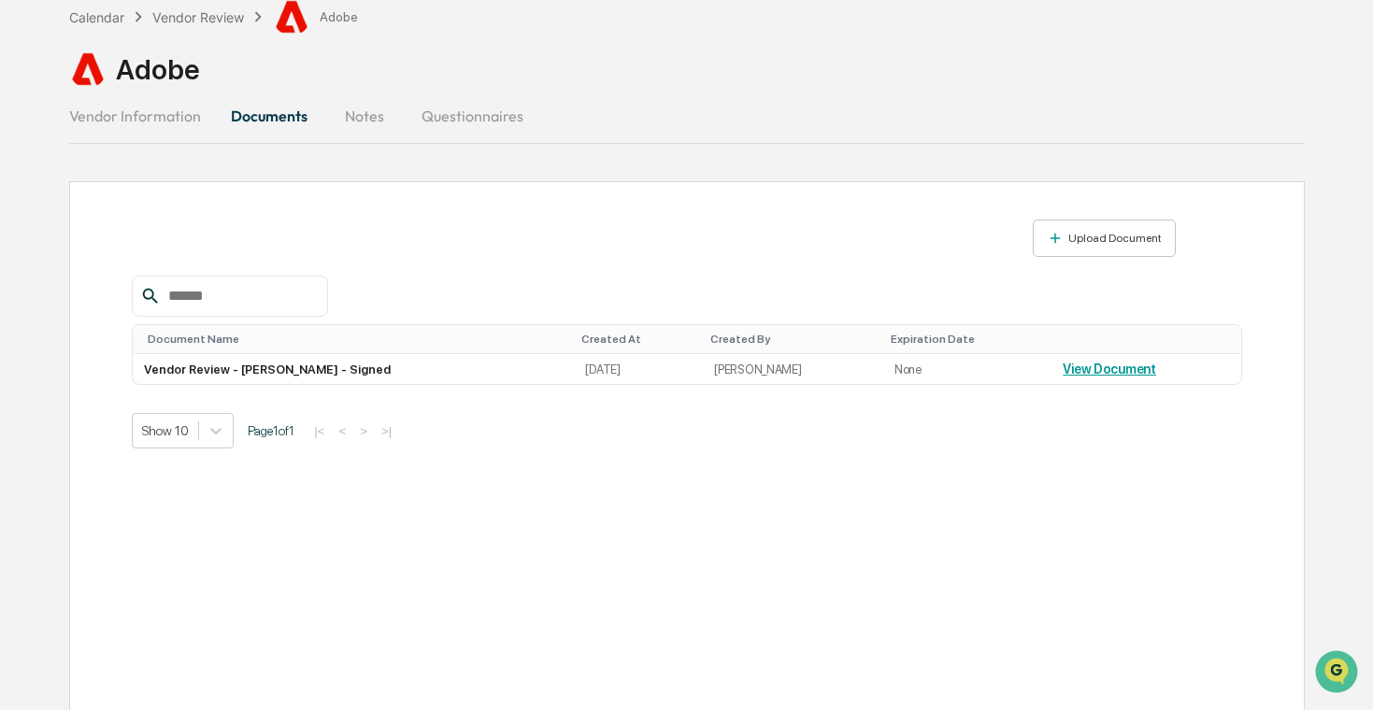
scroll to position [0, 0]
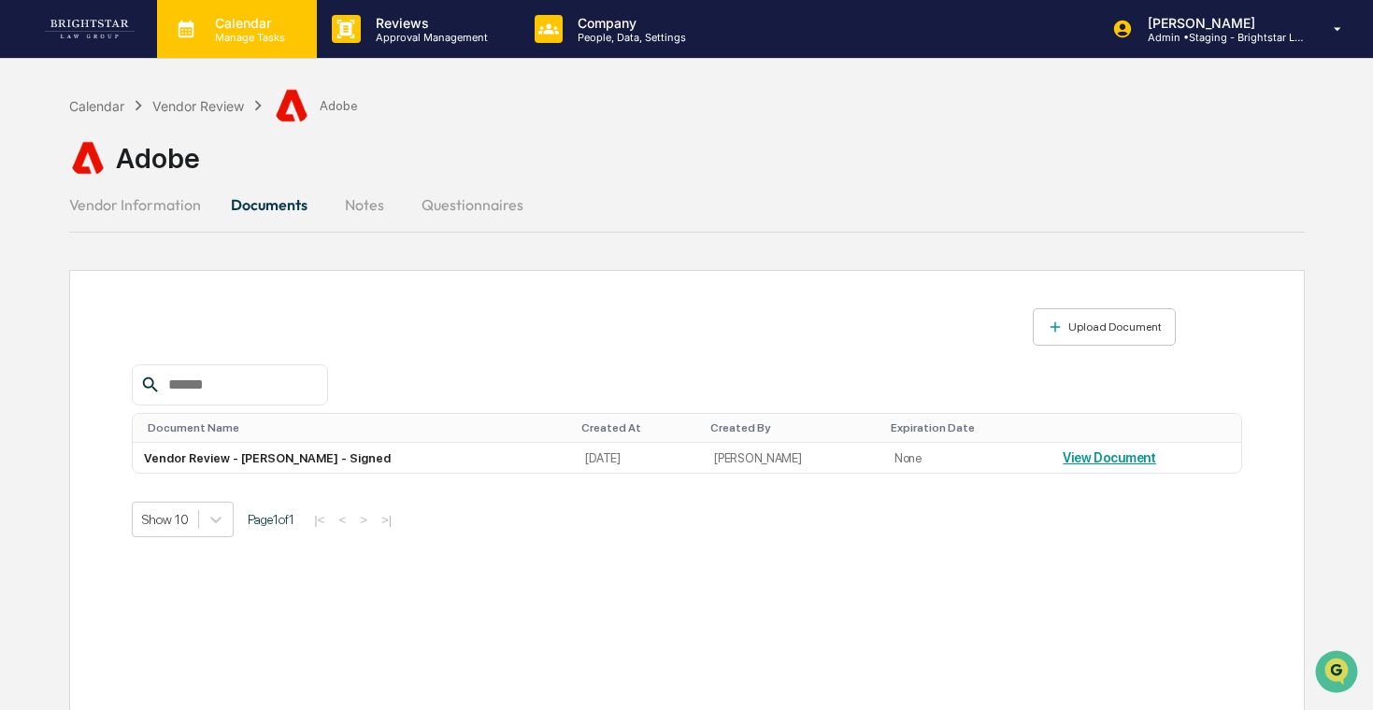
click at [274, 27] on p "Calendar" at bounding box center [247, 23] width 94 height 16
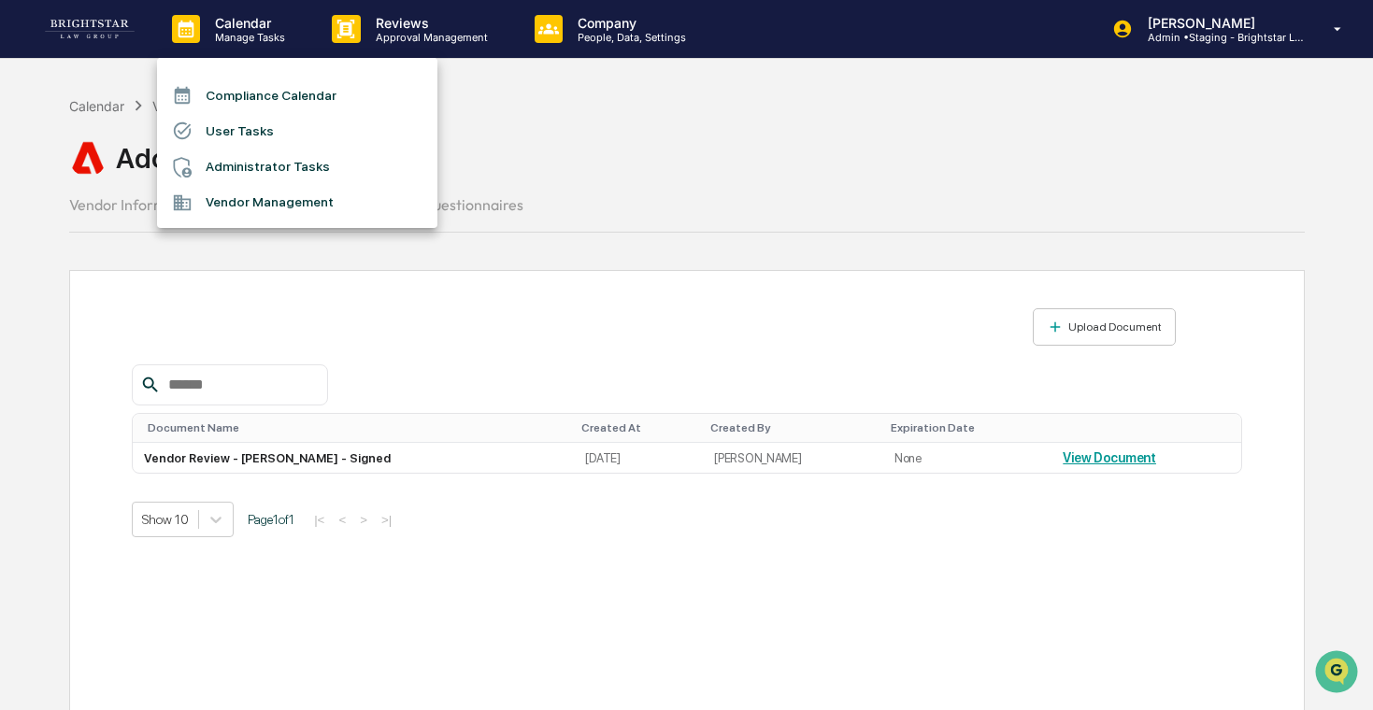
click at [253, 139] on li "User Tasks" at bounding box center [297, 131] width 280 height 36
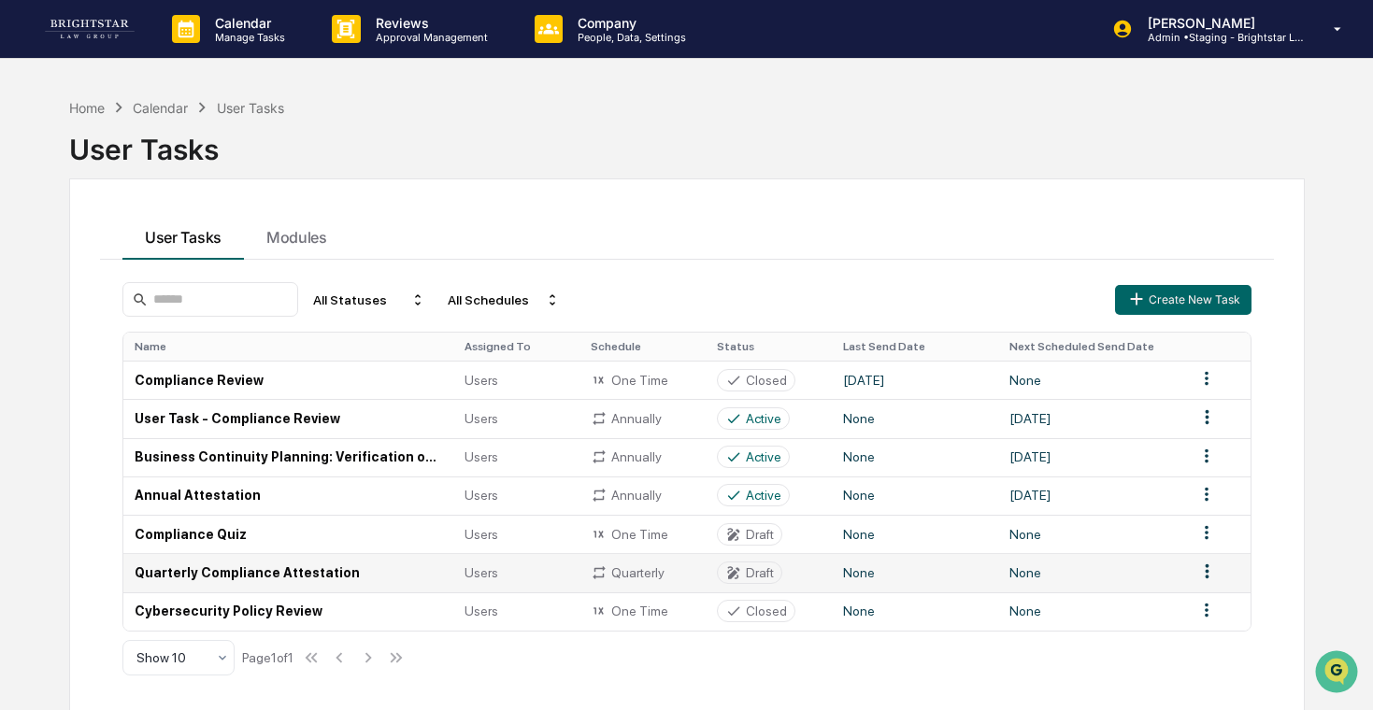
click at [334, 581] on td "Quarterly Compliance Attestation" at bounding box center [288, 572] width 330 height 38
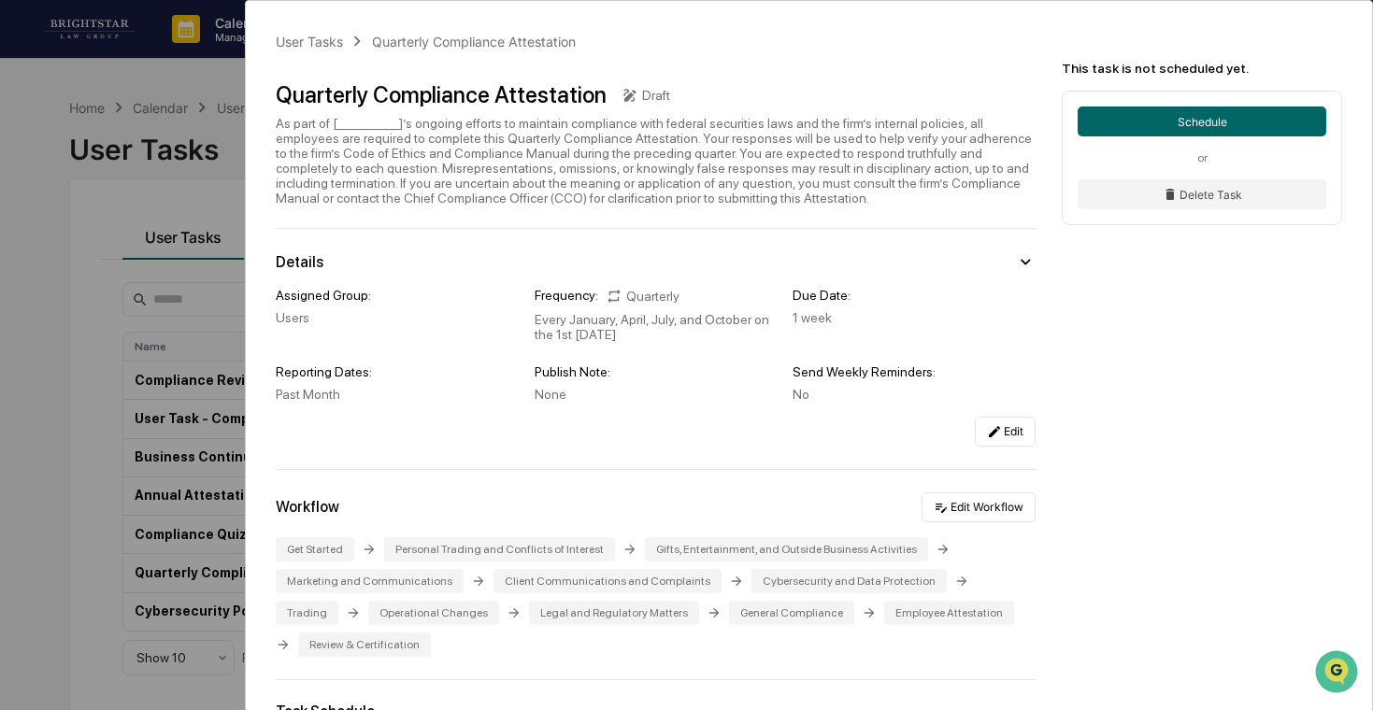
click at [138, 406] on div "User Tasks Quarterly Compliance Attestation Quarterly Compliance Attestation Dr…" at bounding box center [686, 355] width 1373 height 710
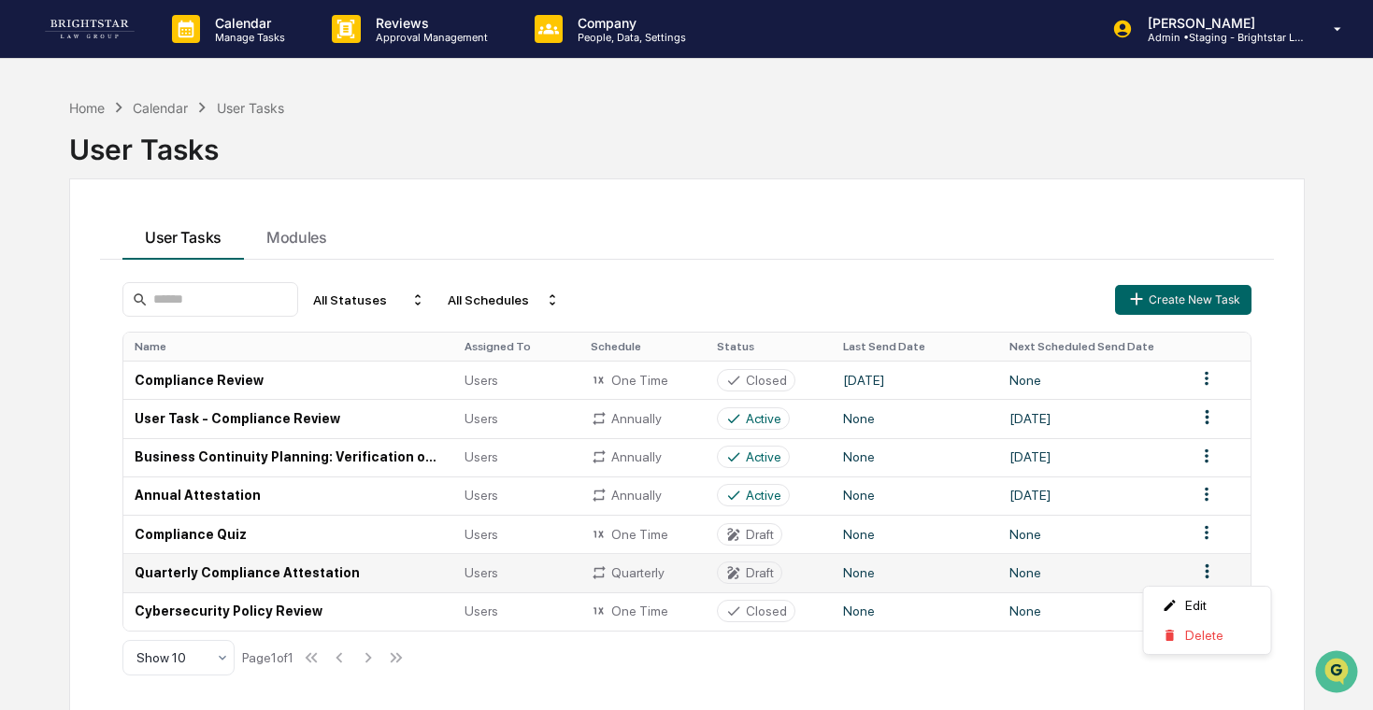
click at [1210, 569] on html "Calendar Manage Tasks Reviews Approval Management Company People, Data, Setting…" at bounding box center [686, 355] width 1373 height 710
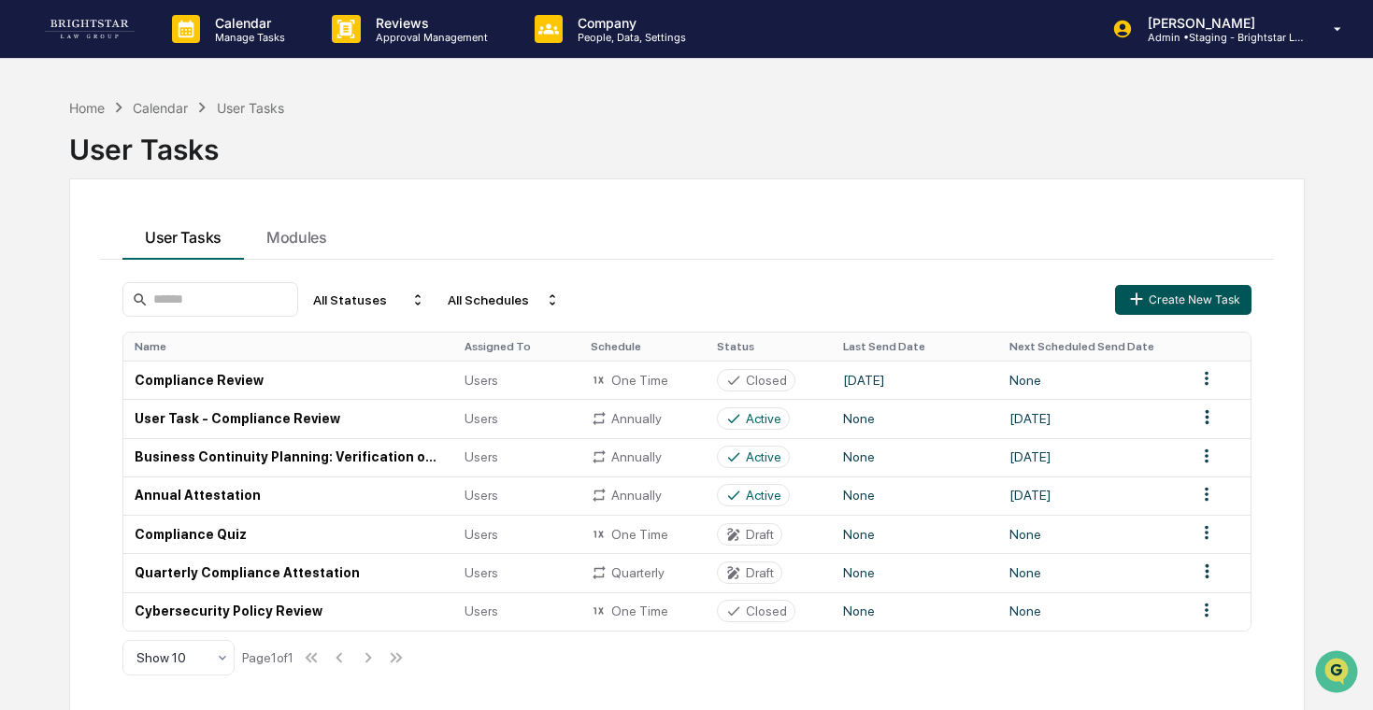
click at [1185, 303] on button "Create New Task" at bounding box center [1183, 300] width 136 height 30
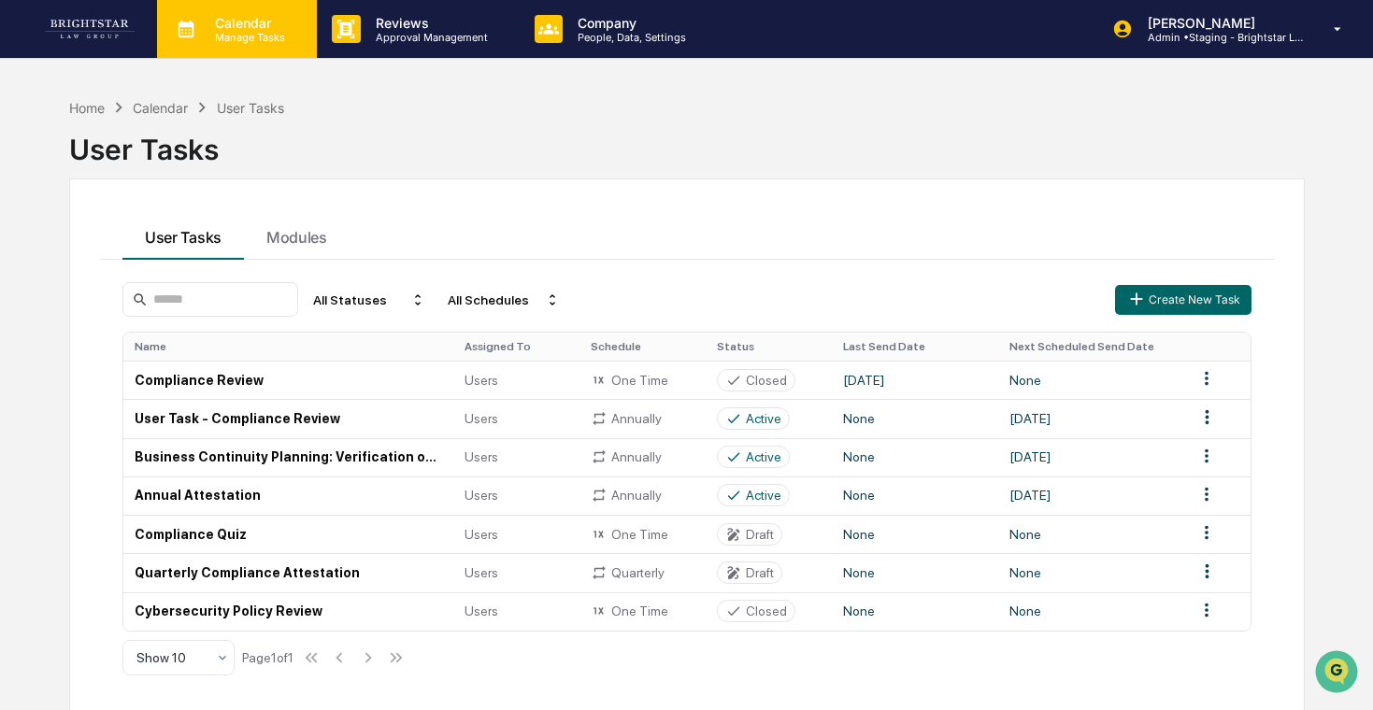
click at [257, 31] on p "Manage Tasks" at bounding box center [247, 37] width 94 height 13
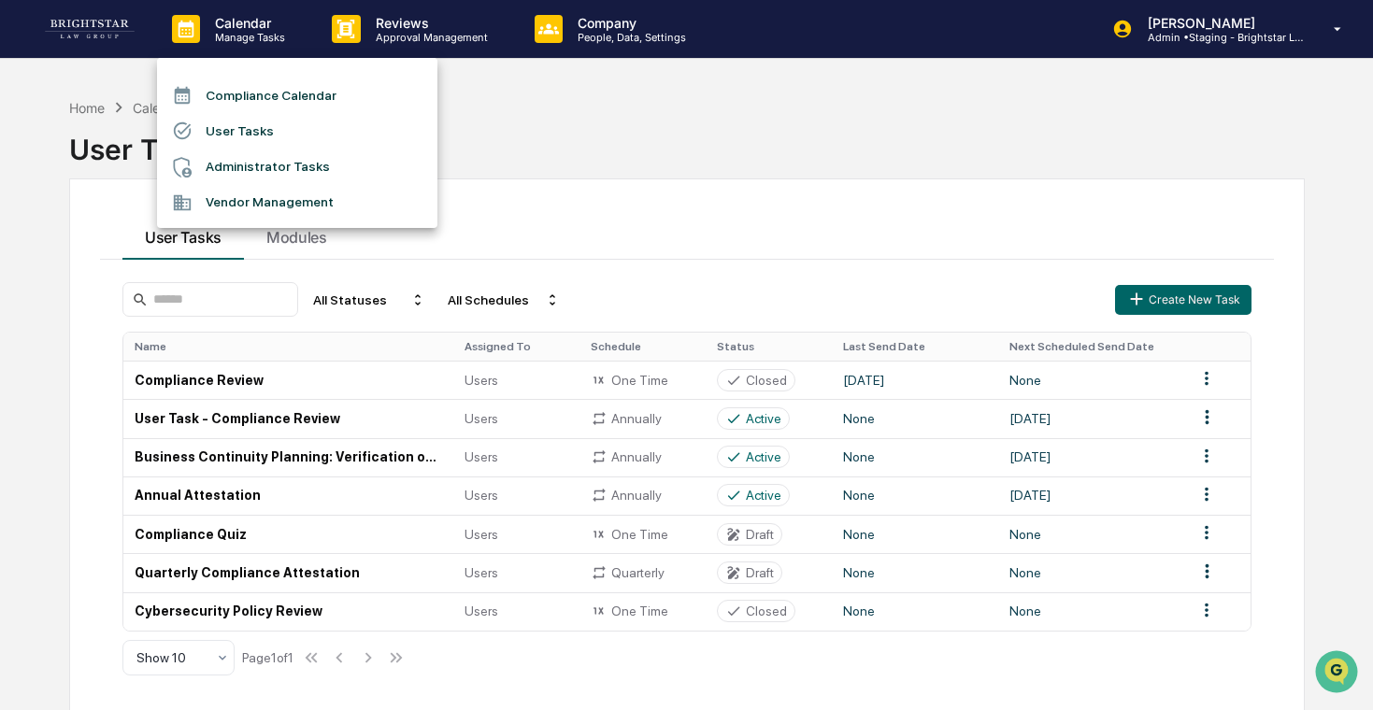
click at [339, 34] on div at bounding box center [686, 355] width 1373 height 710
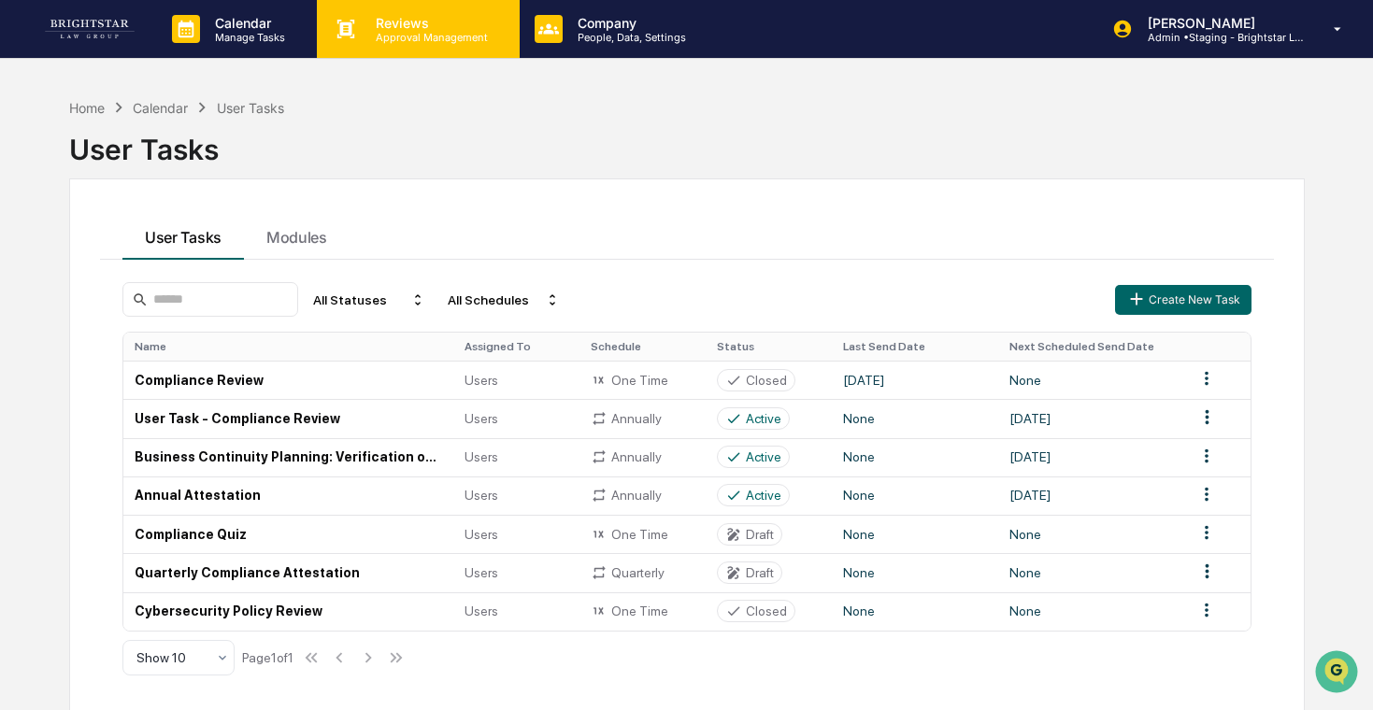
click at [382, 33] on p "Approval Management" at bounding box center [429, 37] width 136 height 13
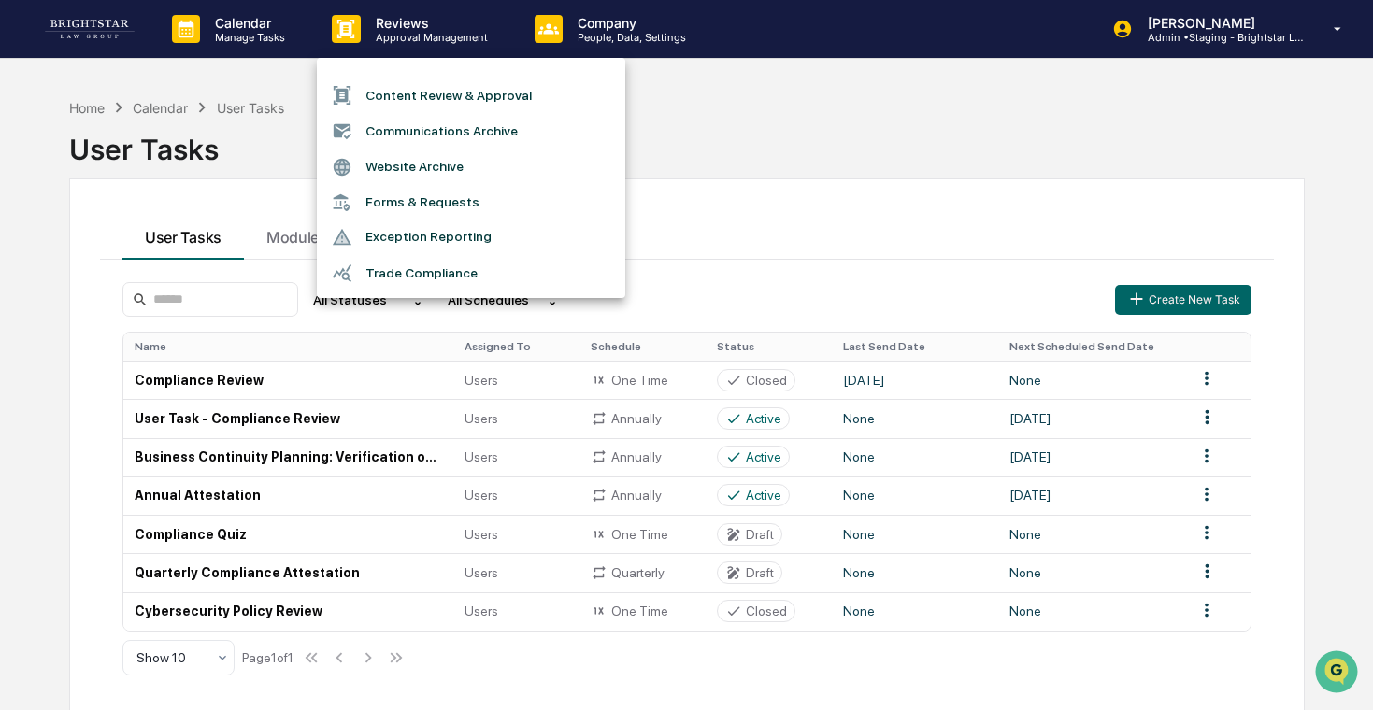
click at [251, 31] on div at bounding box center [686, 355] width 1373 height 710
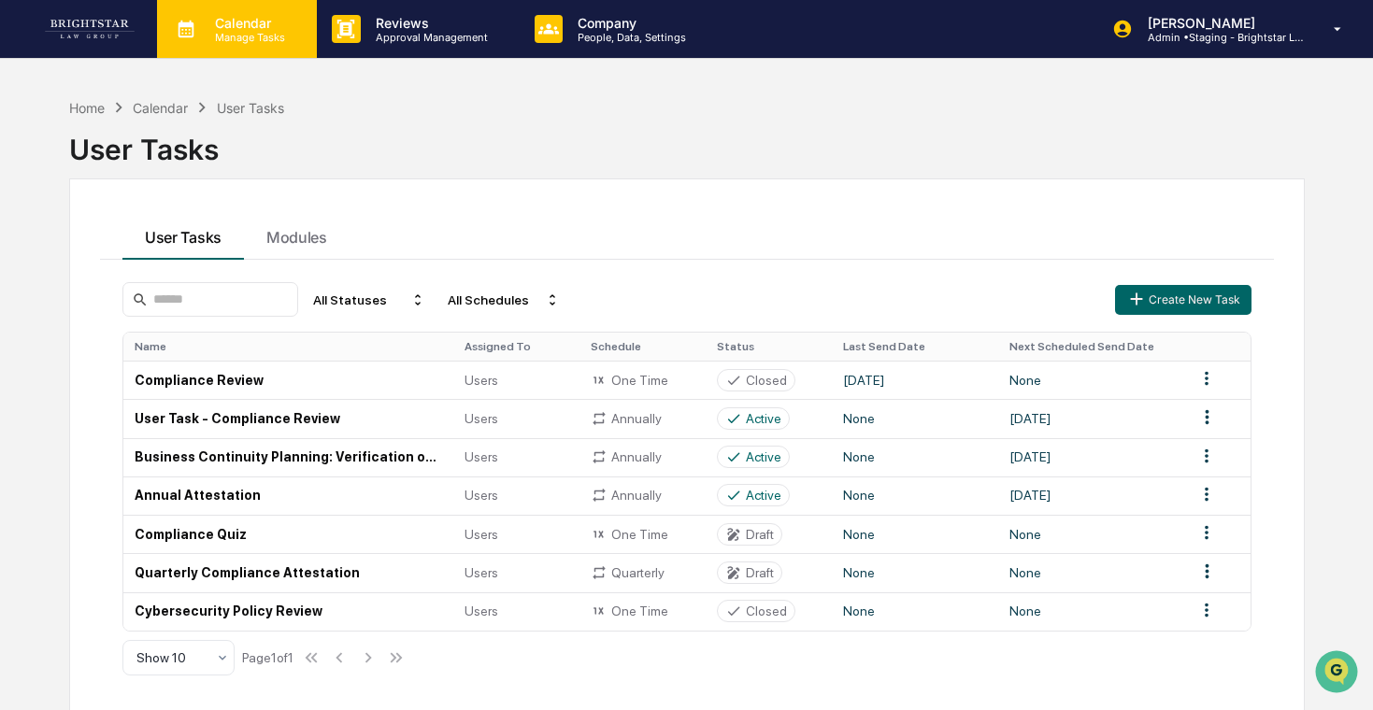
click at [273, 31] on p "Manage Tasks" at bounding box center [247, 37] width 94 height 13
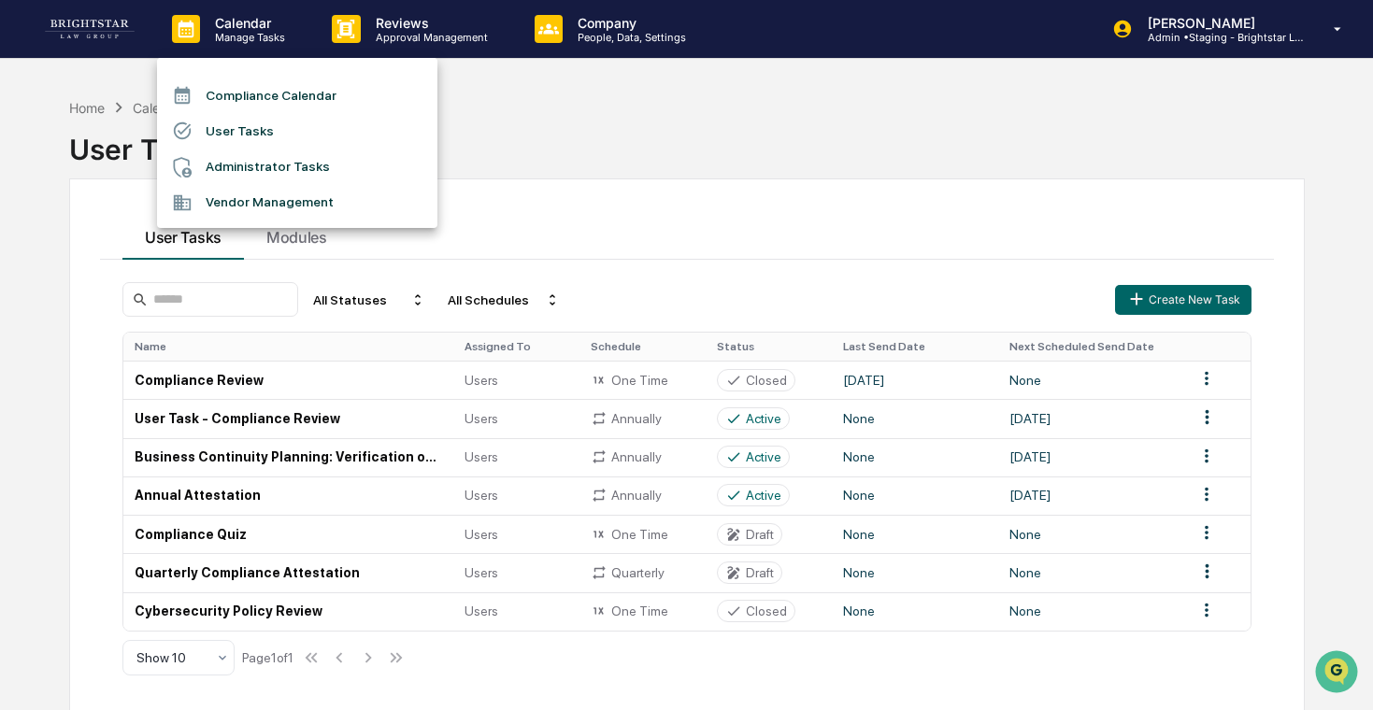
click at [266, 171] on li "Administrator Tasks" at bounding box center [297, 168] width 280 height 36
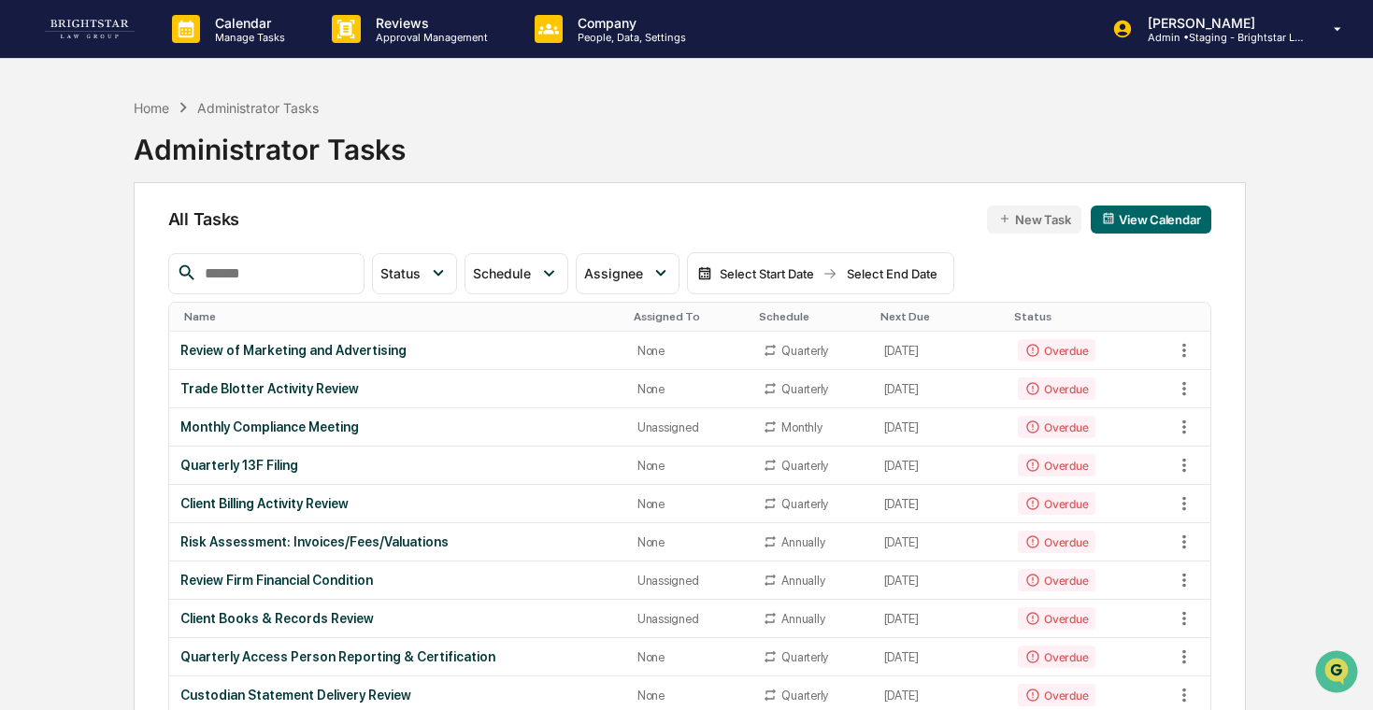
click at [1039, 222] on button "New Task" at bounding box center [1034, 220] width 94 height 28
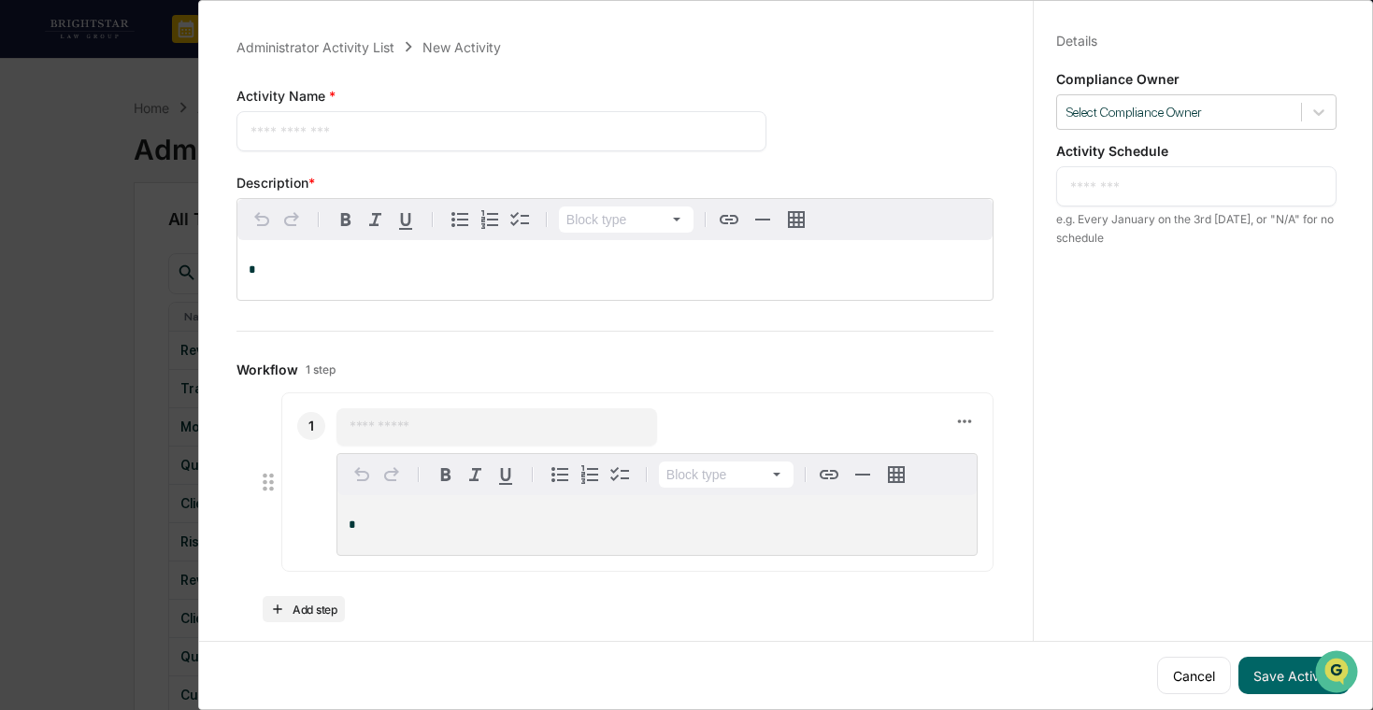
click at [600, 140] on textarea at bounding box center [502, 132] width 502 height 20
type textarea "**********"
click at [553, 281] on div "*" at bounding box center [614, 270] width 755 height 60
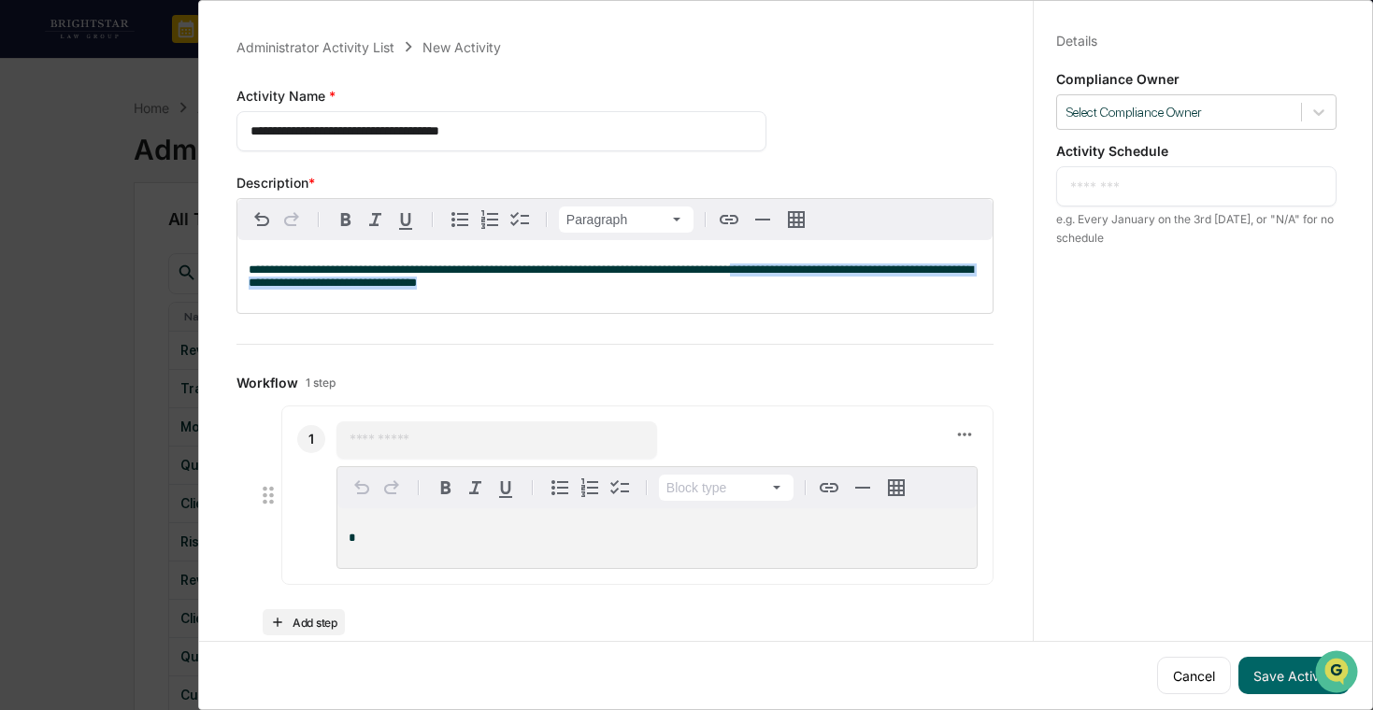
drag, startPoint x: 674, startPoint y: 285, endPoint x: 819, endPoint y: 274, distance: 145.3
click at [819, 274] on p "**********" at bounding box center [615, 277] width 733 height 26
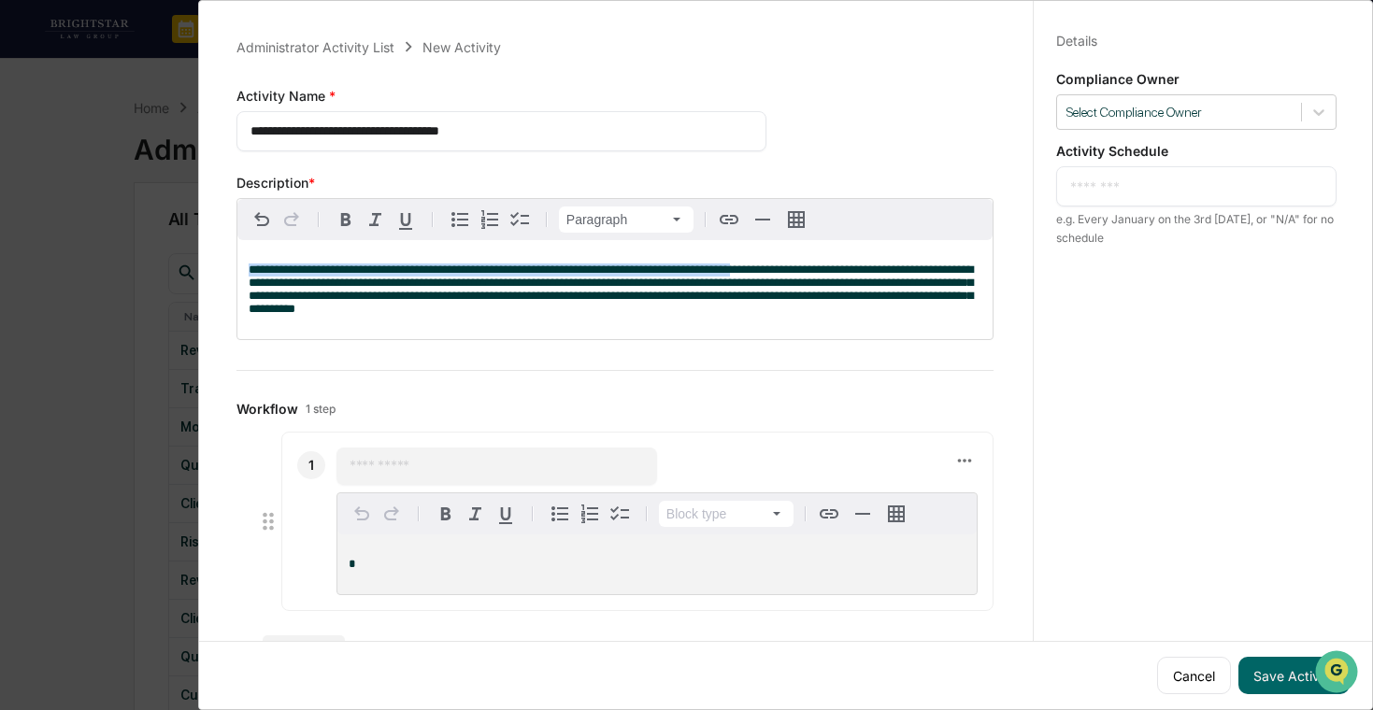
drag, startPoint x: 816, startPoint y: 274, endPoint x: 238, endPoint y: 228, distance: 579.6
click at [238, 228] on div "**********" at bounding box center [614, 269] width 755 height 140
click at [592, 308] on span "**********" at bounding box center [611, 289] width 725 height 51
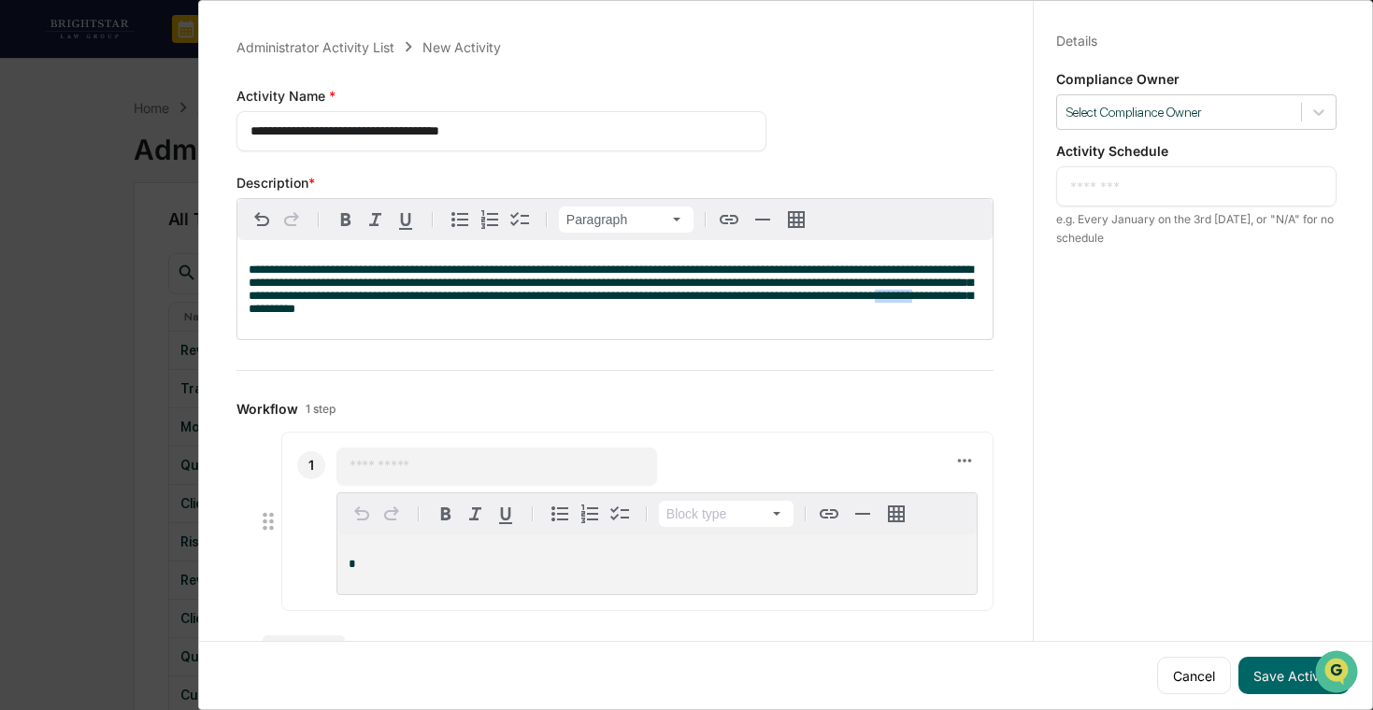
click at [592, 308] on span "**********" at bounding box center [611, 289] width 725 height 51
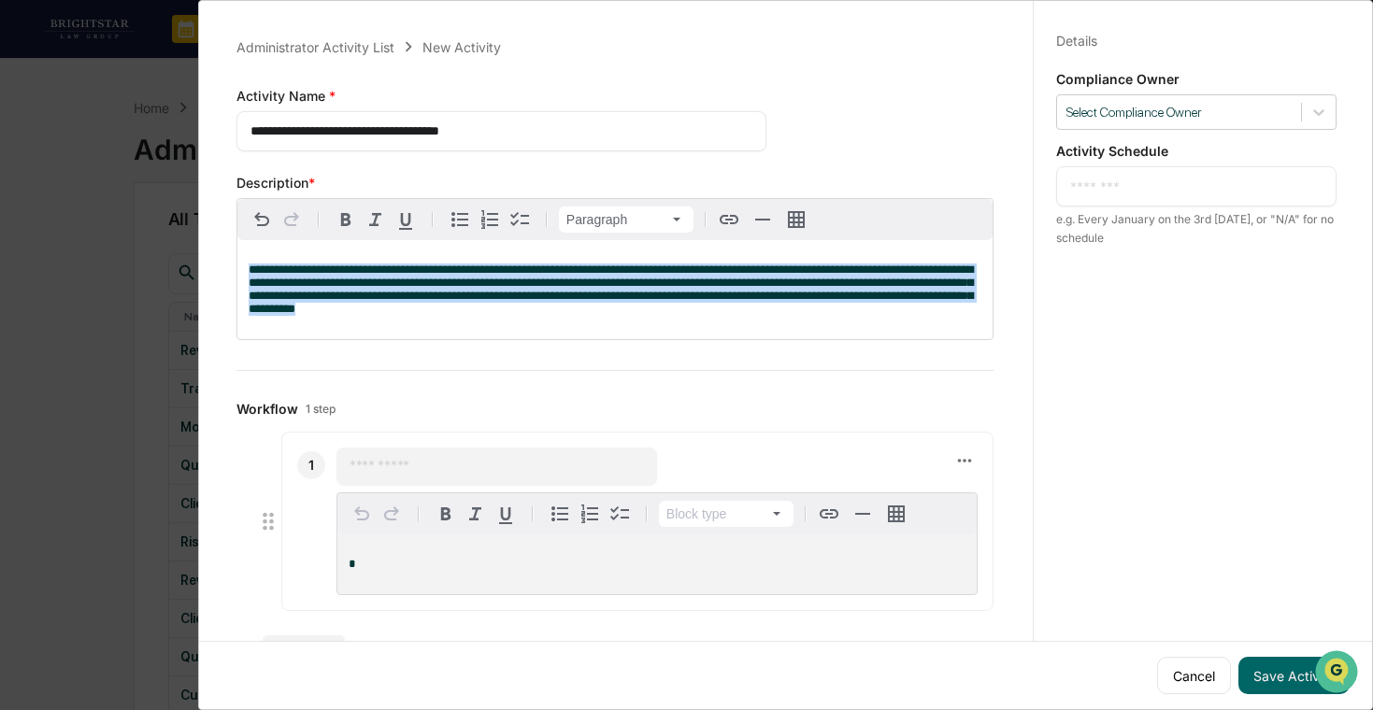
click at [592, 308] on span "**********" at bounding box center [611, 289] width 725 height 51
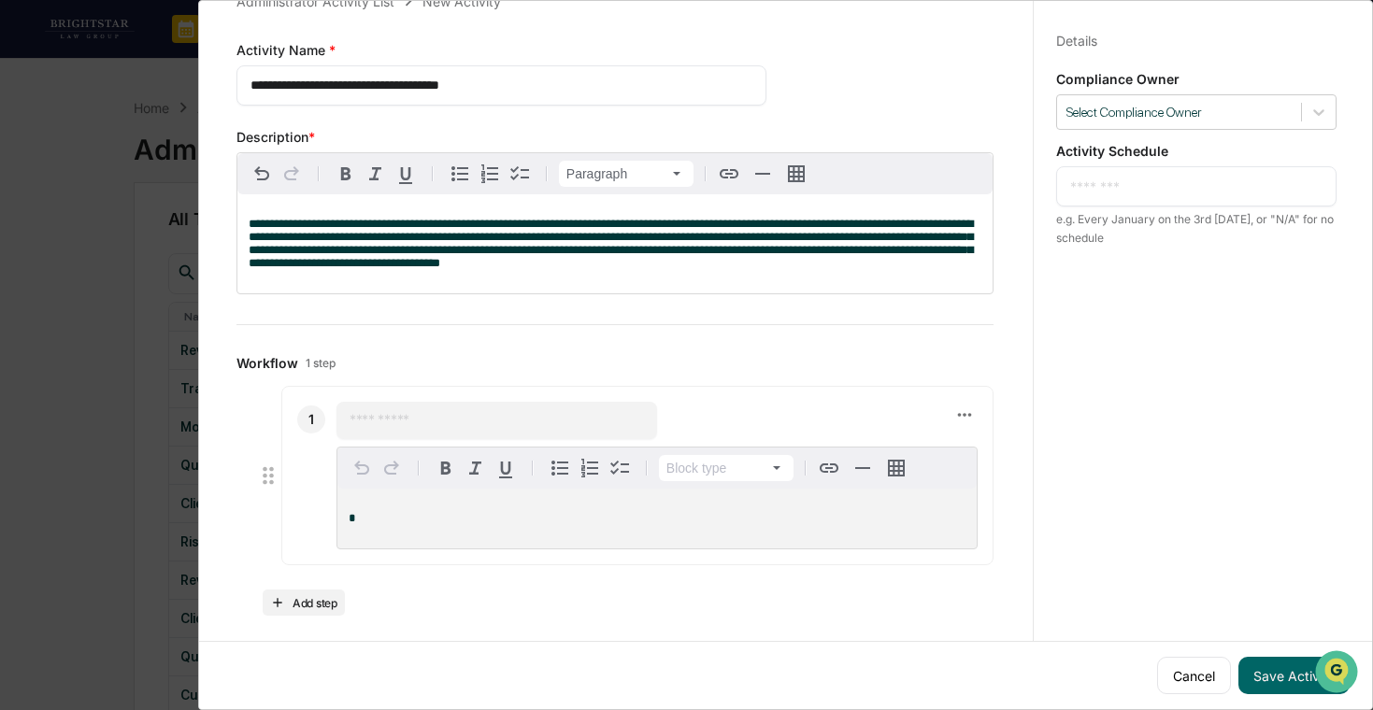
scroll to position [59, 0]
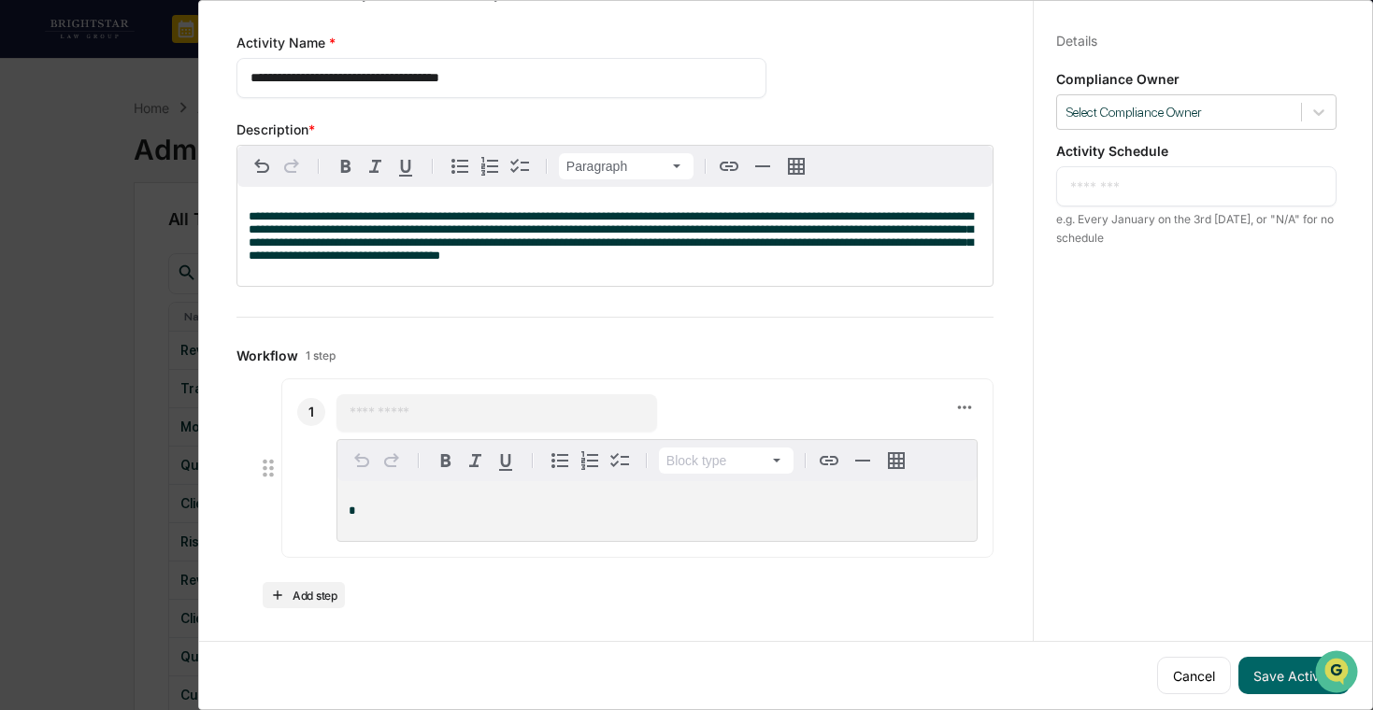
click at [697, 254] on span "**********" at bounding box center [611, 235] width 725 height 51
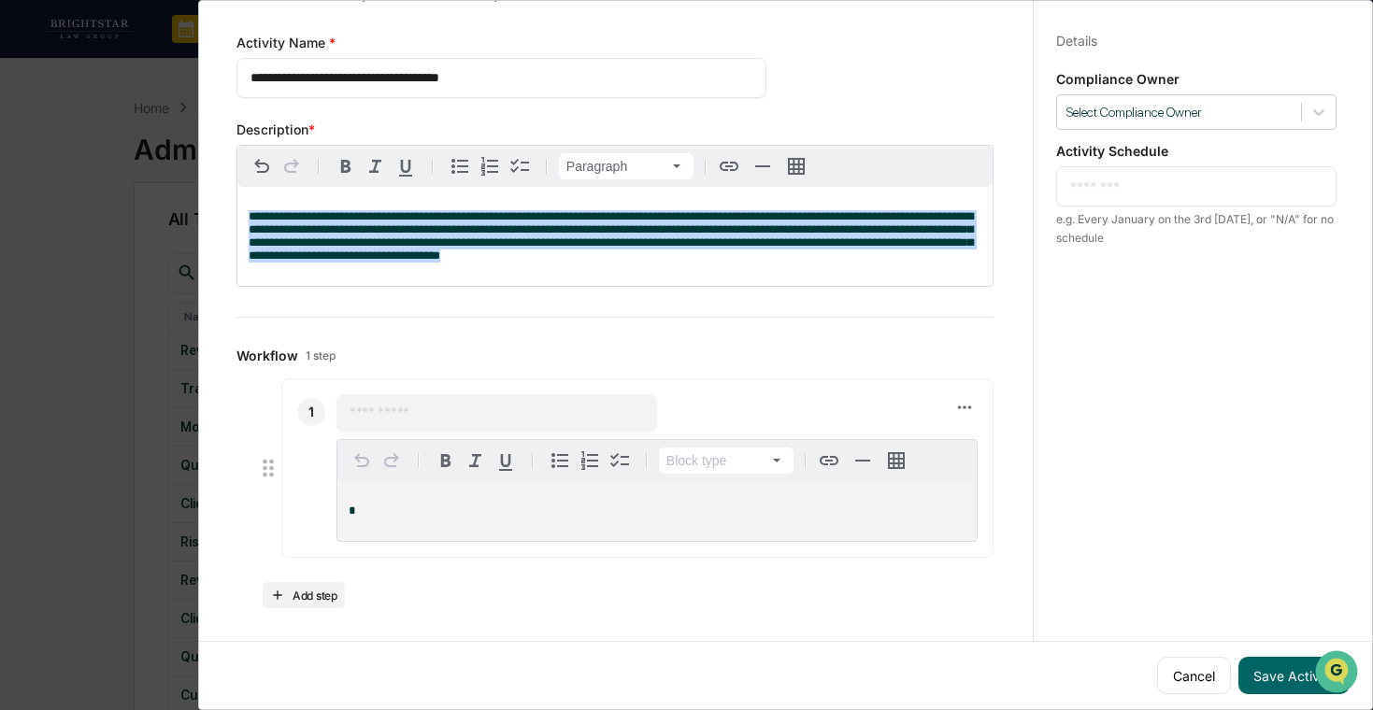
click at [697, 254] on span "**********" at bounding box center [611, 235] width 725 height 51
copy span "**********"
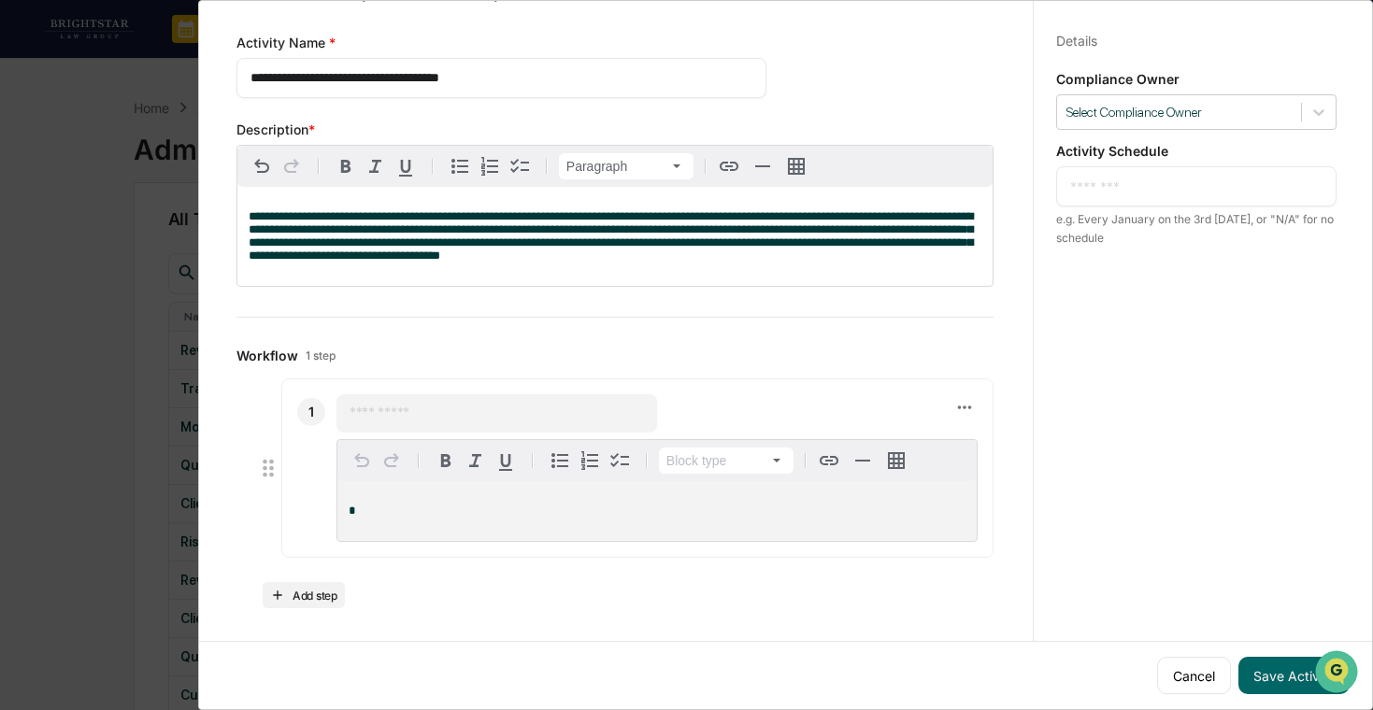
click at [511, 410] on input "text" at bounding box center [497, 413] width 294 height 19
click at [581, 409] on input "******" at bounding box center [497, 413] width 294 height 19
type input "**********"
click at [524, 519] on div "*" at bounding box center [656, 511] width 639 height 60
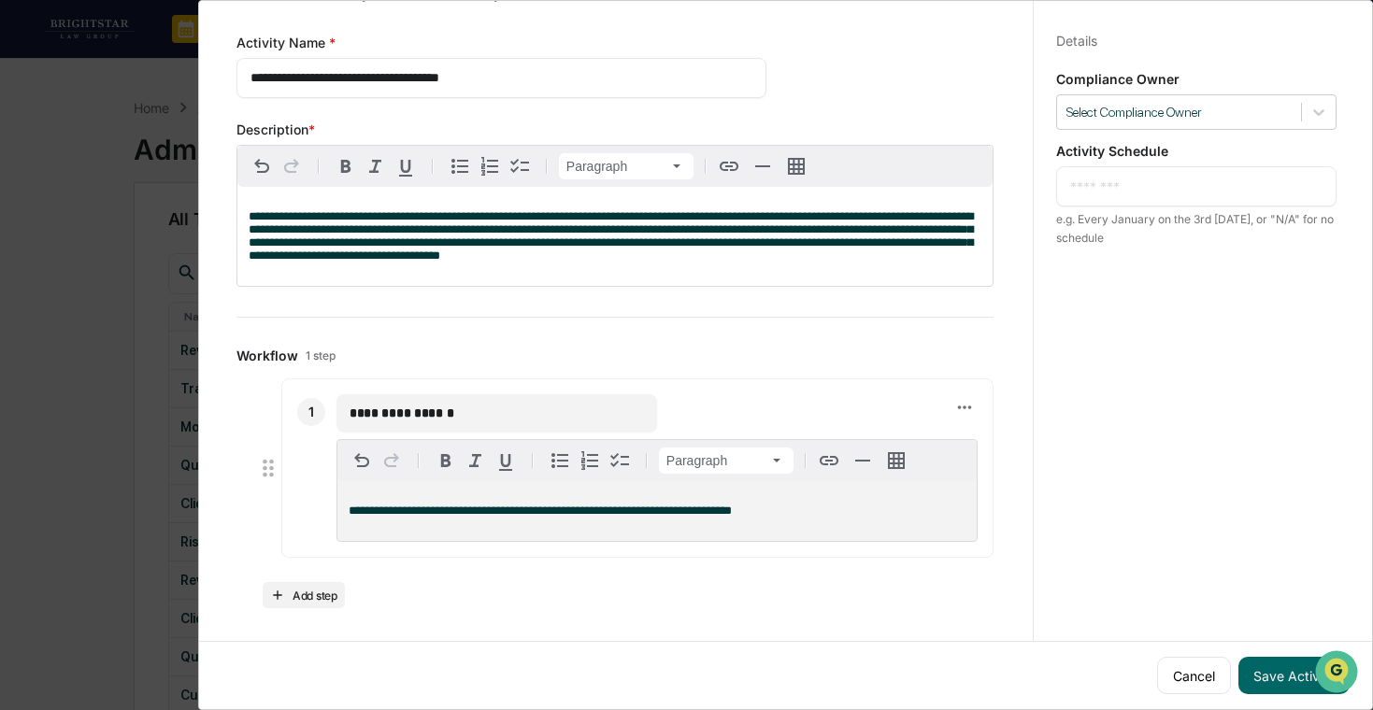
click at [429, 399] on div "**********" at bounding box center [497, 413] width 321 height 37
click at [429, 400] on div "**********" at bounding box center [497, 413] width 321 height 37
click at [428, 420] on input "**********" at bounding box center [497, 413] width 294 height 19
type input "**********"
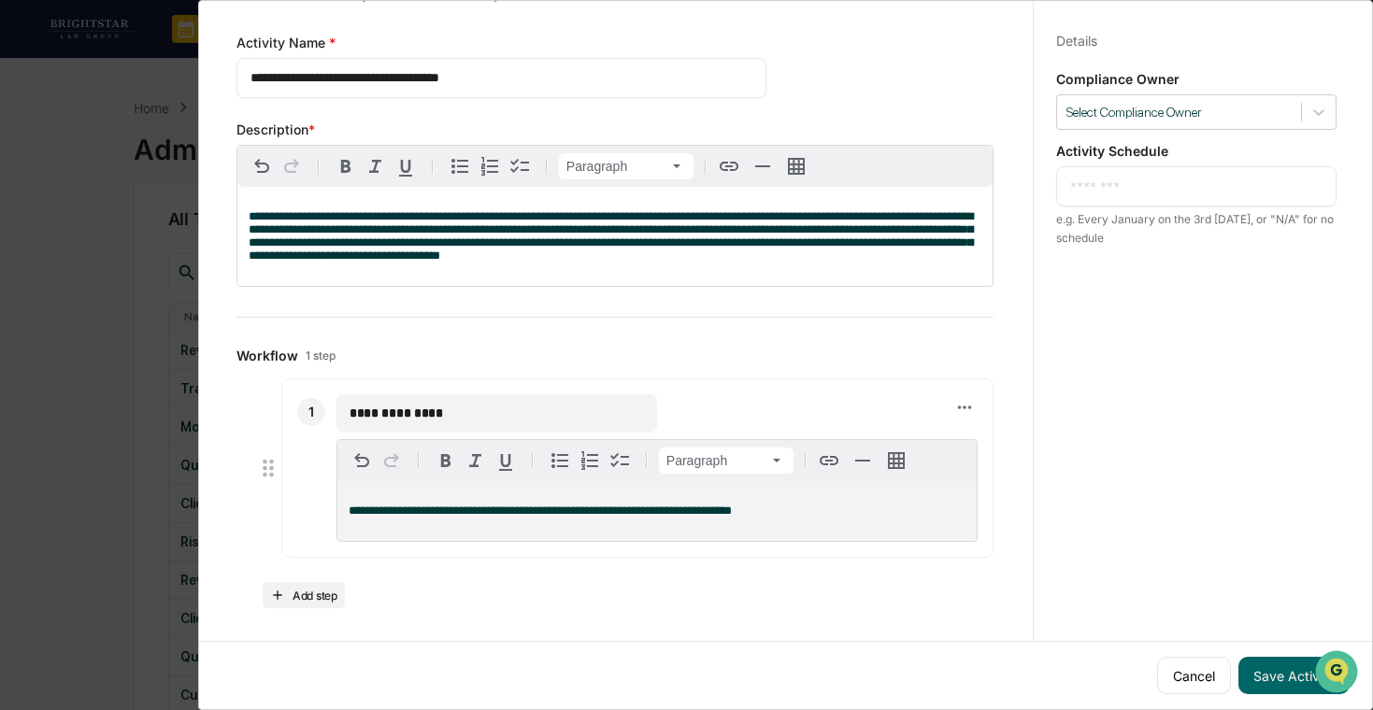
click at [816, 519] on div "**********" at bounding box center [656, 511] width 639 height 60
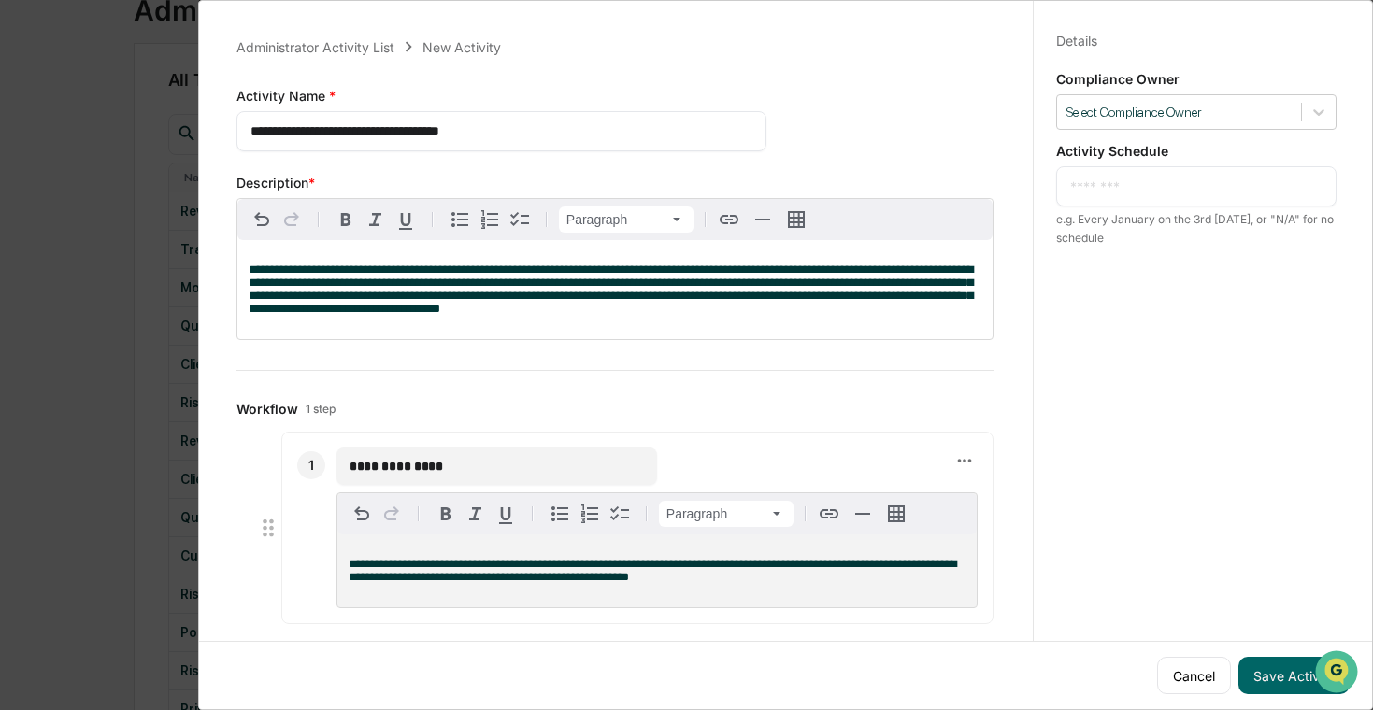
scroll to position [28, 0]
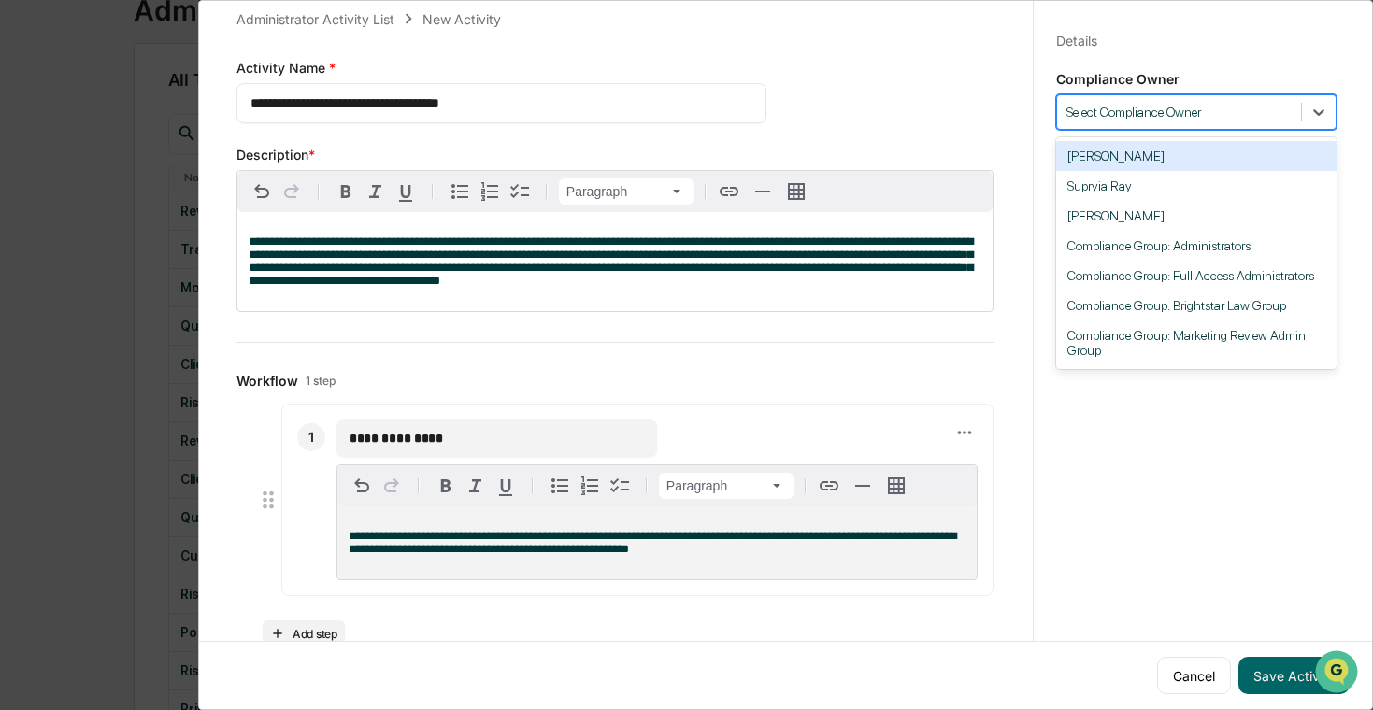
click at [1154, 108] on div at bounding box center [1179, 113] width 225 height 18
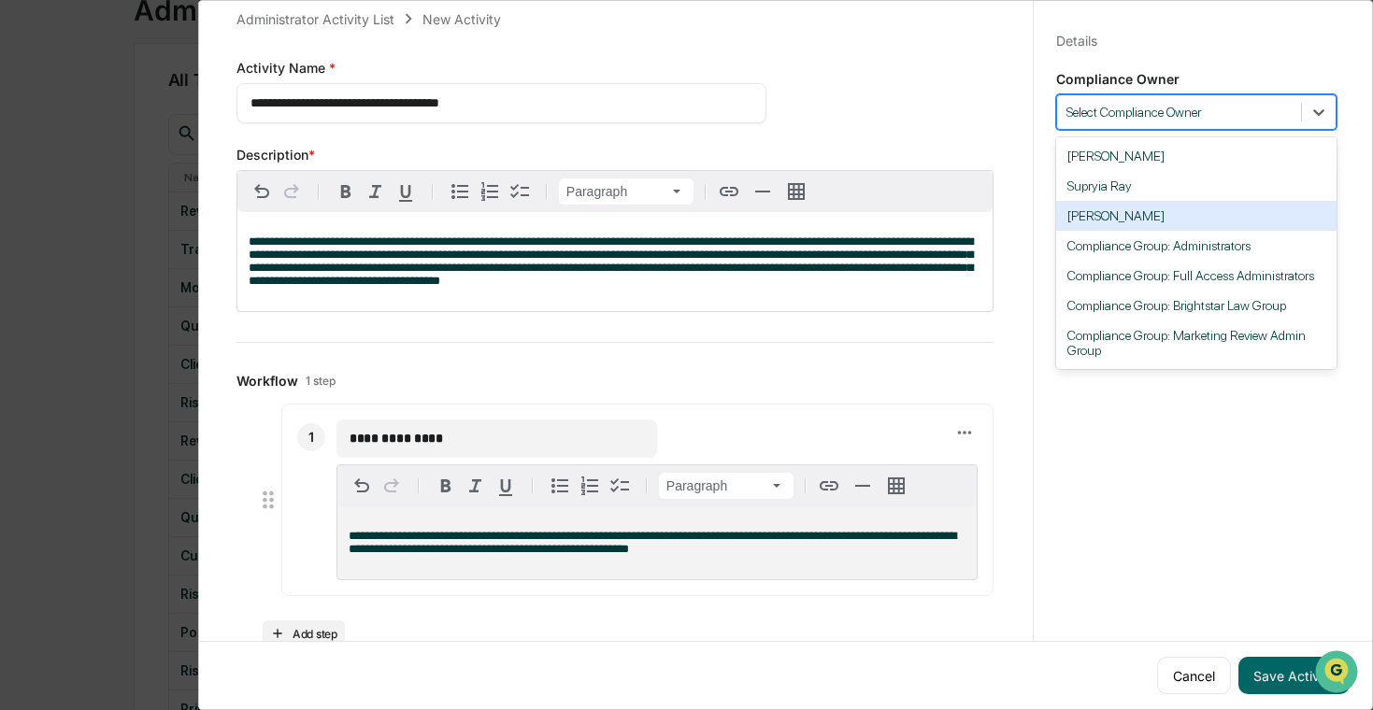
click at [1155, 216] on div "[PERSON_NAME]" at bounding box center [1196, 216] width 280 height 30
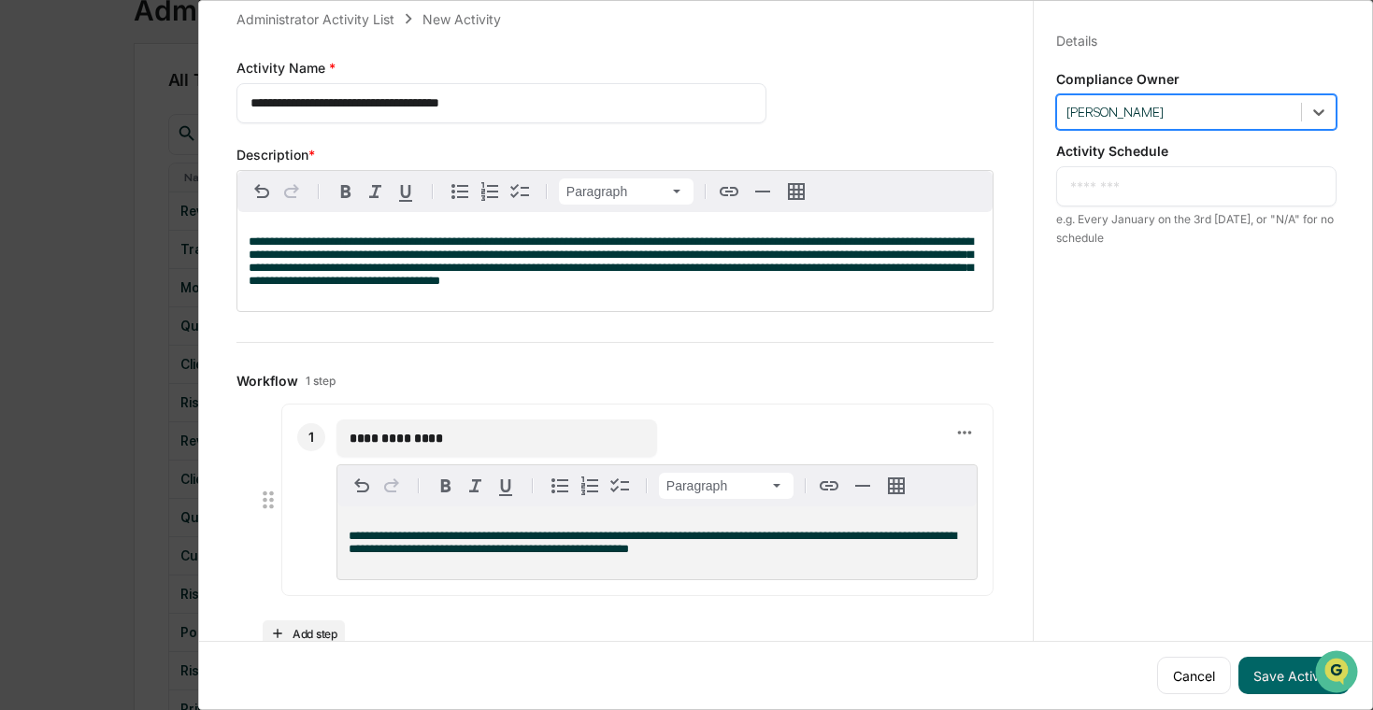
click at [1168, 184] on textarea at bounding box center [1196, 187] width 252 height 20
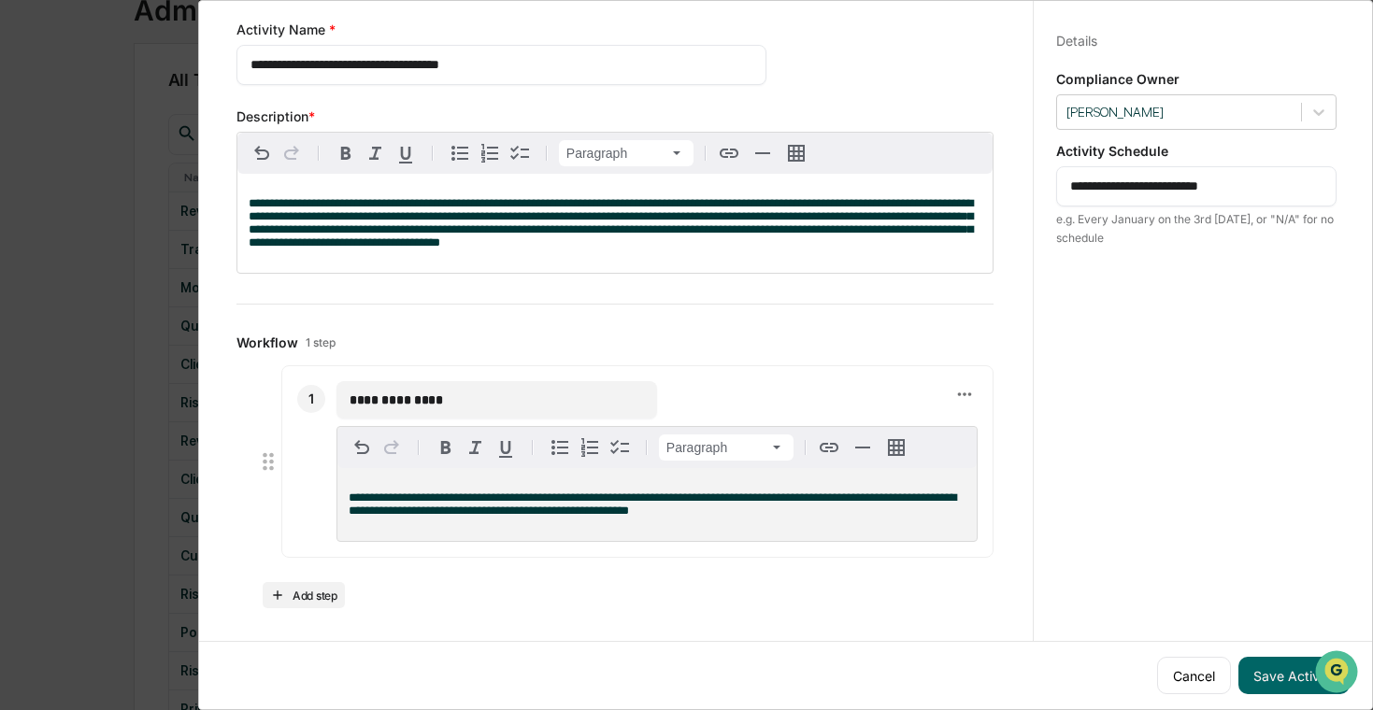
scroll to position [73, 0]
type textarea "**********"
click at [886, 512] on p "**********" at bounding box center [657, 505] width 617 height 26
click at [753, 511] on span "**********" at bounding box center [653, 504] width 608 height 25
click at [848, 503] on span "**********" at bounding box center [653, 504] width 608 height 25
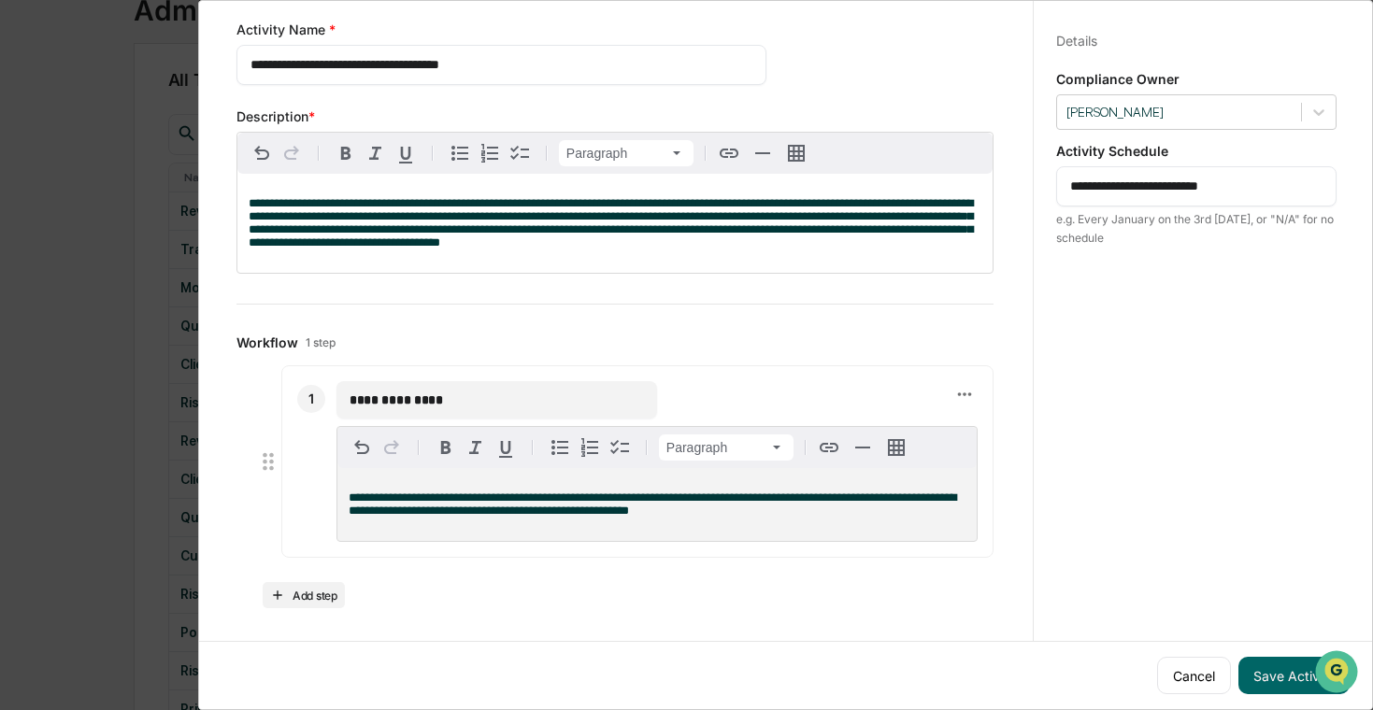
click at [841, 509] on p "**********" at bounding box center [657, 505] width 617 height 26
